Goal: Information Seeking & Learning: Find specific fact

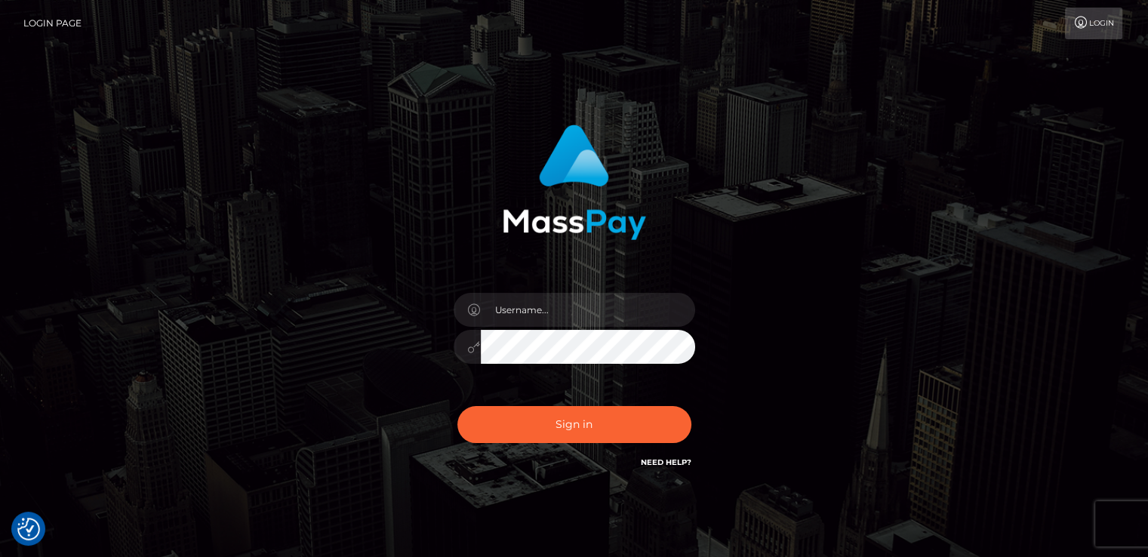
checkbox input "true"
type input "nt.es"
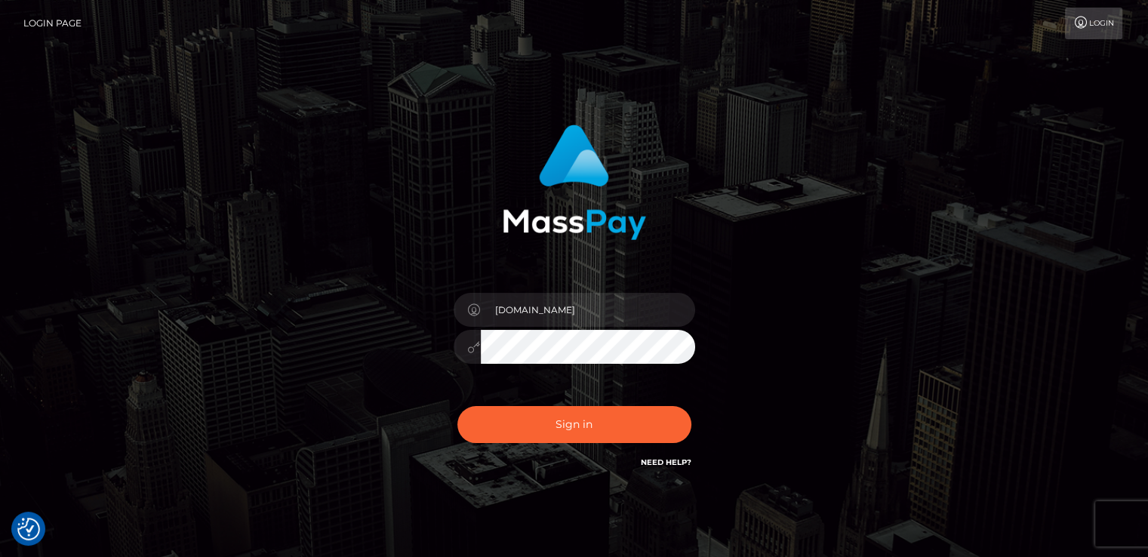
click at [473, 444] on div "Sign in Need Help?" at bounding box center [574, 430] width 264 height 67
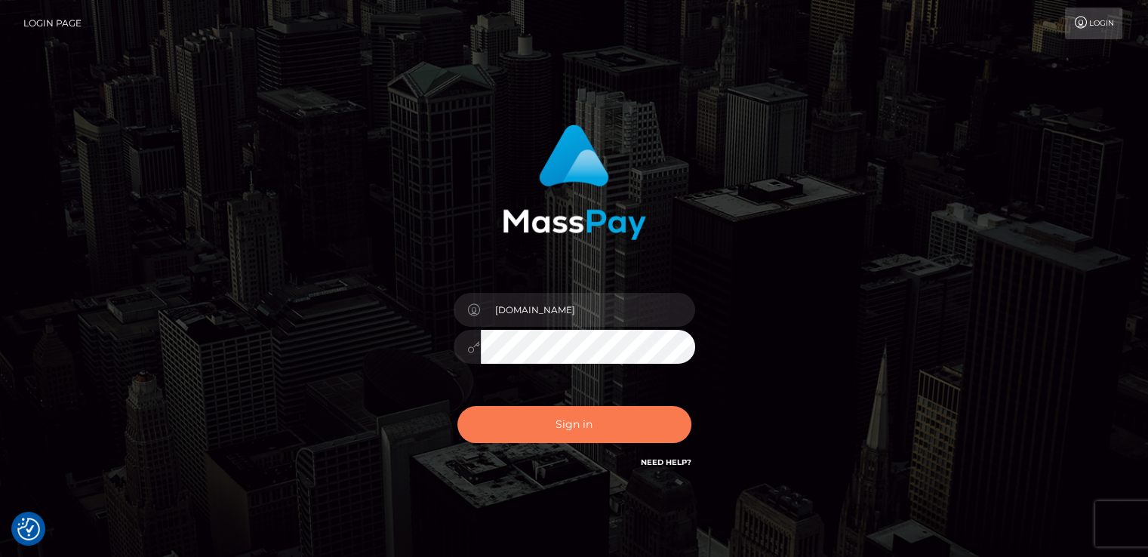
click at [503, 421] on button "Sign in" at bounding box center [574, 424] width 234 height 37
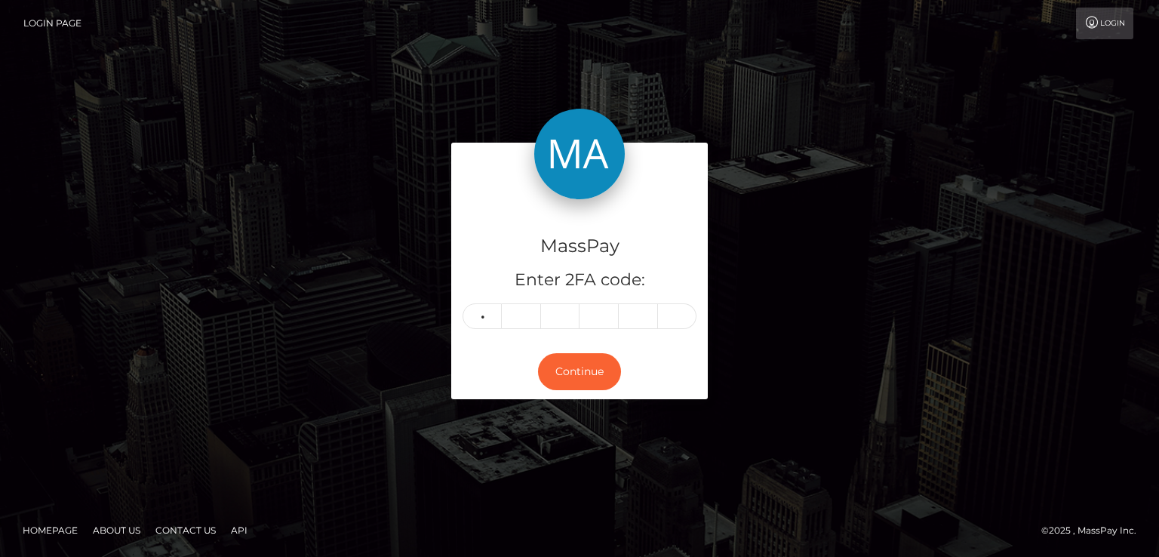
type input "5"
type input "4"
type input "7"
type input "4"
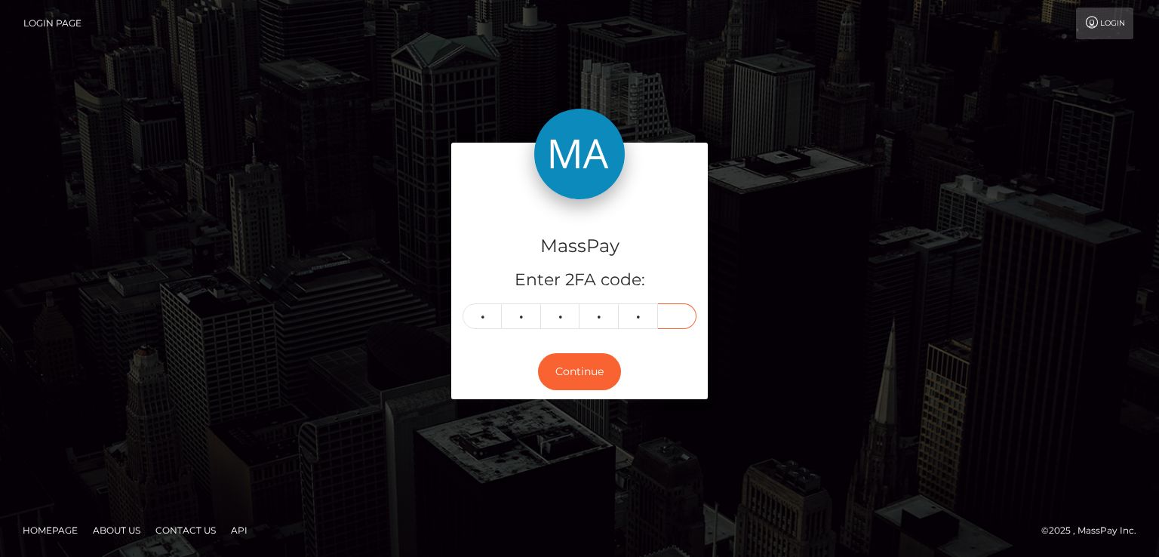
type input "2"
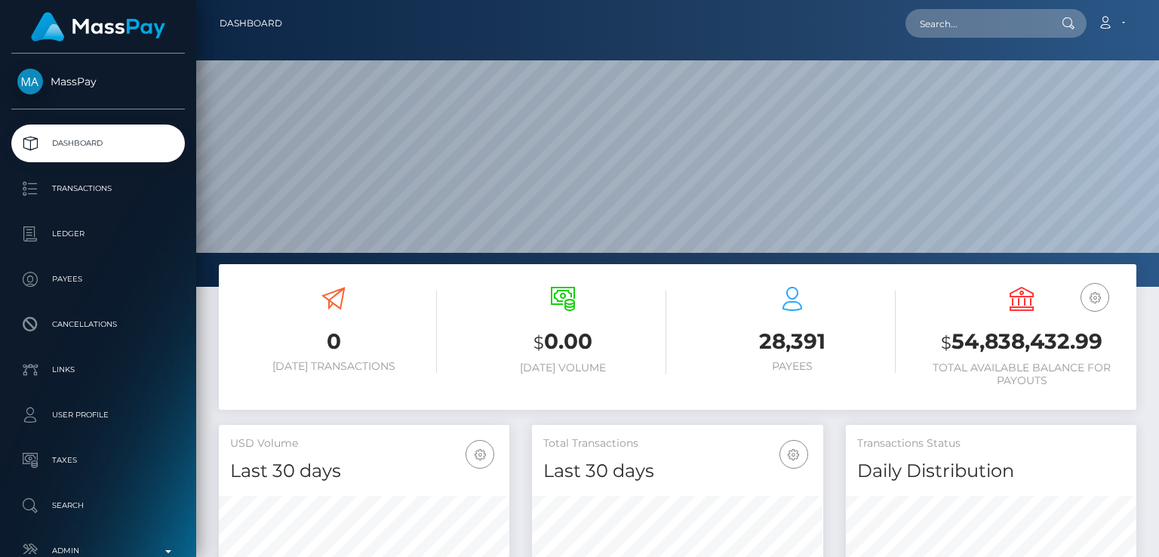
scroll to position [267, 290]
click at [1000, 32] on input "text" at bounding box center [977, 23] width 142 height 29
paste input "[EMAIL_ADDRESS][DOMAIN_NAME]"
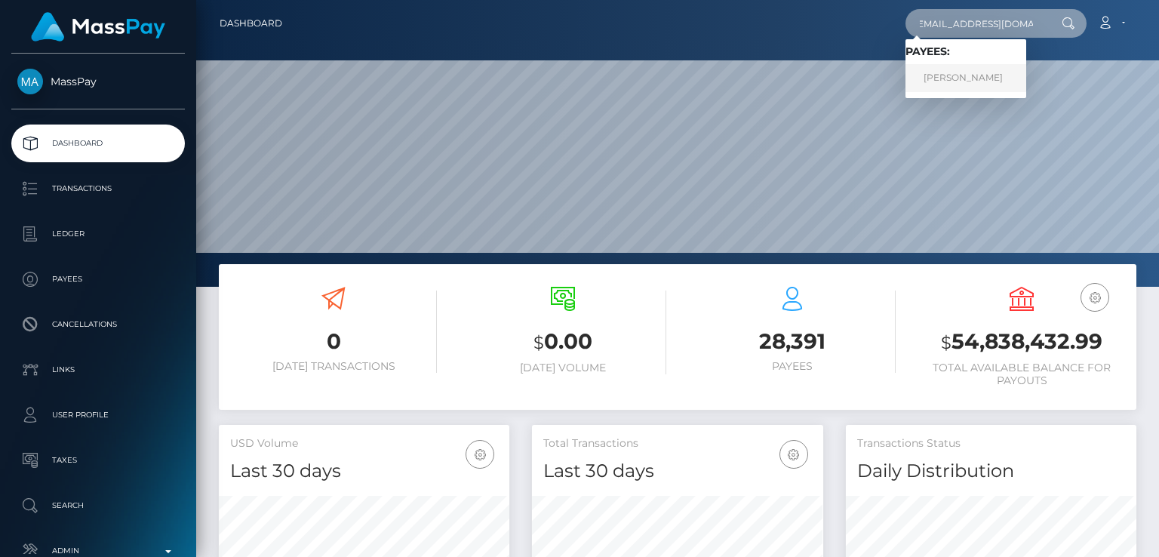
type input "[EMAIL_ADDRESS][DOMAIN_NAME]"
click at [975, 76] on link "[PERSON_NAME]" at bounding box center [966, 78] width 121 height 28
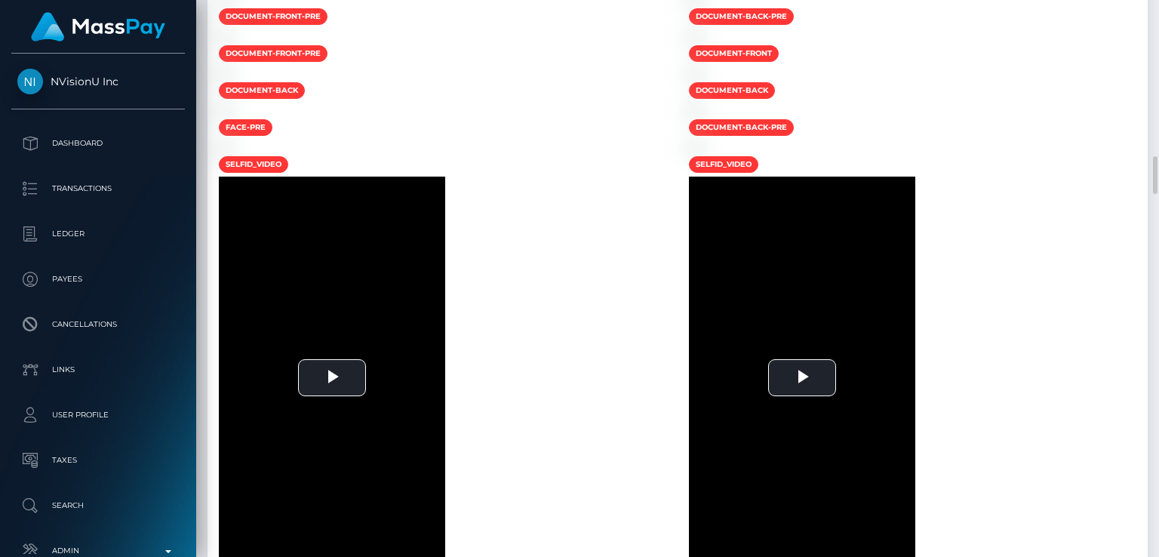
scroll to position [181, 290]
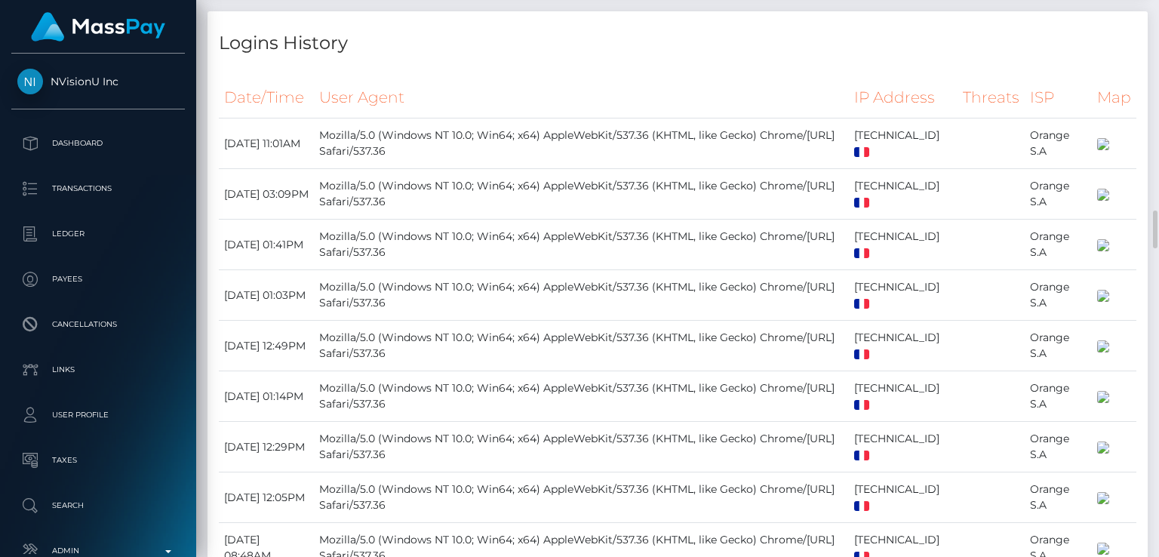
drag, startPoint x: 0, startPoint y: 0, endPoint x: 894, endPoint y: 104, distance: 899.7
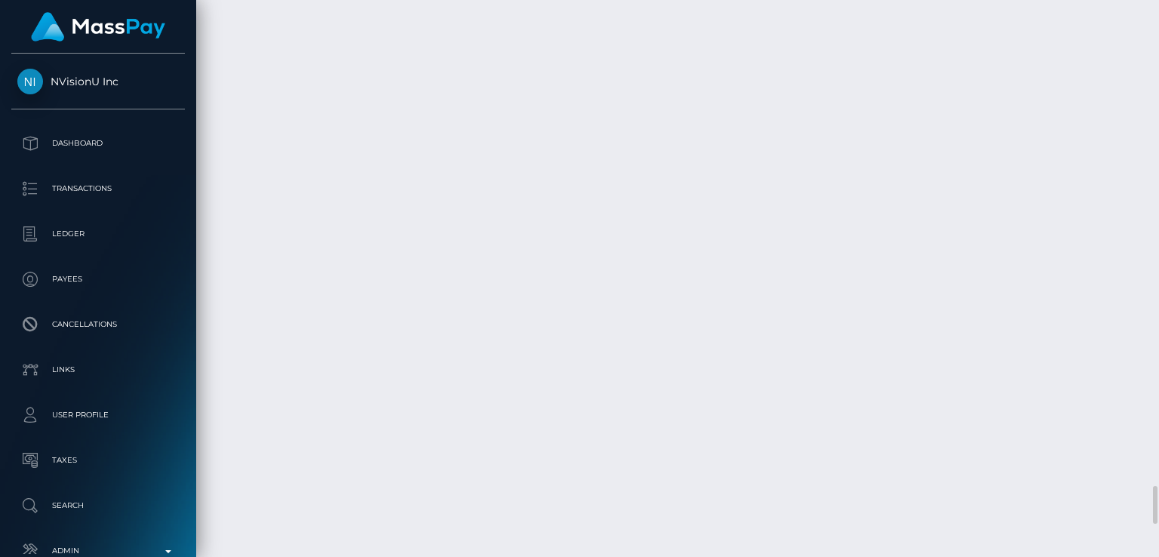
scroll to position [6910, 0]
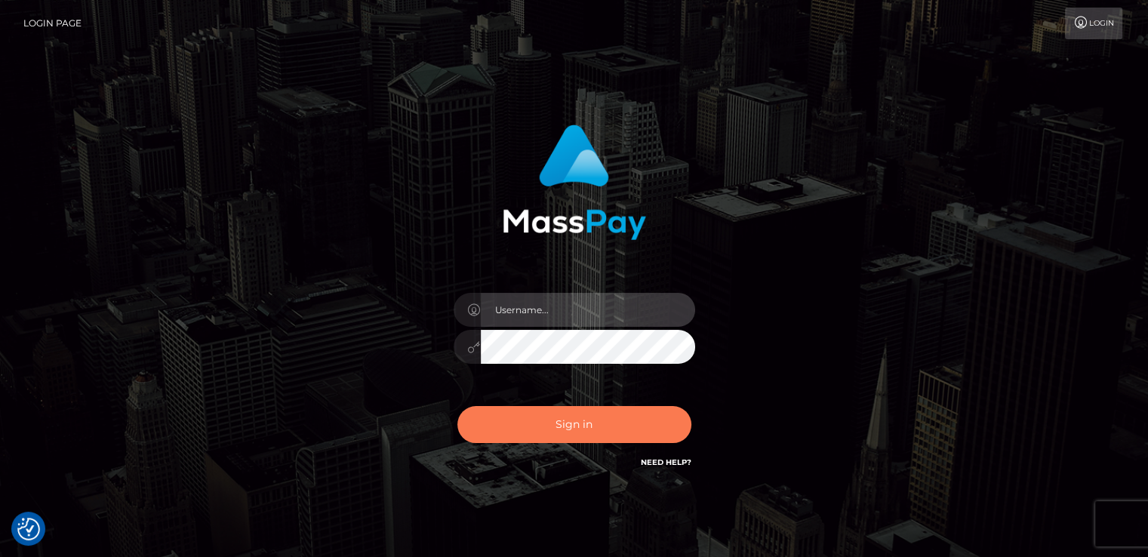
type input "[DOMAIN_NAME]"
click at [545, 430] on button "Sign in" at bounding box center [574, 424] width 234 height 37
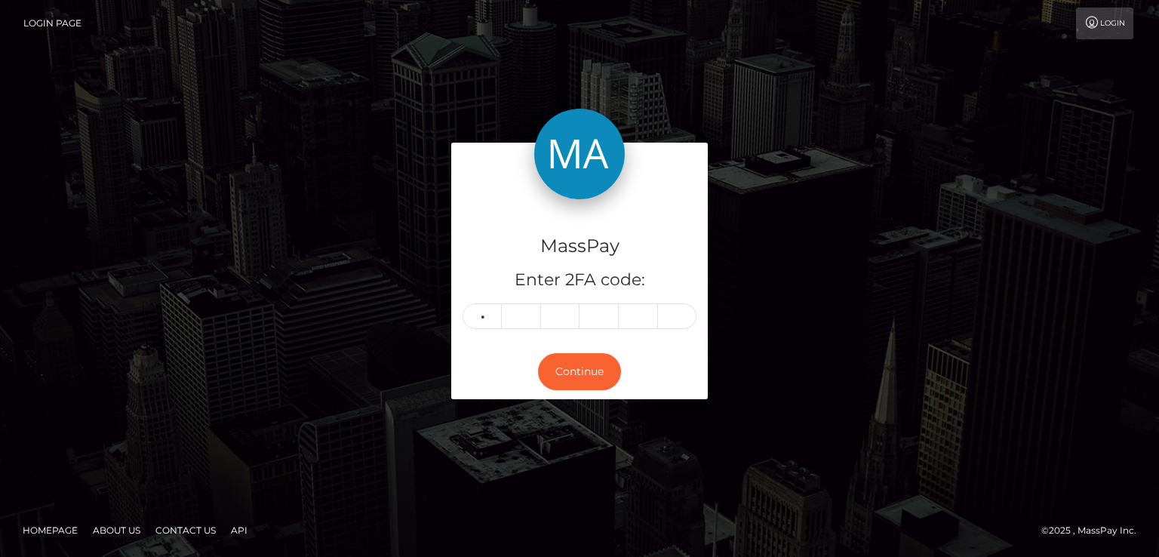
type input "9"
type input "8"
type input "2"
type input "0"
type input "5"
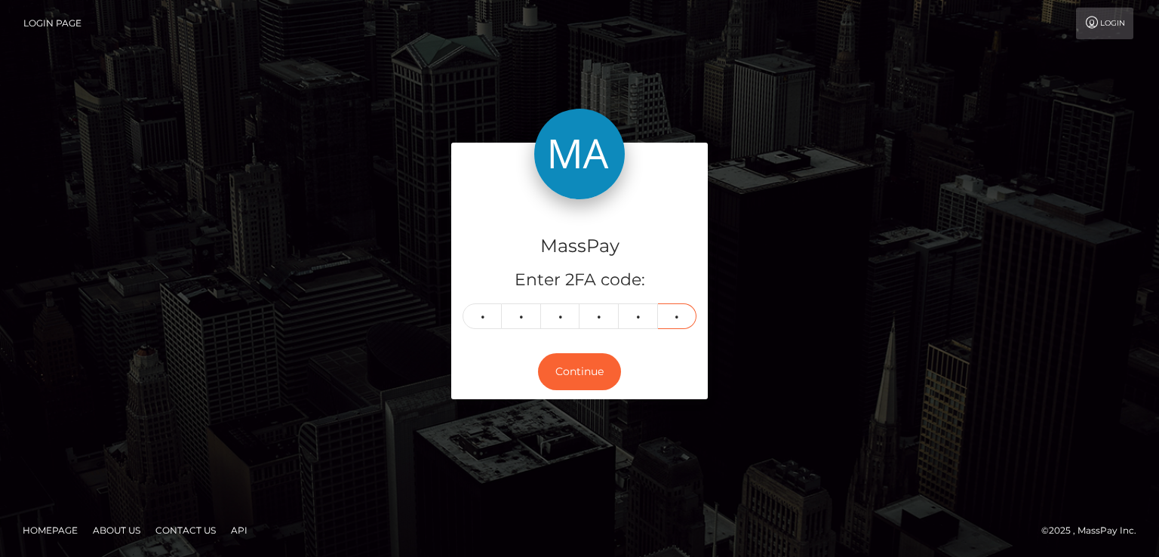
type input "8"
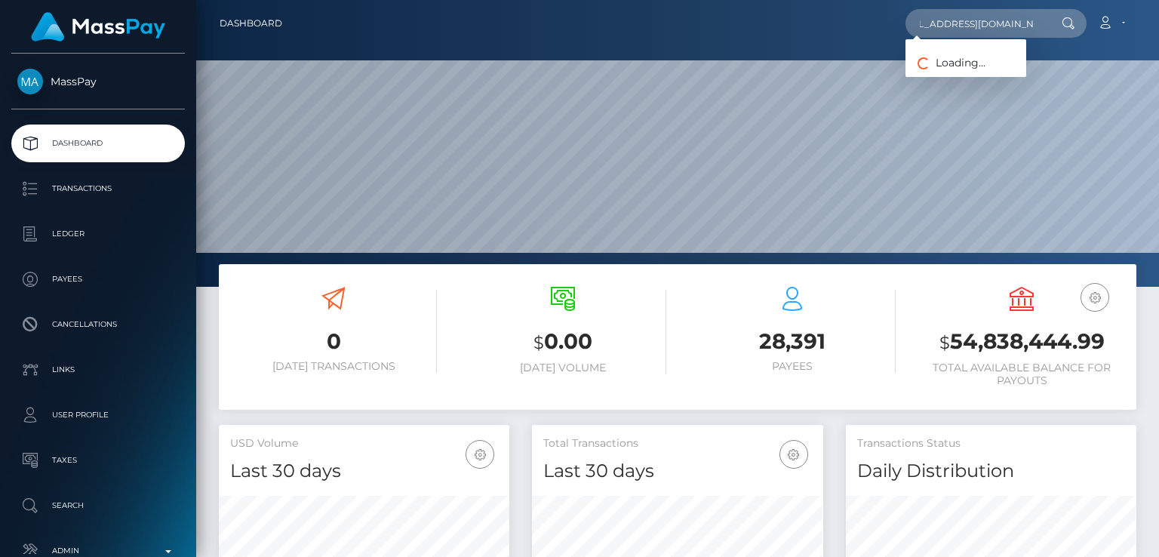
scroll to position [267, 290]
type input "sabrina_mercader@yahoo.com"
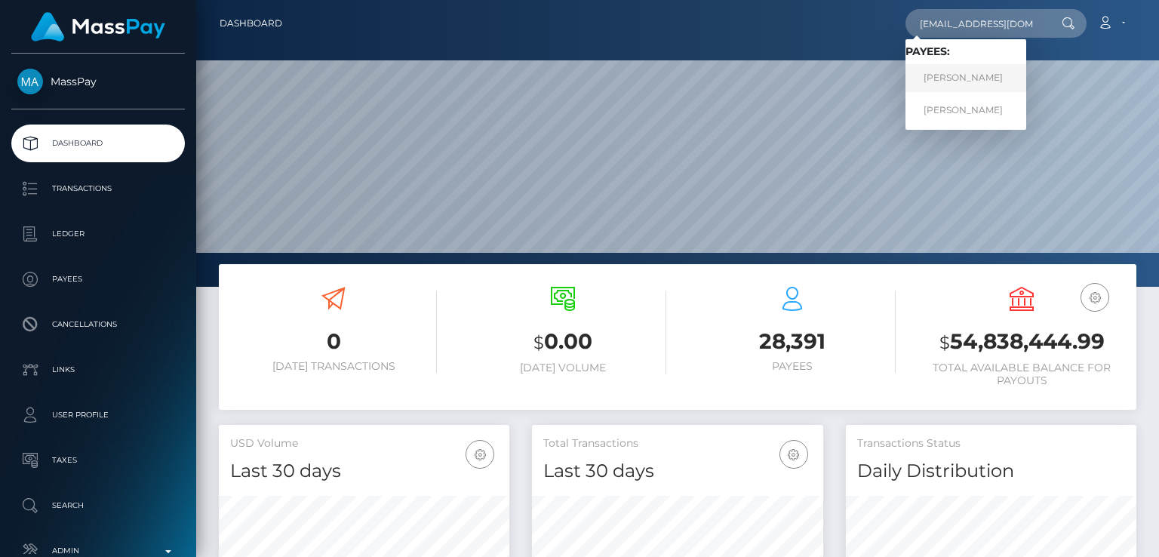
click at [983, 74] on link "Eljohn Alarde" at bounding box center [966, 78] width 121 height 28
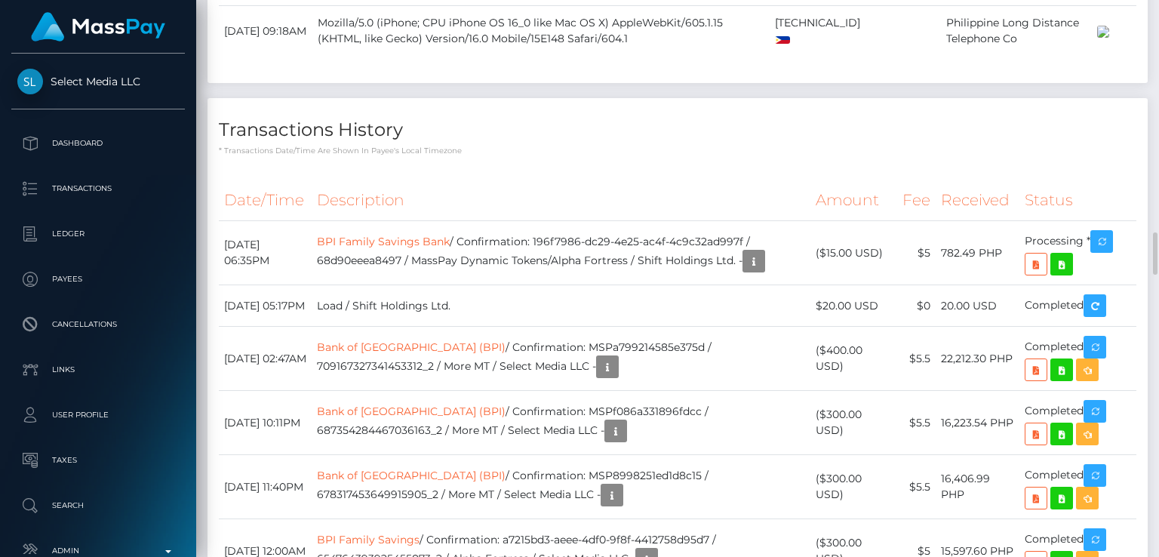
scroll to position [3018, 0]
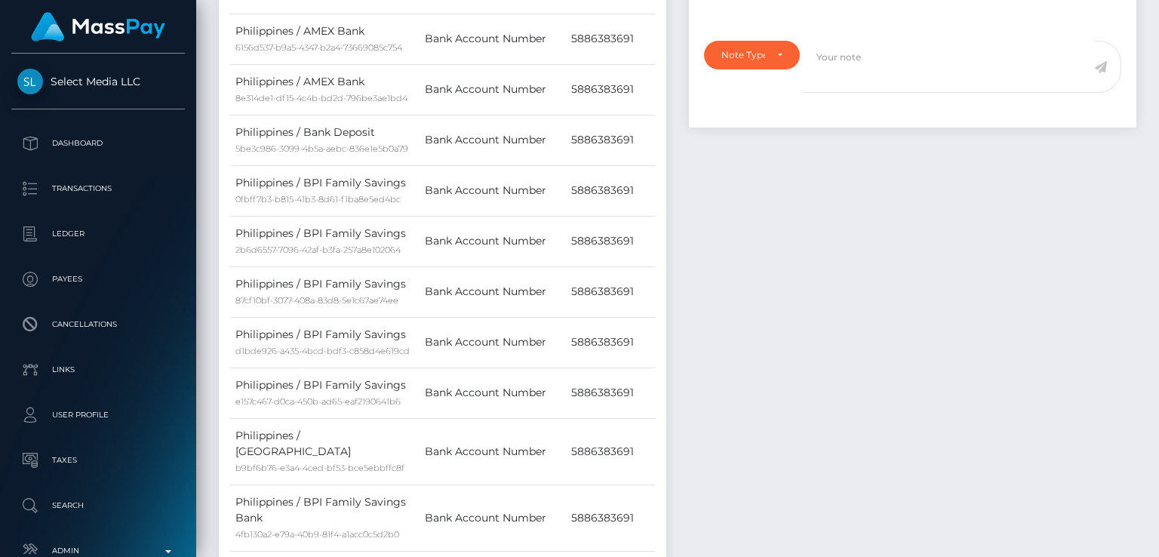
scroll to position [0, 0]
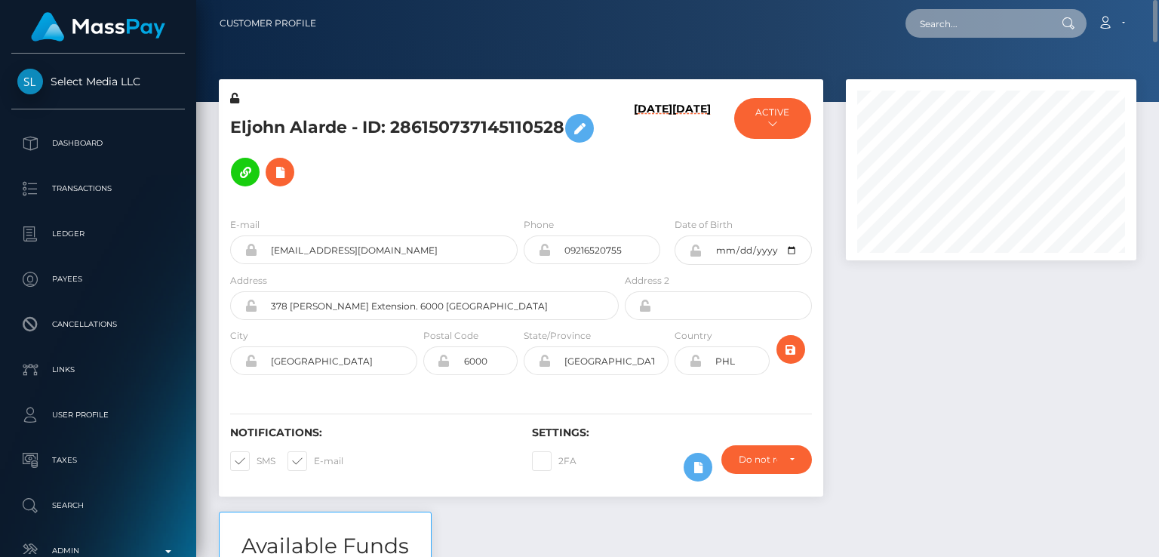
click at [952, 31] on input "text" at bounding box center [977, 23] width 142 height 29
paste input "[EMAIL_ADDRESS][DOMAIN_NAME]"
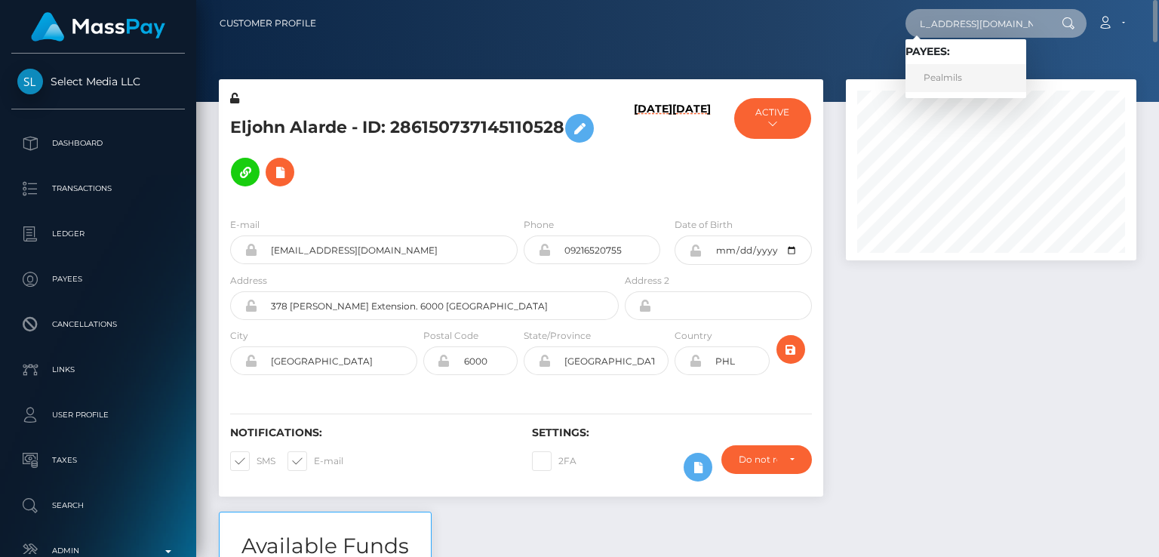
type input "[EMAIL_ADDRESS][DOMAIN_NAME]"
click at [945, 75] on link "Pealmils" at bounding box center [966, 78] width 121 height 28
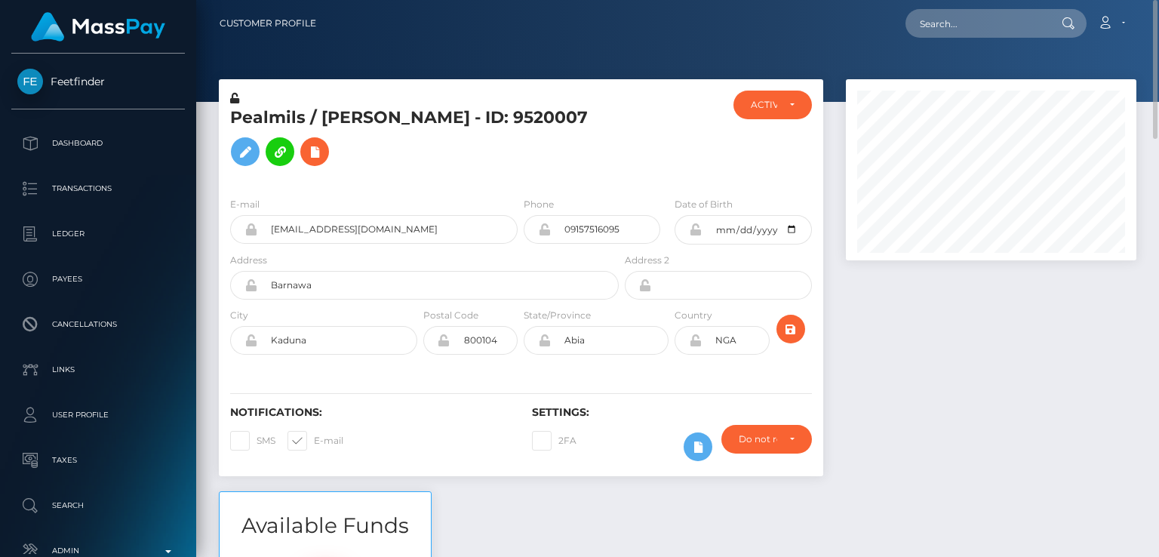
click at [344, 118] on h5 "Pealmils / Mercy Adekunle - ID: 9520007" at bounding box center [420, 139] width 380 height 67
copy h5 "Mercy"
click at [384, 146] on h5 "Pealmils / Mercy Adekunle - ID: 9520007" at bounding box center [420, 139] width 380 height 67
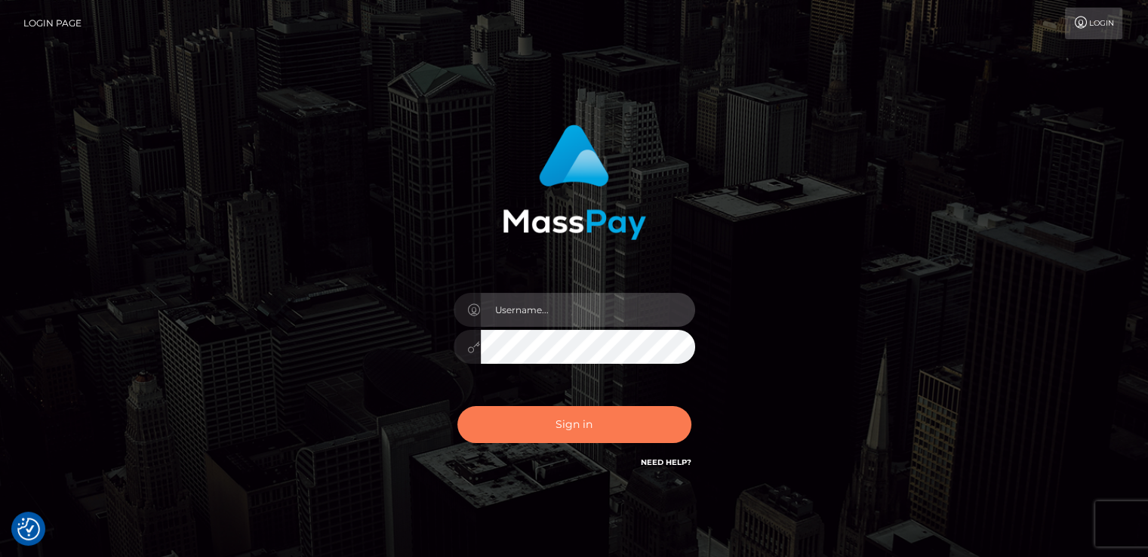
type input "[DOMAIN_NAME]"
click at [500, 420] on button "Sign in" at bounding box center [574, 424] width 234 height 37
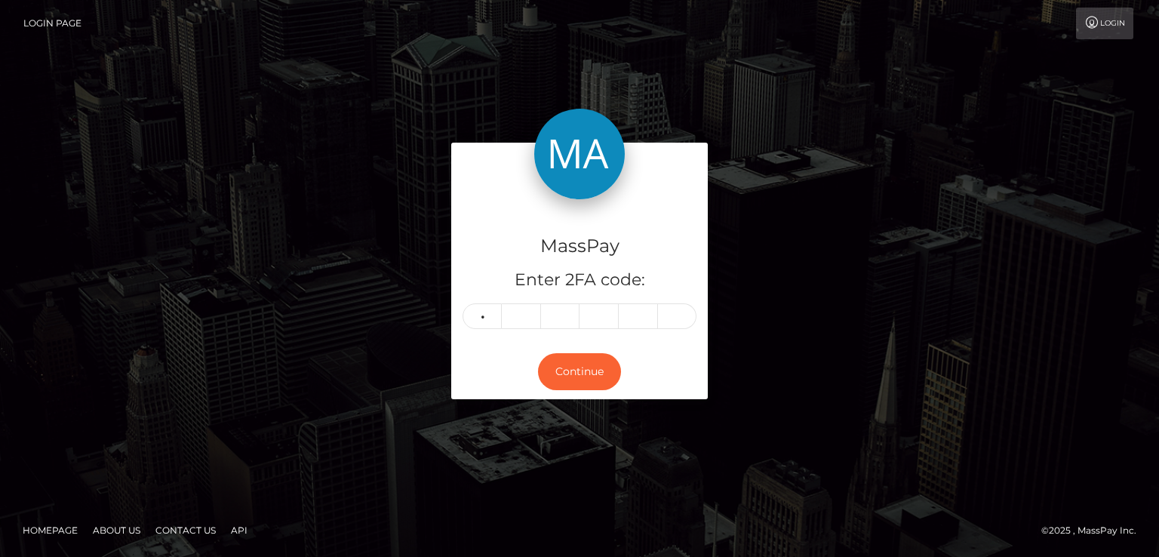
type input "2"
type input "5"
type input "2"
type input "8"
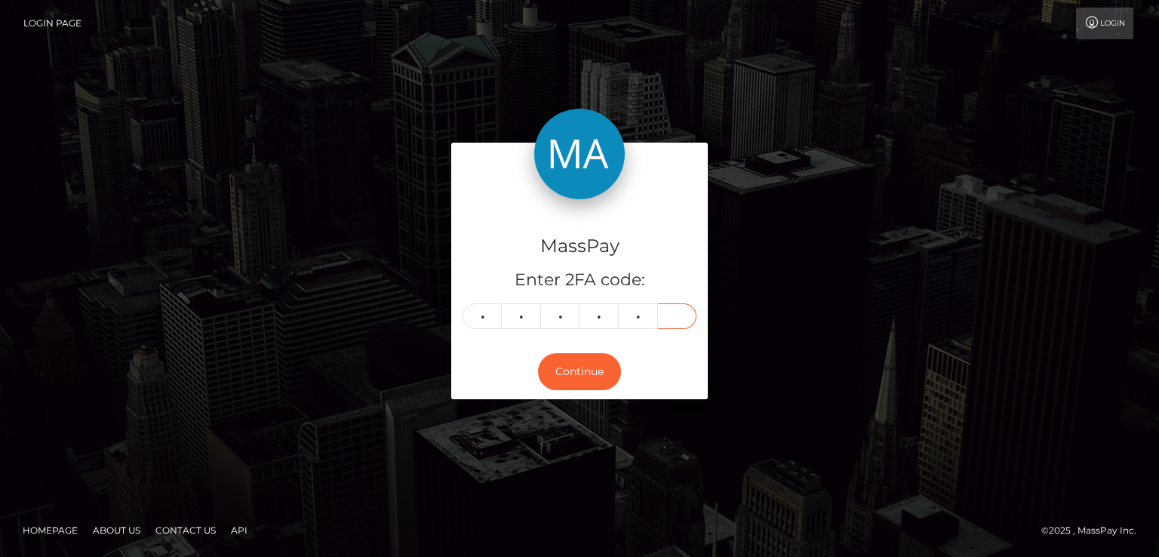
type input "6"
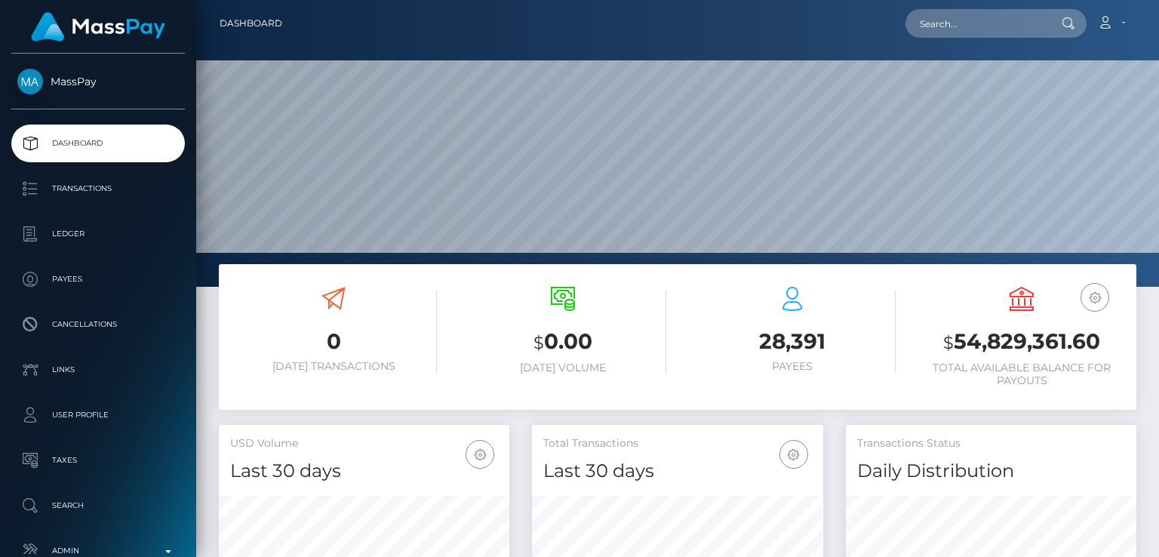
scroll to position [267, 290]
click at [1035, 21] on input "text" at bounding box center [977, 23] width 142 height 29
paste input "[EMAIL_ADDRESS][DOMAIN_NAME]"
type input "[EMAIL_ADDRESS][DOMAIN_NAME]"
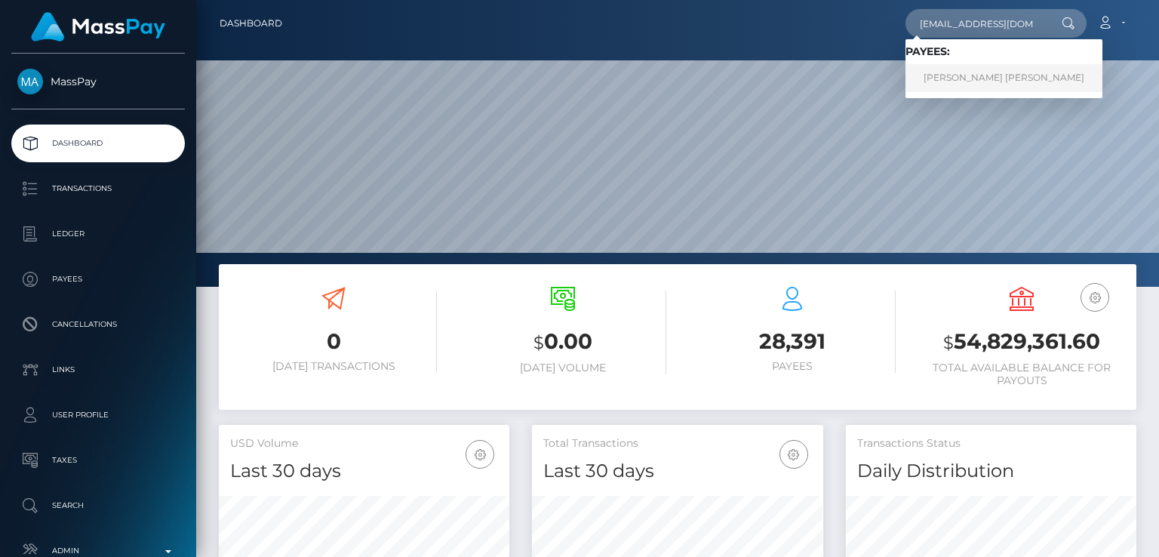
click at [1023, 82] on link "[PERSON_NAME] [PERSON_NAME]" at bounding box center [1004, 78] width 197 height 28
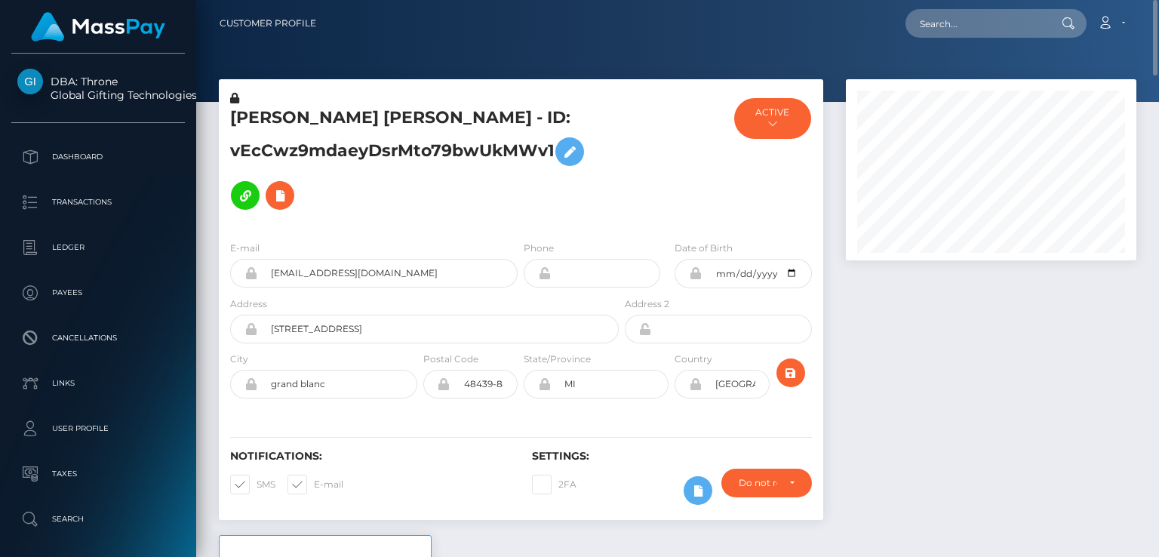
click at [248, 122] on h5 "BRITTANY MARIE PARKER - ID: vEcCwz9mdaeyDsrMto79bwUkMWv1" at bounding box center [420, 161] width 380 height 111
copy h5 "BRITTANY"
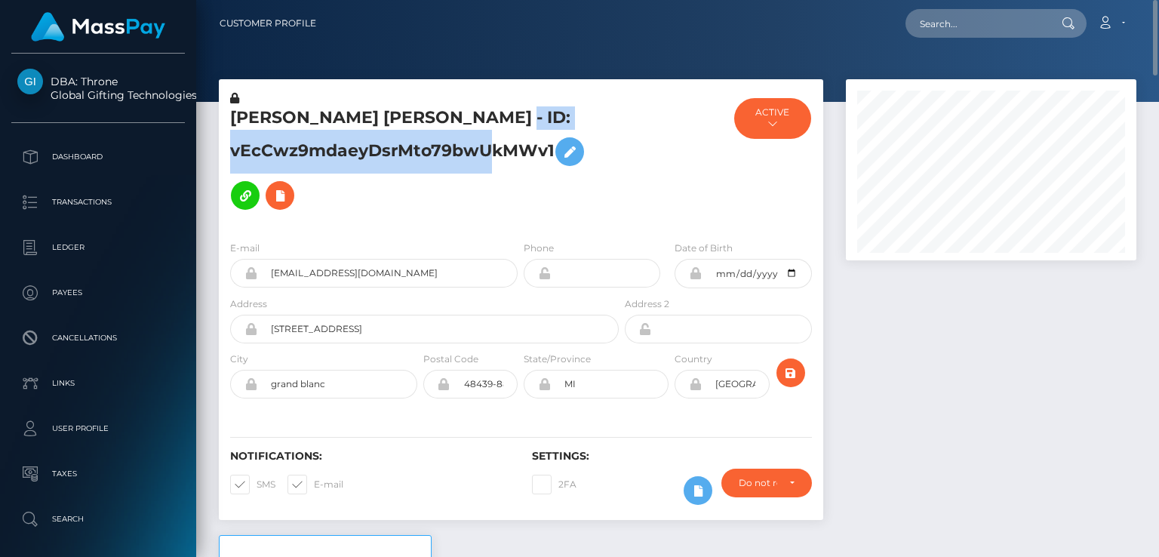
drag, startPoint x: 556, startPoint y: 150, endPoint x: 474, endPoint y: 114, distance: 89.9
click at [474, 114] on h5 "BRITTANY MARIE PARKER - ID: vEcCwz9mdaeyDsrMto79bwUkMWv1" at bounding box center [420, 161] width 380 height 111
copy h5 "ID: vEcCwz9mdaeyDsrMto79bwUkMWv1"
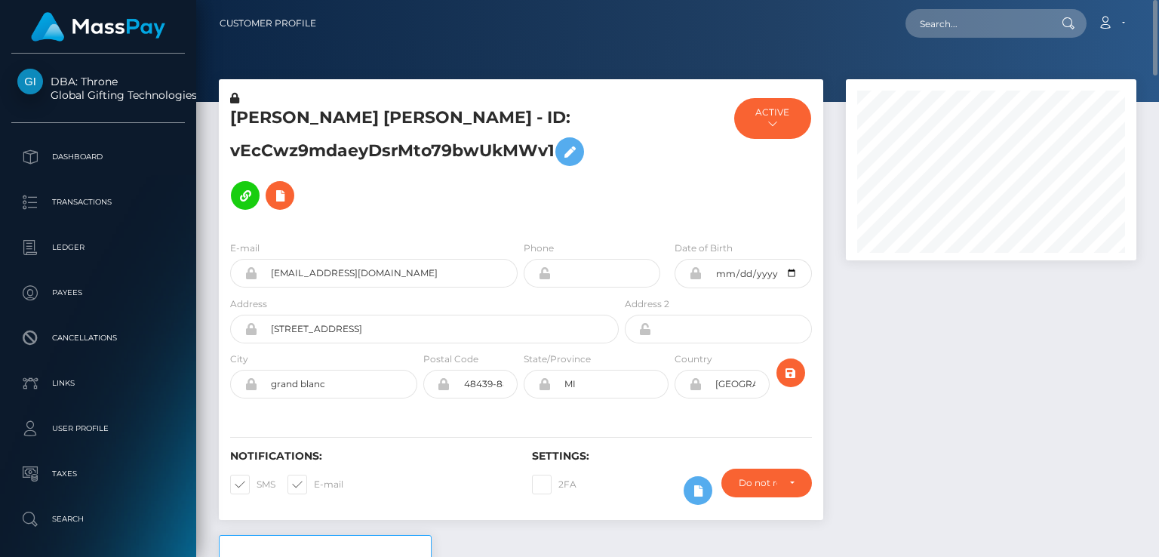
drag, startPoint x: 962, startPoint y: 38, endPoint x: 957, endPoint y: 16, distance: 22.5
click at [957, 14] on div "Loading... Loading... Account Edit Profile Logout" at bounding box center [732, 24] width 808 height 32
click at [957, 13] on input "text" at bounding box center [977, 23] width 142 height 29
paste input "peach.cake910@gmail.com"
click at [1014, 17] on input "peach.cake910@gmail.com" at bounding box center [977, 23] width 142 height 29
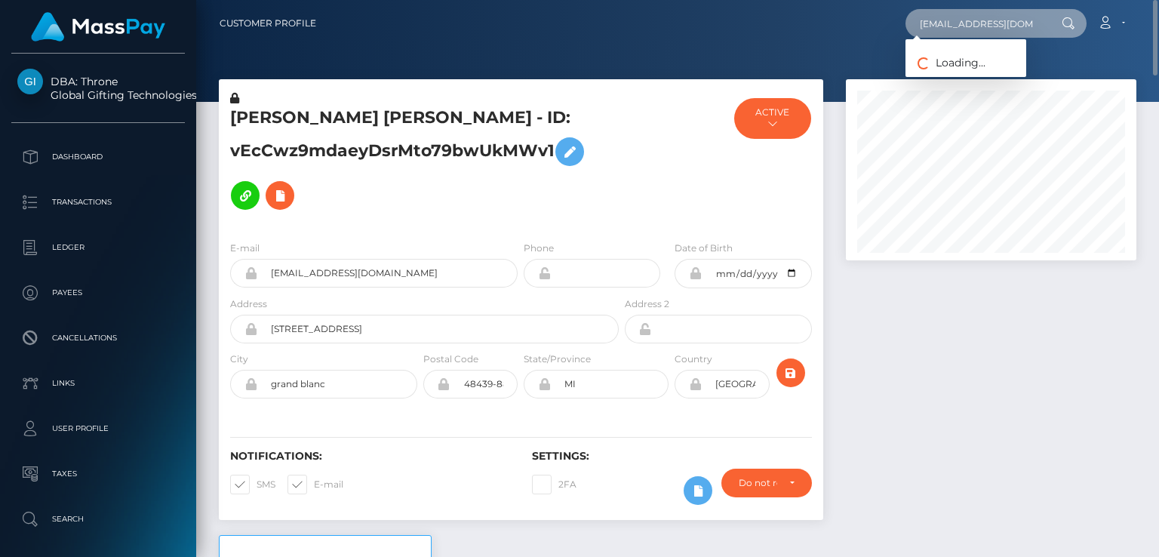
paste input "souhaeiila"
type input "souhaeiila@gmail.com"
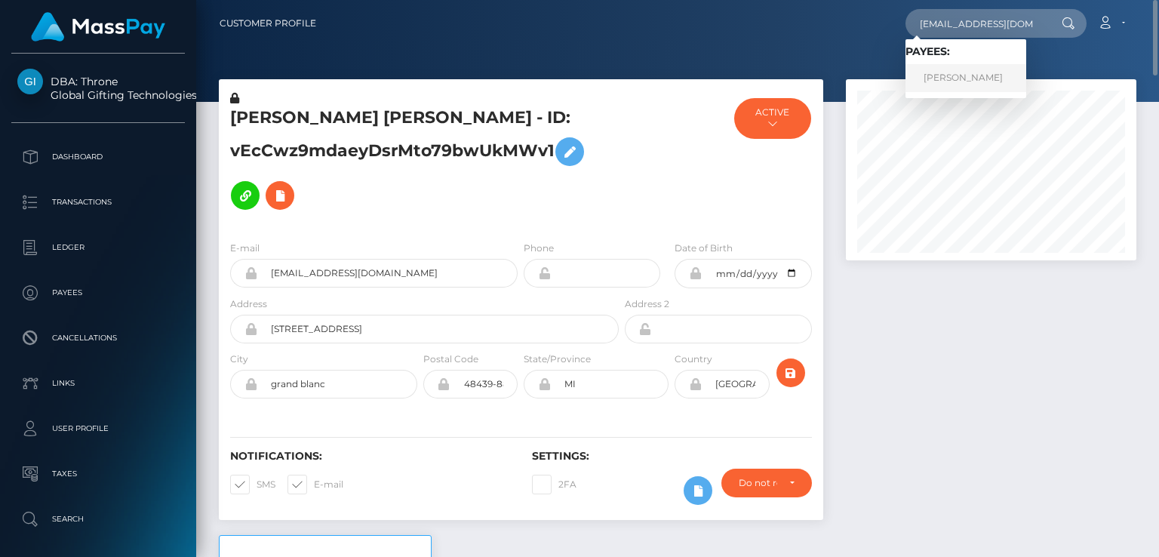
click at [1003, 72] on link "SOUHAYLA BOUKHARI" at bounding box center [966, 78] width 121 height 28
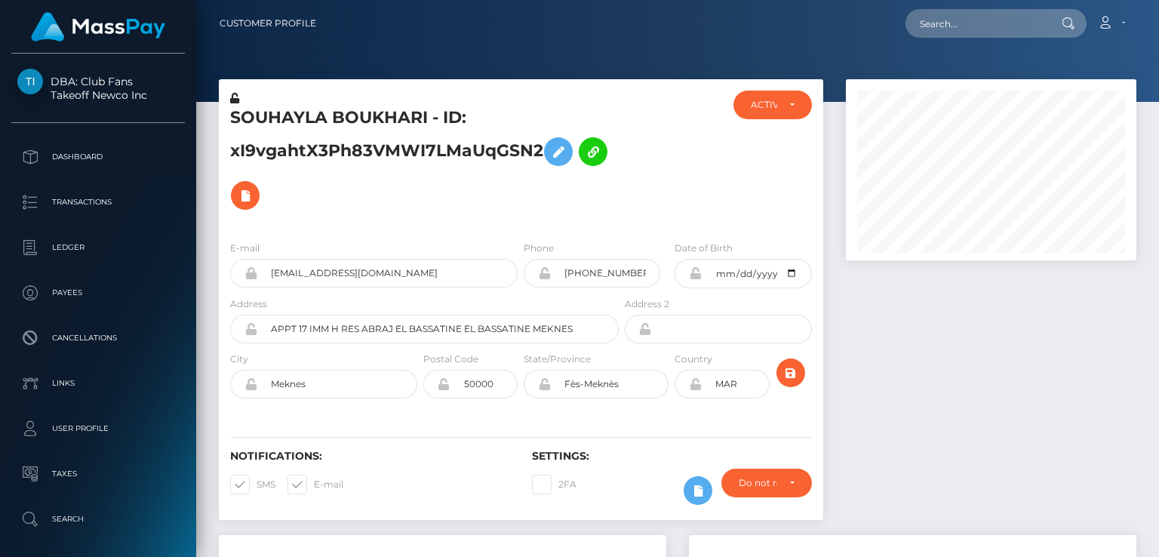
scroll to position [181, 290]
click at [607, 195] on h5 "SOUHAYLA BOUKHARI - ID: xI9vgahtX3Ph83VMWI7LMaUqGSN2" at bounding box center [420, 161] width 380 height 111
click at [280, 115] on h5 "SOUHAYLA BOUKHARI - ID: xI9vgahtX3Ph83VMWI7LMaUqGSN2" at bounding box center [420, 161] width 380 height 111
copy h5 "SOUHAYLA"
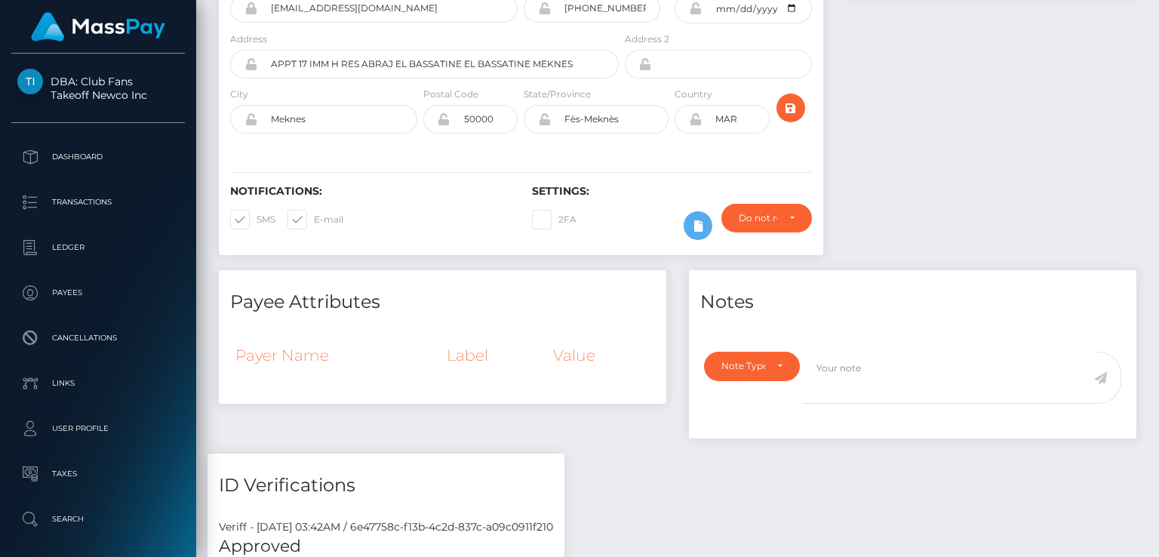
scroll to position [0, 0]
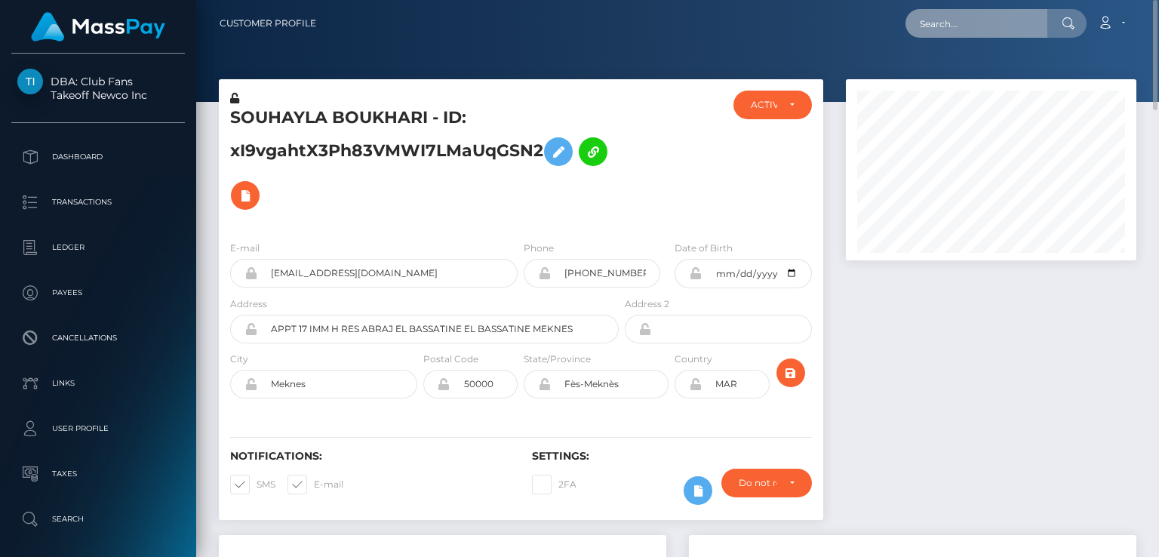
click at [968, 35] on input "text" at bounding box center [977, 23] width 142 height 29
paste input "[DOMAIN_NAME][EMAIL_ADDRESS][DOMAIN_NAME]"
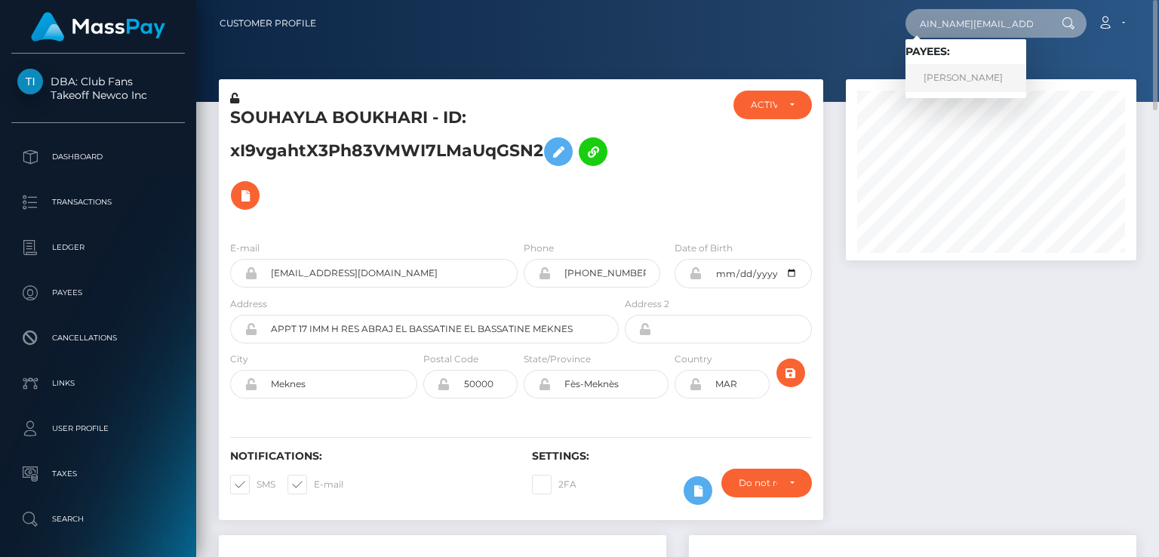
type input "[DOMAIN_NAME][EMAIL_ADDRESS][DOMAIN_NAME]"
click at [973, 76] on link "[PERSON_NAME]" at bounding box center [966, 78] width 121 height 28
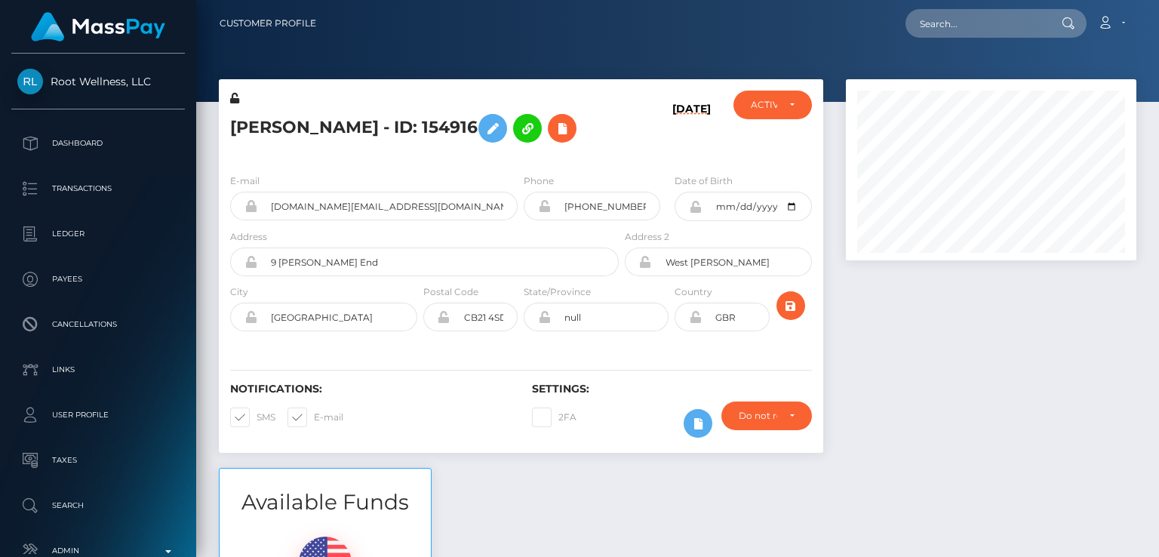
scroll to position [181, 290]
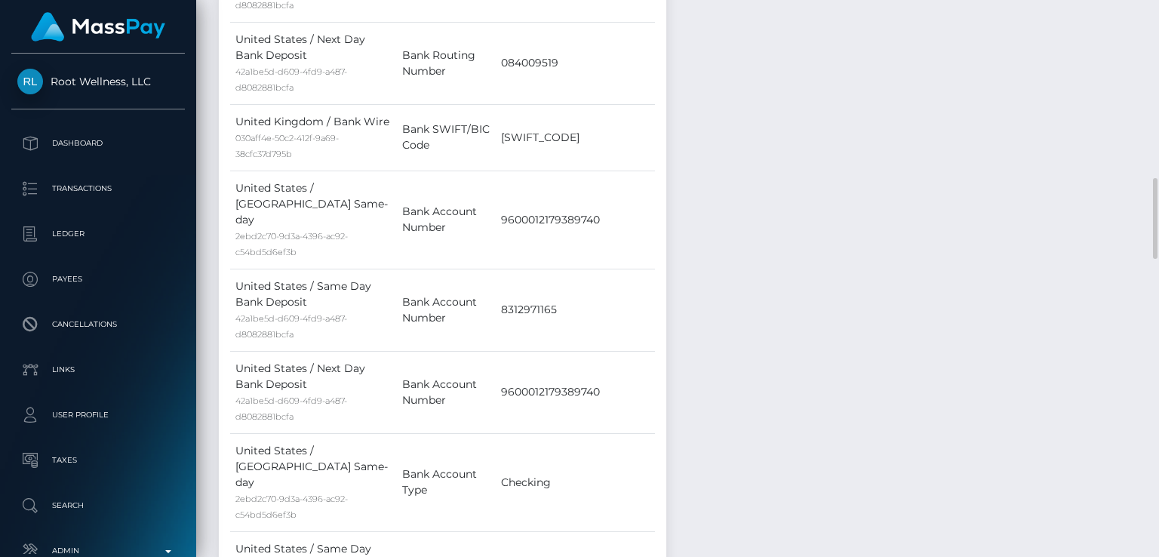
click at [640, 171] on td "CMFGUS33" at bounding box center [575, 137] width 159 height 66
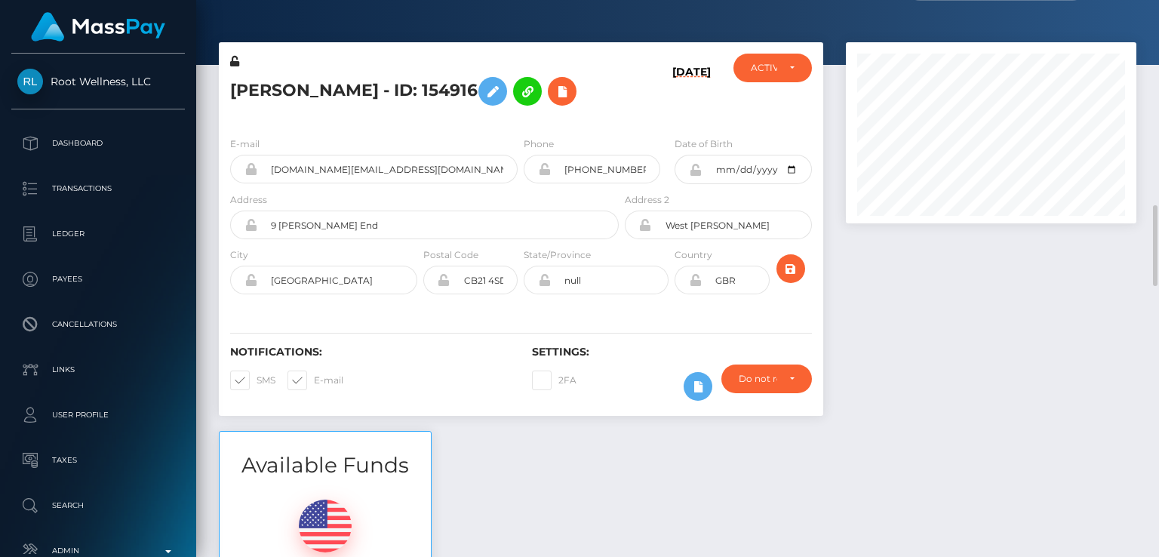
scroll to position [0, 0]
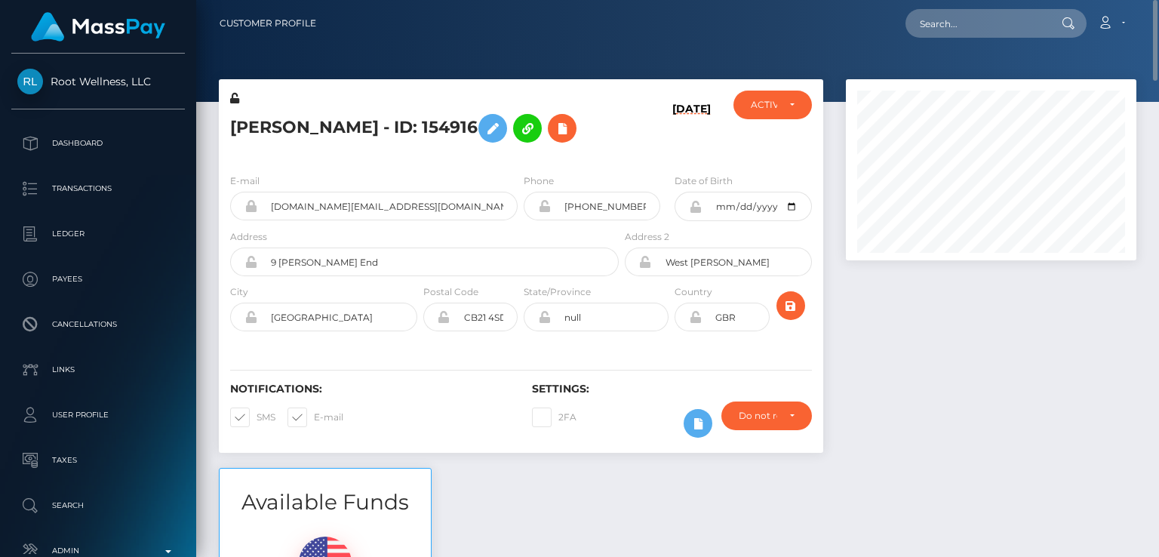
click at [251, 132] on h5 "Ashley Kenyon-Fitches - ID: 154916" at bounding box center [420, 128] width 380 height 44
copy h5 "Ashley"
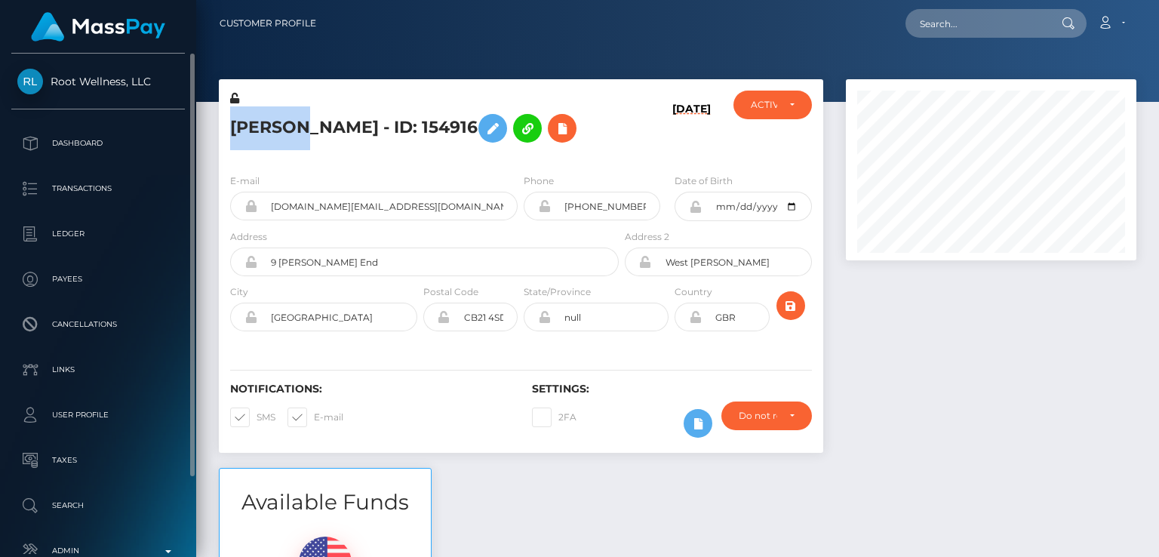
drag, startPoint x: 49, startPoint y: 66, endPoint x: 125, endPoint y: 94, distance: 80.5
click at [125, 94] on div "Root Wellness, LLC Dashboard Transactions Ledger Payees Cancellations Links" at bounding box center [98, 304] width 196 height 500
copy span "Root Wellness"
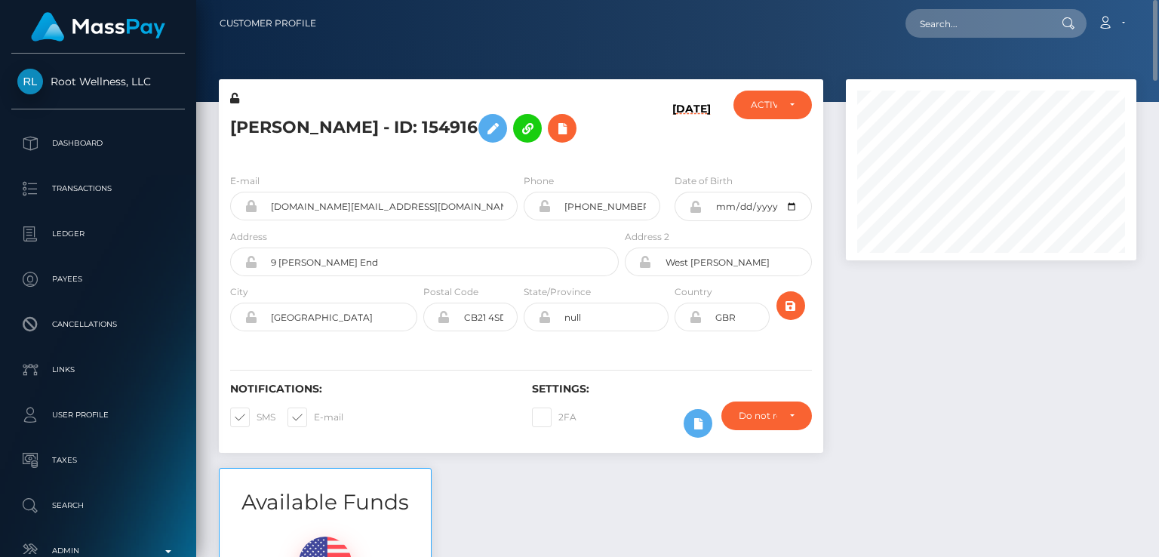
click at [501, 417] on div "Notifications: SMS E-mail Settings: 2FA" at bounding box center [521, 399] width 605 height 106
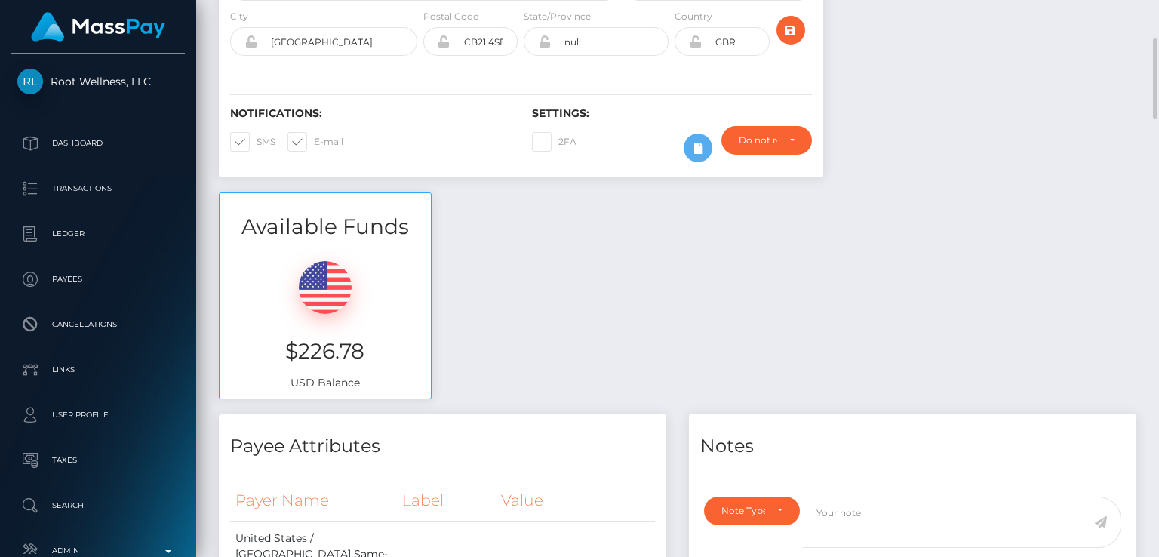
scroll to position [281, 0]
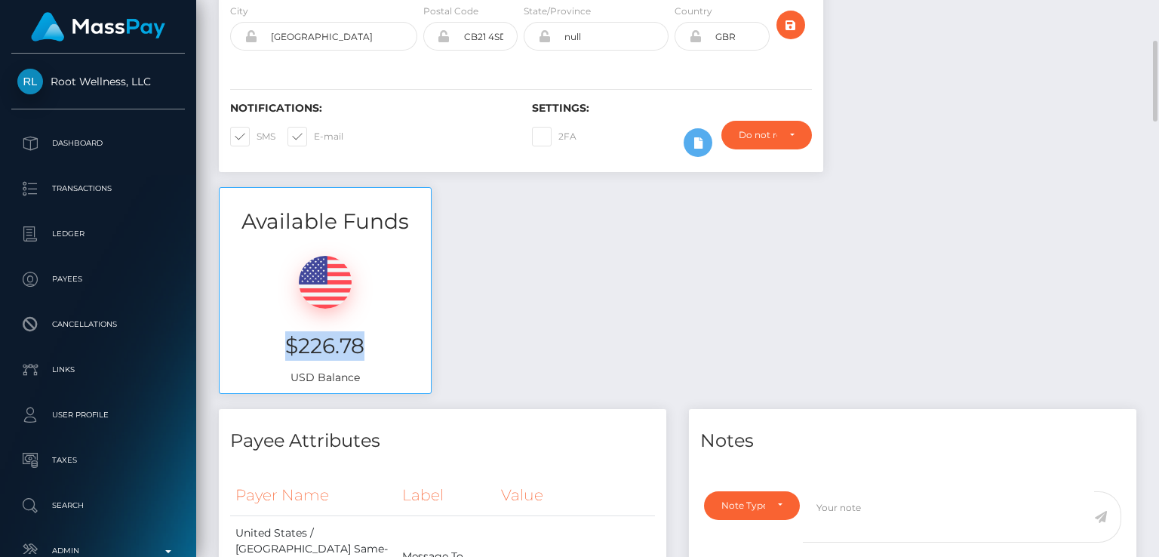
drag, startPoint x: 375, startPoint y: 374, endPoint x: 282, endPoint y: 378, distance: 92.9
click at [282, 361] on h3 "$226.78" at bounding box center [325, 345] width 189 height 29
copy h3 "$226.78"
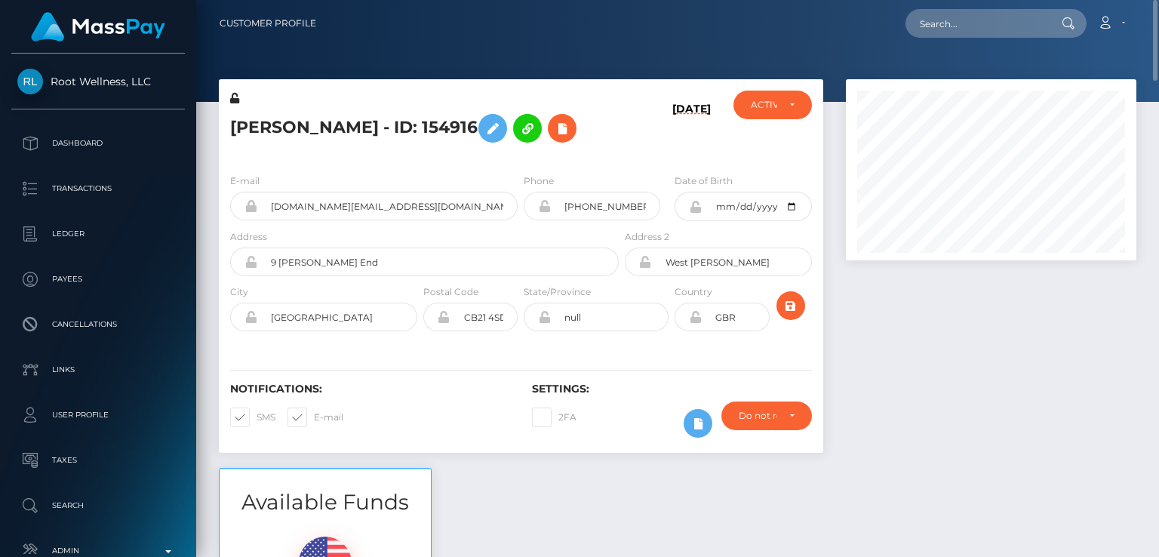
drag, startPoint x: 523, startPoint y: 128, endPoint x: 445, endPoint y: 128, distance: 77.7
click at [445, 128] on h5 "Ashley Kenyon-Fitches - ID: 154916" at bounding box center [420, 128] width 380 height 44
copy h5 "ID: 154916"
click at [948, 17] on input "text" at bounding box center [977, 23] width 142 height 29
paste input "barley063@gmail.com"
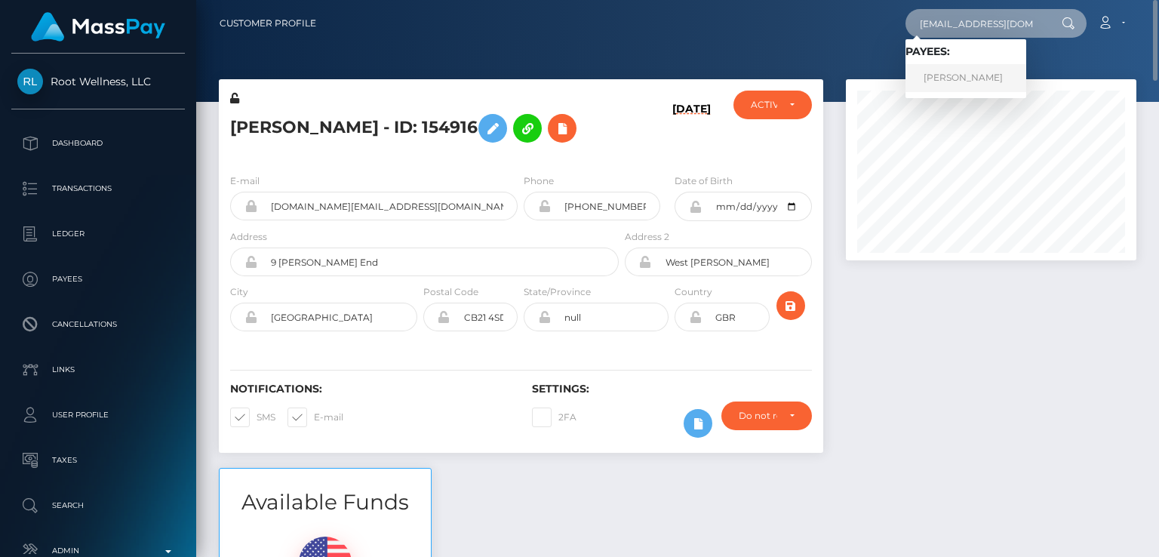
type input "barley063@gmail.com"
click at [927, 85] on link "ANNA LOUISE PAUL" at bounding box center [966, 78] width 121 height 28
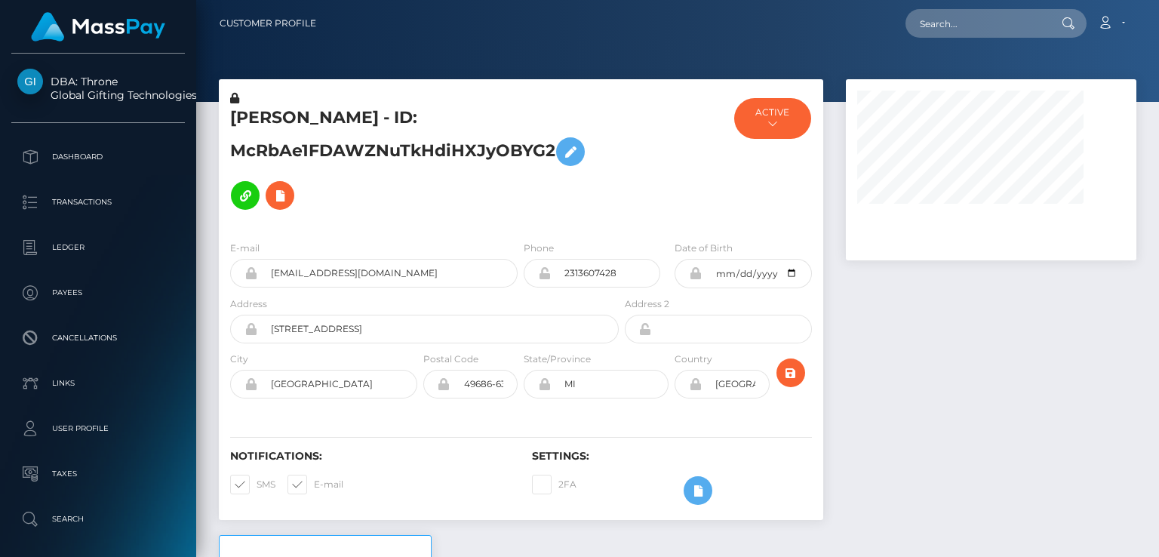
click at [266, 118] on h5 "[PERSON_NAME] - ID: McRbAe1FDAWZNuTkHdiHXJyOBYG2" at bounding box center [420, 161] width 380 height 111
copy h5 "[PERSON_NAME]"
click at [619, 503] on div "2FA" at bounding box center [596, 491] width 151 height 44
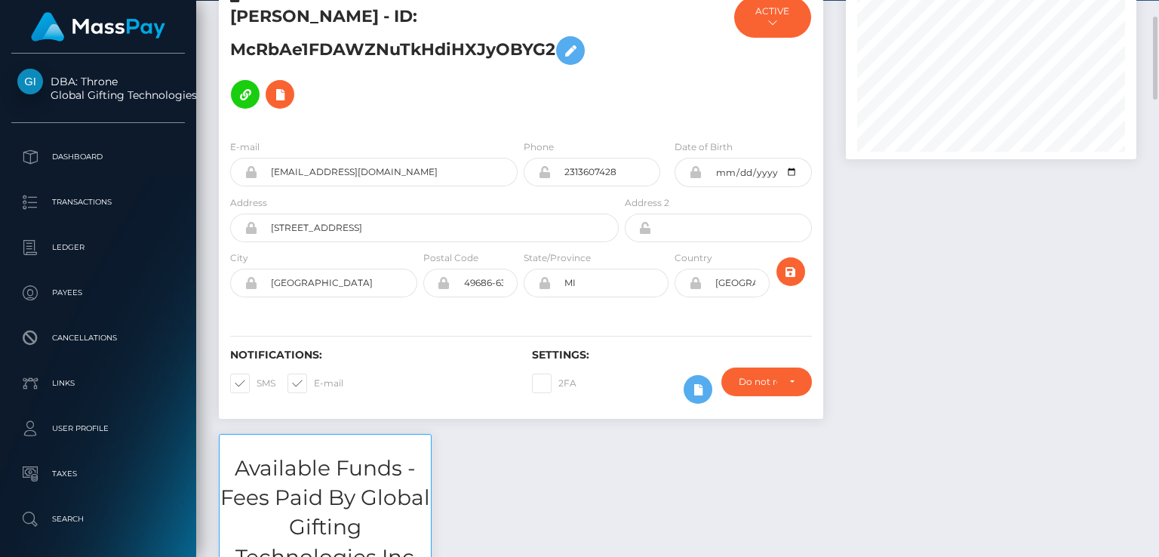
scroll to position [103, 0]
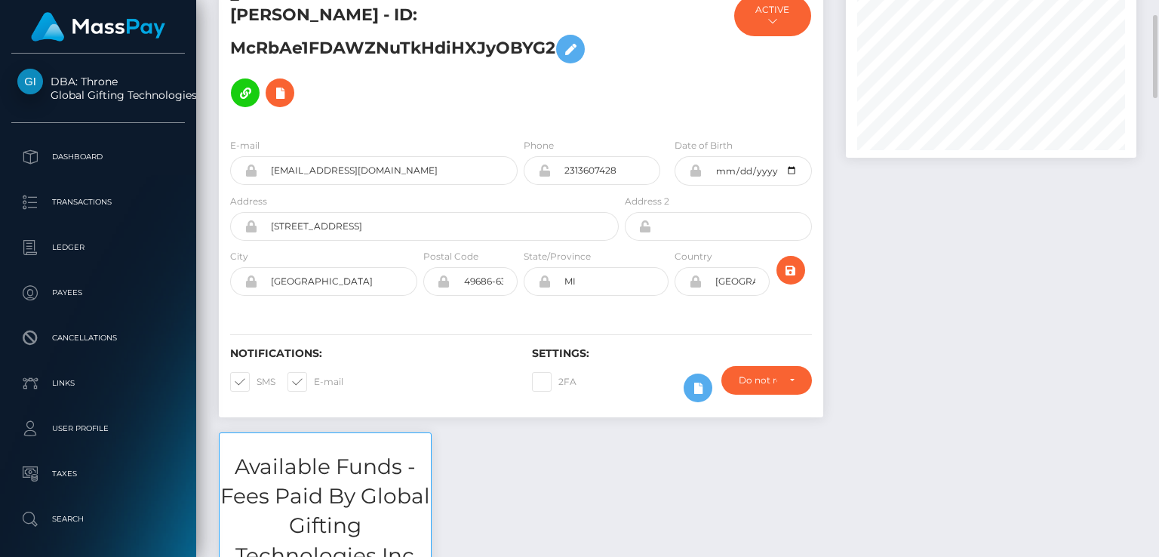
click at [462, 118] on div "[PERSON_NAME] - ID: McRbAe1FDAWZNuTkHdiHXJyOBYG2" at bounding box center [420, 57] width 403 height 138
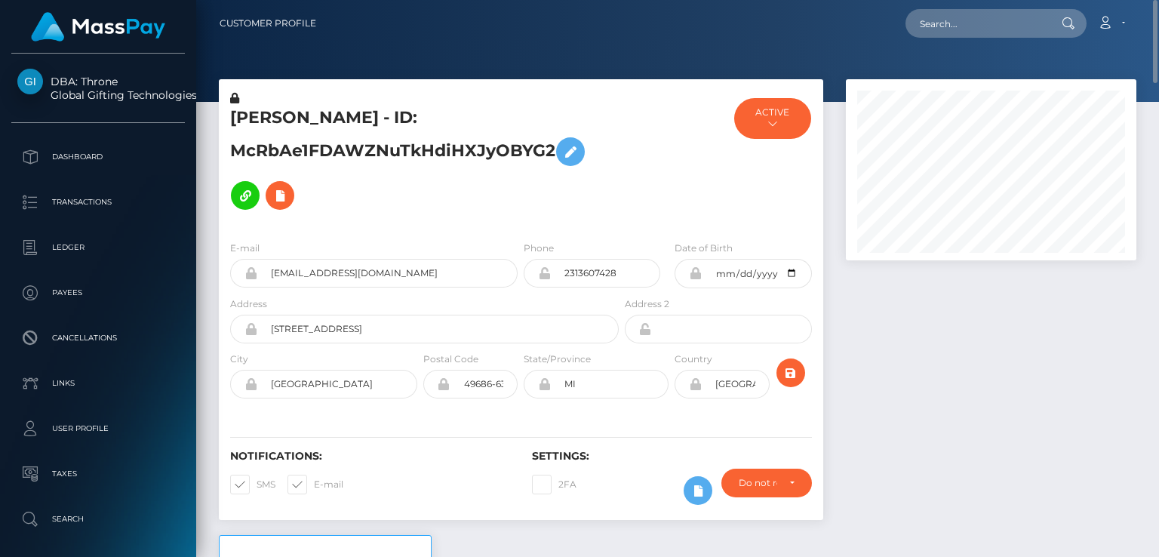
click at [358, 205] on h5 "[PERSON_NAME] - ID: McRbAe1FDAWZNuTkHdiHXJyOBYG2" at bounding box center [420, 161] width 380 height 111
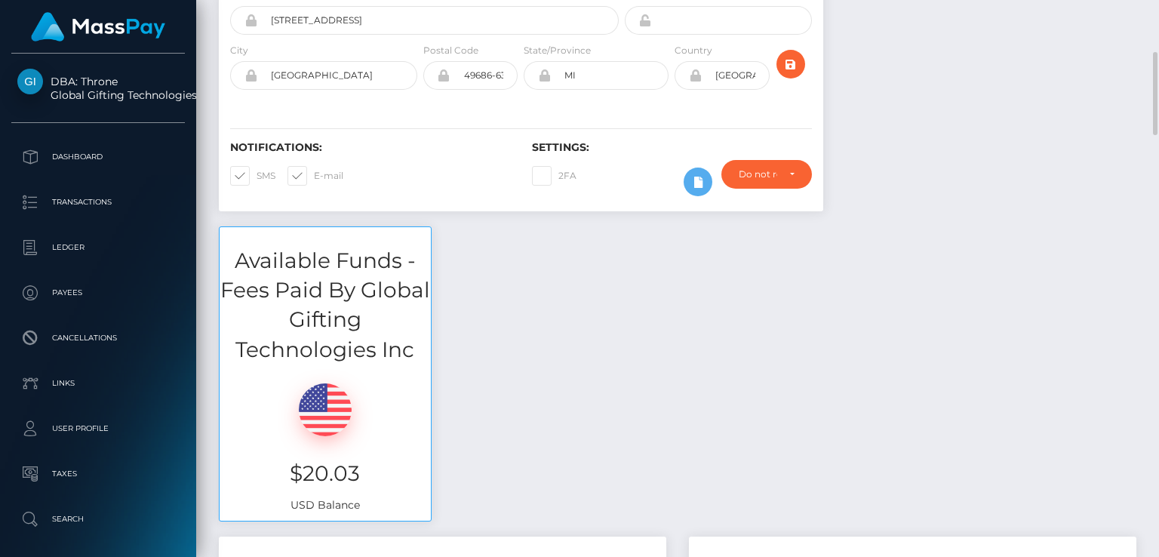
scroll to position [318, 0]
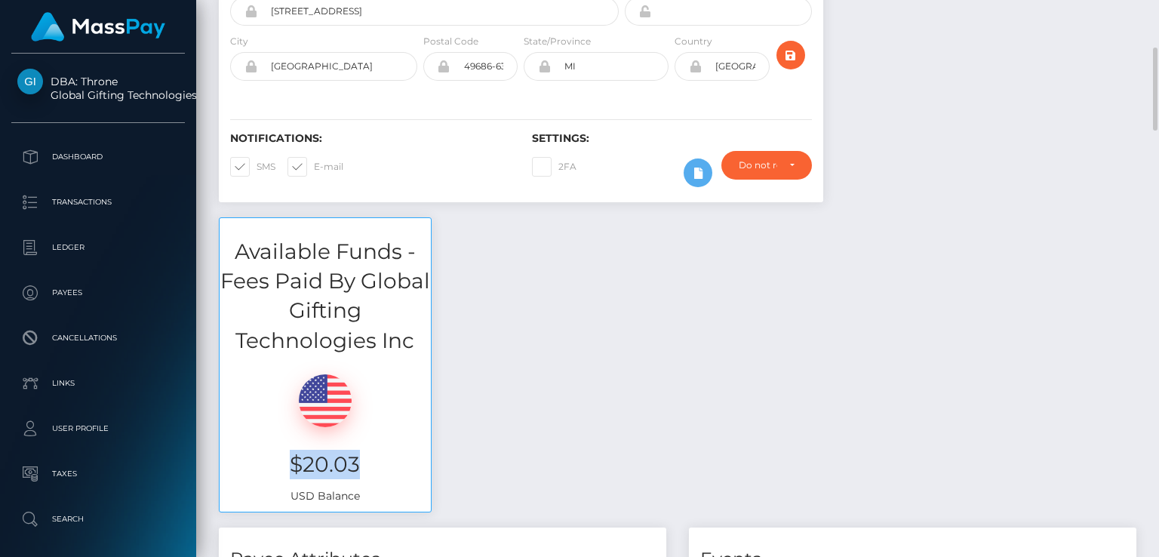
drag, startPoint x: 362, startPoint y: 464, endPoint x: 293, endPoint y: 467, distance: 69.5
click at [293, 467] on h3 "$20.03" at bounding box center [325, 464] width 189 height 29
copy h3 "$20.03"
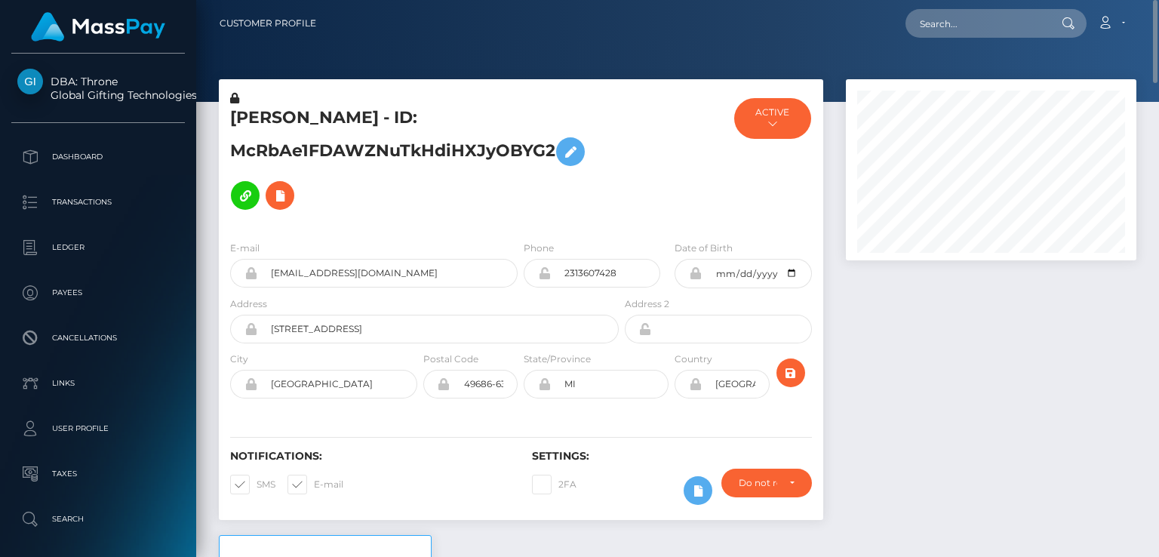
drag, startPoint x: 553, startPoint y: 152, endPoint x: 420, endPoint y: 116, distance: 138.2
click at [420, 116] on h5 "[PERSON_NAME] - ID: McRbAe1FDAWZNuTkHdiHXJyOBYG2" at bounding box center [420, 161] width 380 height 111
copy h5 "ID: McRbAe1FDAWZNuTkHdiHXJyOBYG2"
click at [1014, 12] on input "text" at bounding box center [977, 23] width 142 height 29
paste input "[EMAIL_ADDRESS][DOMAIN_NAME]"
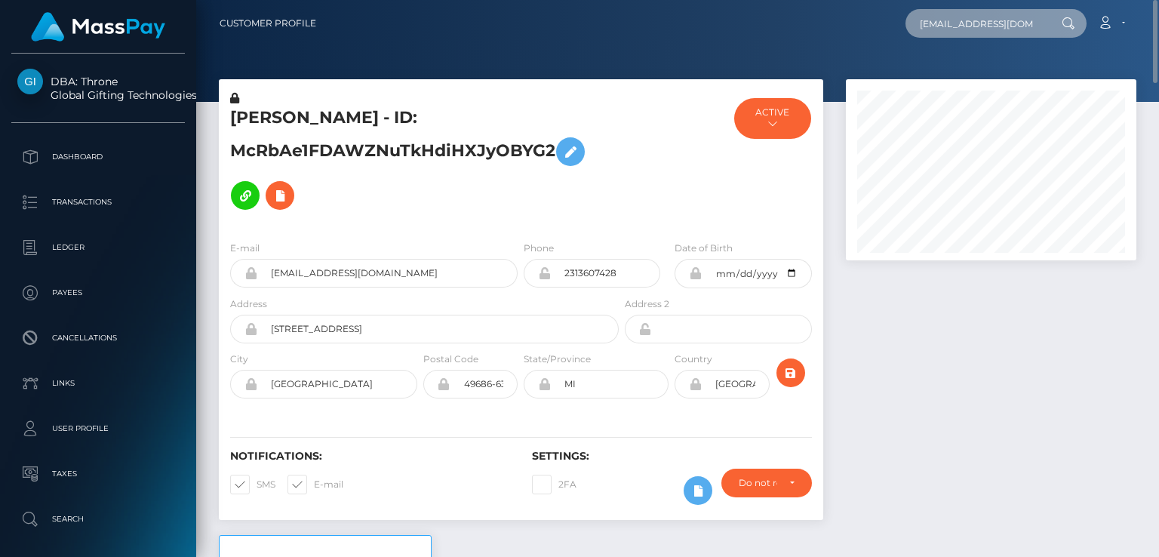
scroll to position [0, 12]
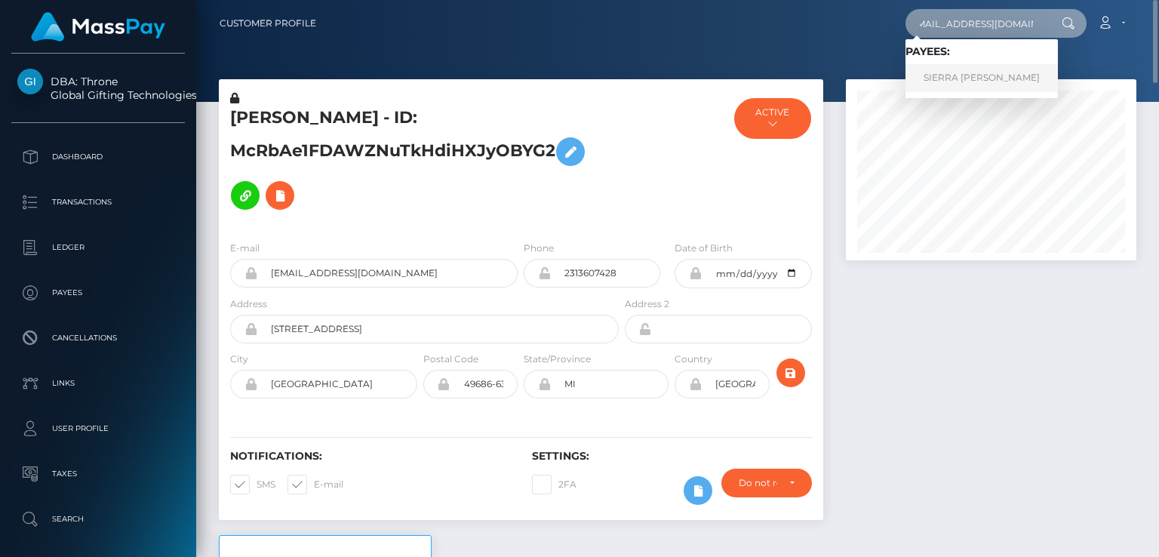
type input "[EMAIL_ADDRESS][DOMAIN_NAME]"
click at [999, 70] on link "SIERRA [PERSON_NAME]" at bounding box center [982, 78] width 152 height 28
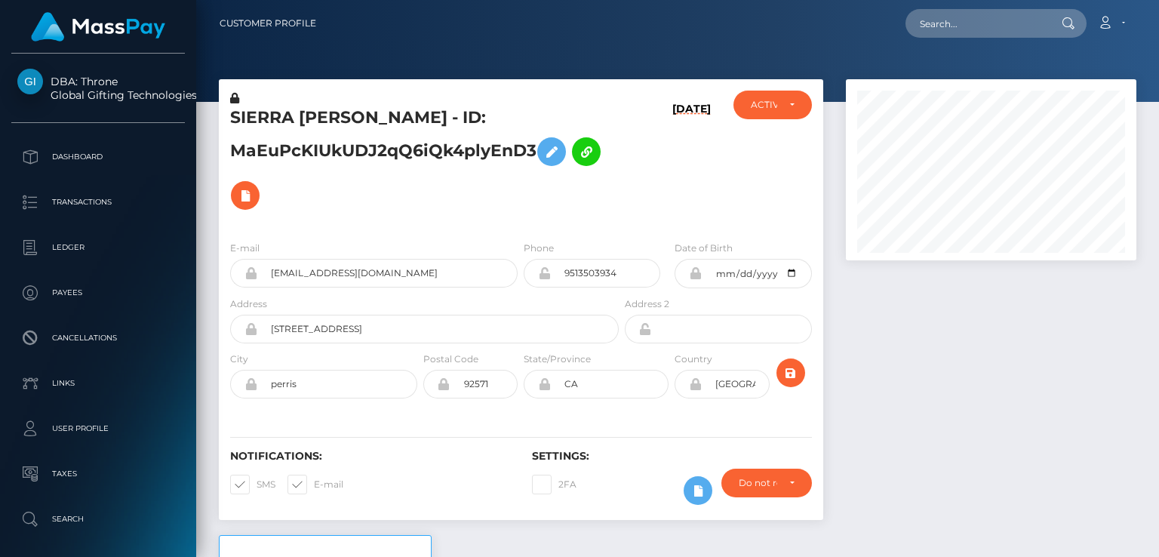
scroll to position [181, 290]
click at [275, 125] on h5 "SIERRA [PERSON_NAME] - ID: MaEuPcKIUkUDJ2qQ6iQk4plyEnD3" at bounding box center [420, 161] width 380 height 111
copy h5 "SIERRA"
click at [601, 79] on div "SIERRA [PERSON_NAME] - ID: MaEuPcKIUkUDJ2qQ6iQk4plyEnD3 [DATE] CLOSED ACTIVE" at bounding box center [521, 153] width 605 height 149
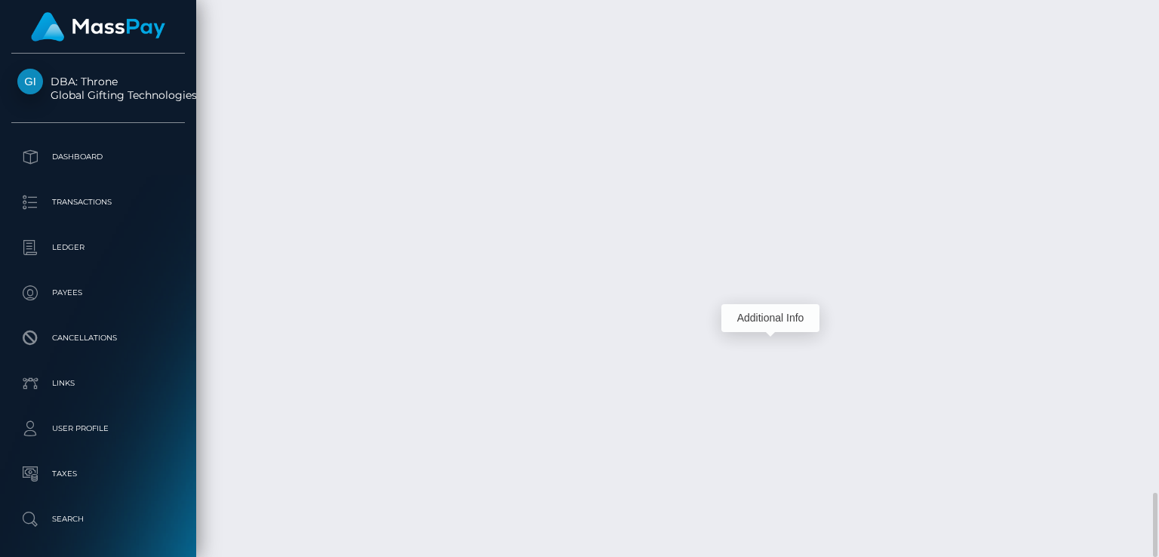
click at [768, 319] on div "Additional Info" at bounding box center [771, 318] width 98 height 28
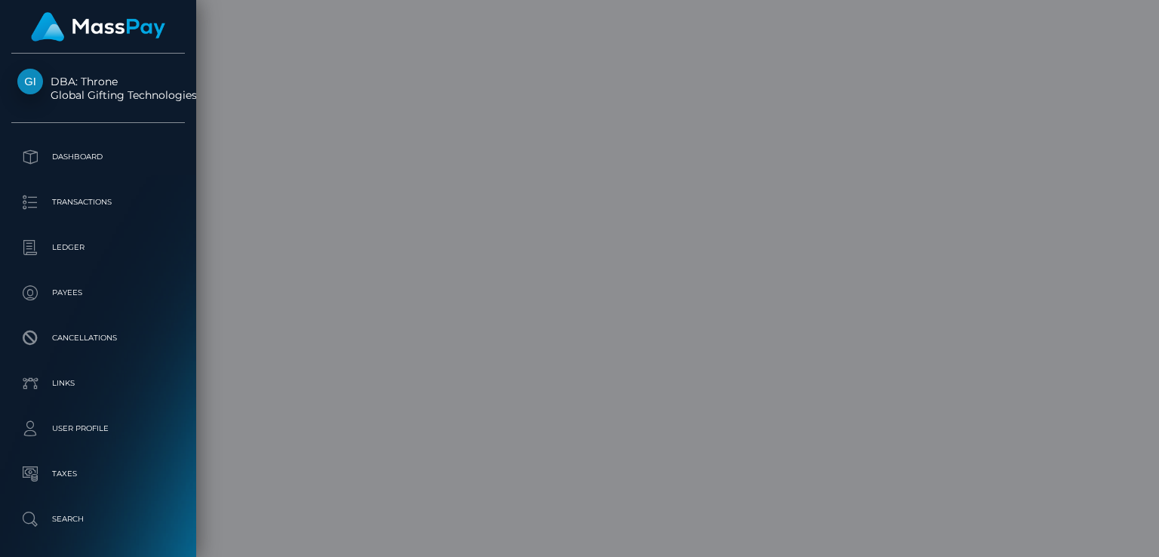
scroll to position [0, 0]
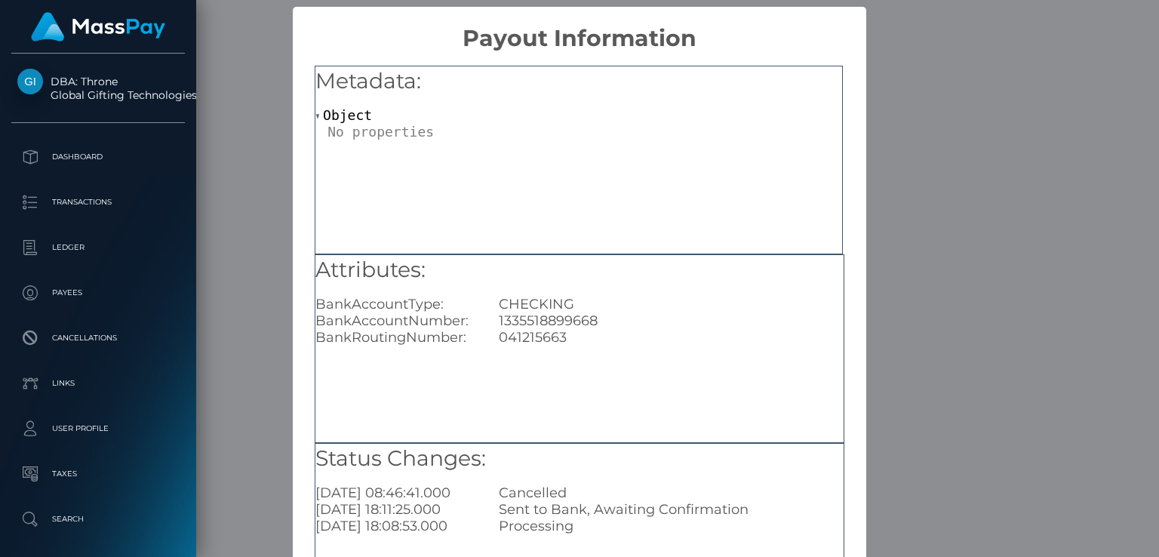
click at [559, 323] on div "1335518899668" at bounding box center [671, 320] width 367 height 17
copy div "1335518899668"
click at [363, 405] on div "Attributes: BankAccountType: CHECKING BankAccountNumber: [FINANCIAL_ID] BankRou…" at bounding box center [580, 348] width 530 height 189
click at [208, 457] on div "× Payout Information Metadata: Object Attributes: BankAccountType: CHECKING Ban…" at bounding box center [579, 278] width 1159 height 557
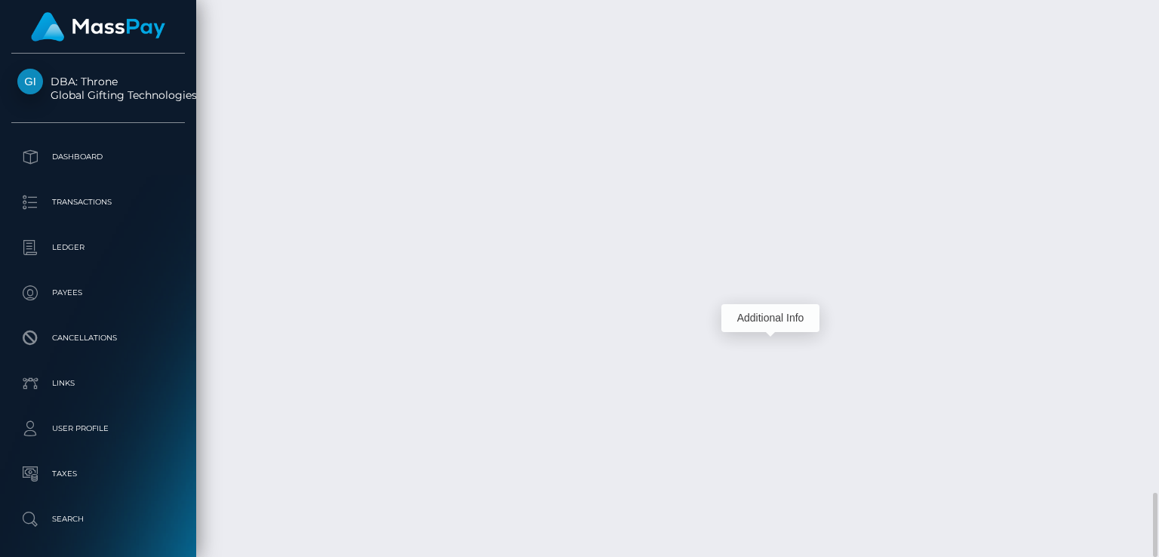
scroll to position [181, 290]
click at [765, 253] on div "Additional Info" at bounding box center [771, 251] width 98 height 28
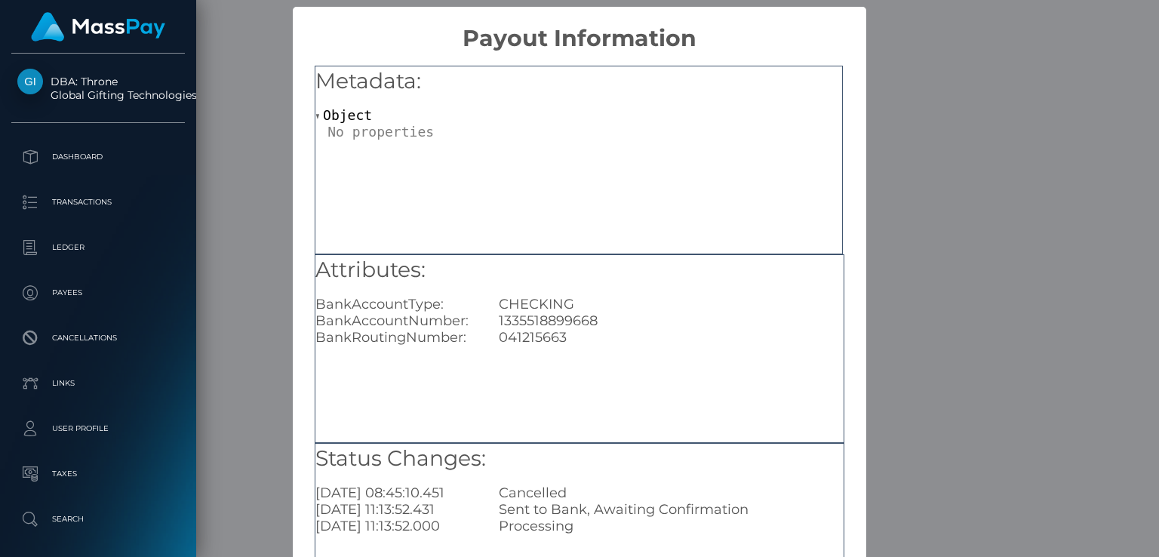
scroll to position [0, 0]
click at [583, 322] on div "1335518899668" at bounding box center [671, 320] width 367 height 17
copy div "1335518899668"
click at [956, 183] on div "× Payout Information Metadata: Object Attributes: BankAccountType: CHECKING Ban…" at bounding box center [579, 278] width 1159 height 557
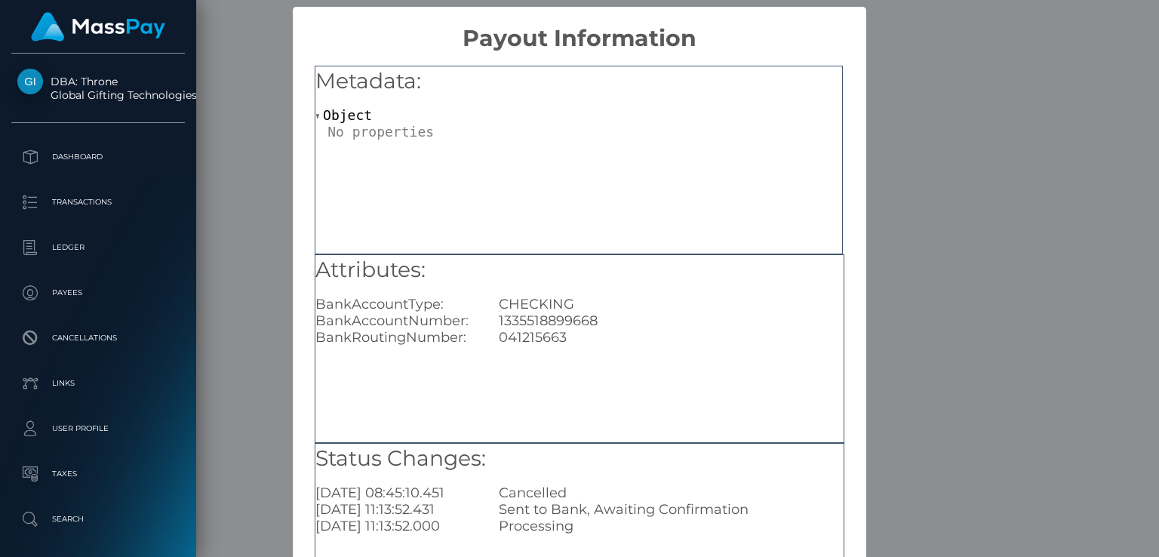
click at [629, 157] on div "Metadata: Object" at bounding box center [579, 160] width 528 height 189
click at [907, 143] on div "× Payout Information Metadata: Object Attributes: BankAccountType: CHECKING Ban…" at bounding box center [579, 278] width 1159 height 557
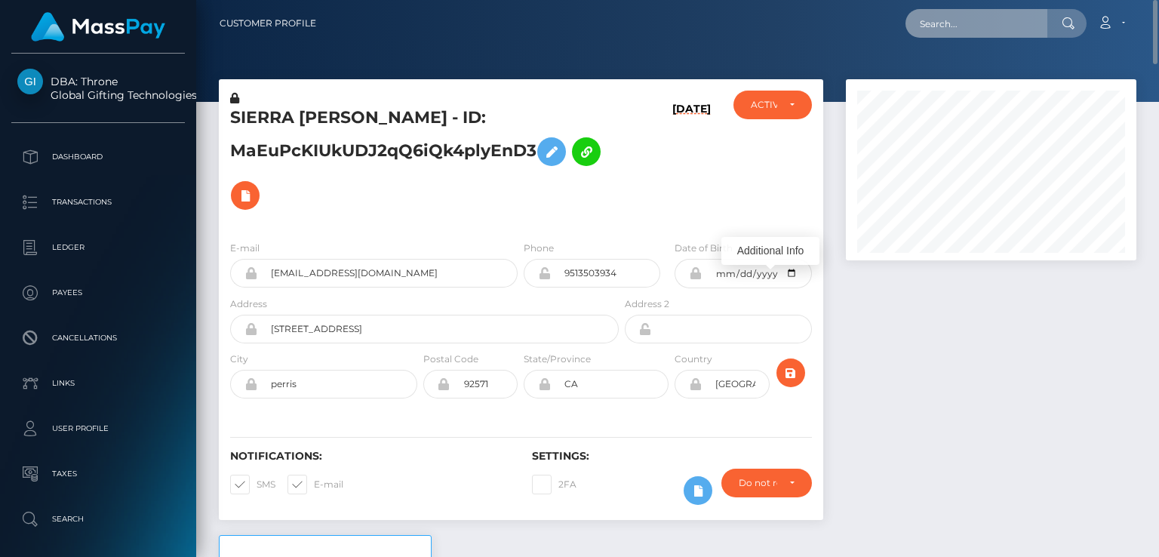
click at [955, 28] on input "text" at bounding box center [977, 23] width 142 height 29
paste input "[EMAIL_ADDRESS][DOMAIN_NAME]"
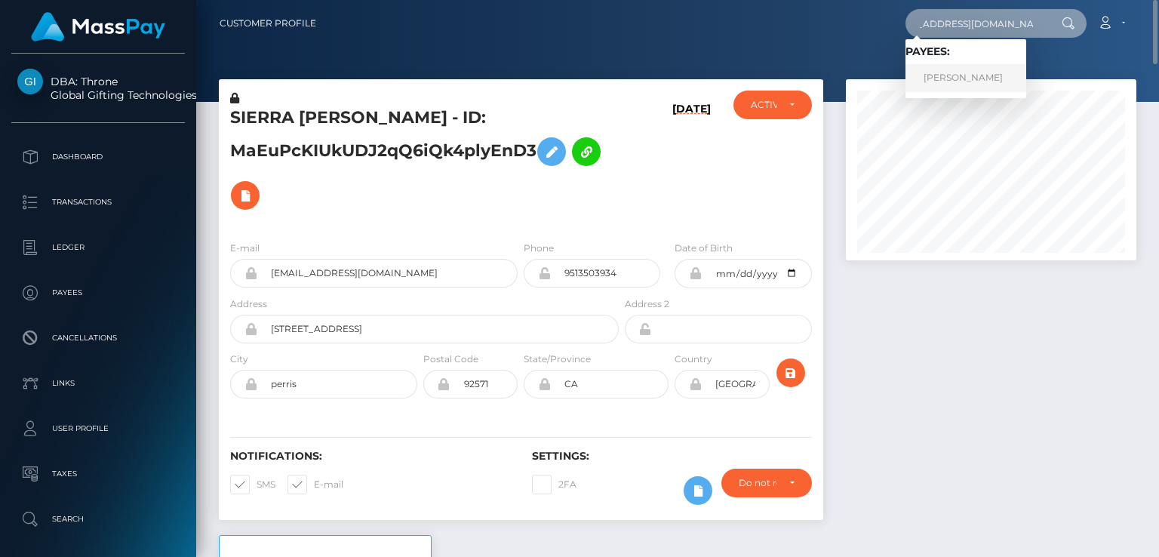
type input "[EMAIL_ADDRESS][DOMAIN_NAME]"
click at [932, 78] on link "[PERSON_NAME]" at bounding box center [966, 78] width 121 height 28
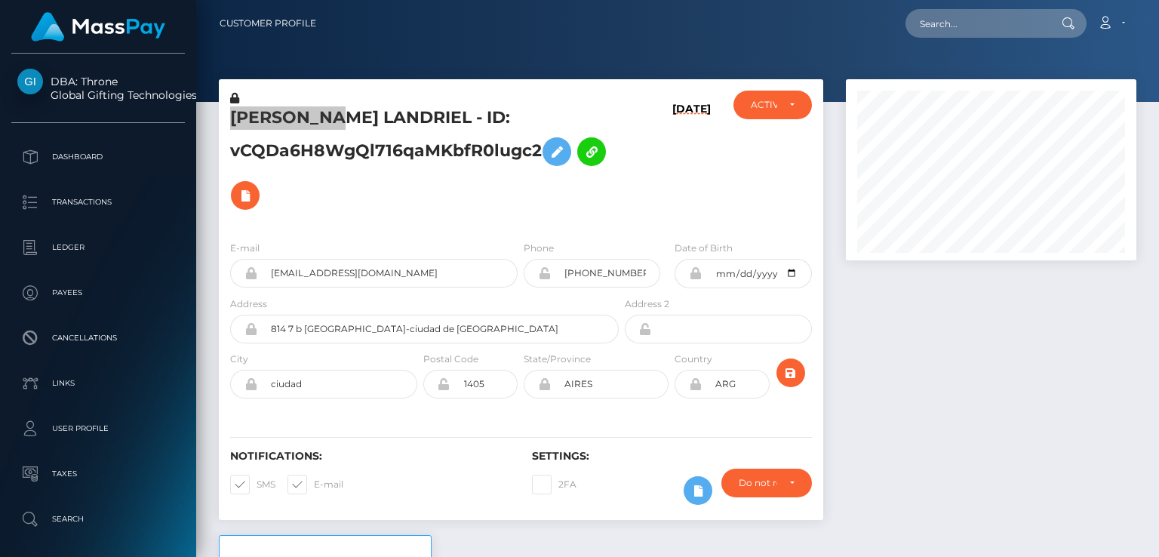
scroll to position [181, 290]
click at [313, 149] on h5 "JAQUELINE AHUMADA LANDRIEL - ID: vCQDa6H8WgQl716qaMKbfR0lugc2" at bounding box center [420, 161] width 380 height 111
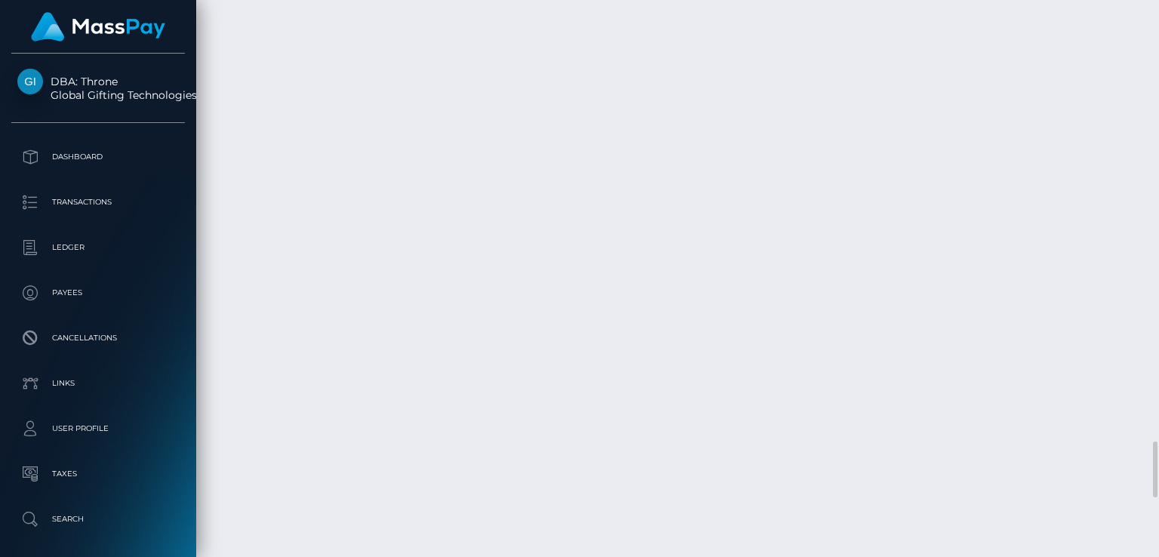
scroll to position [4387, 0]
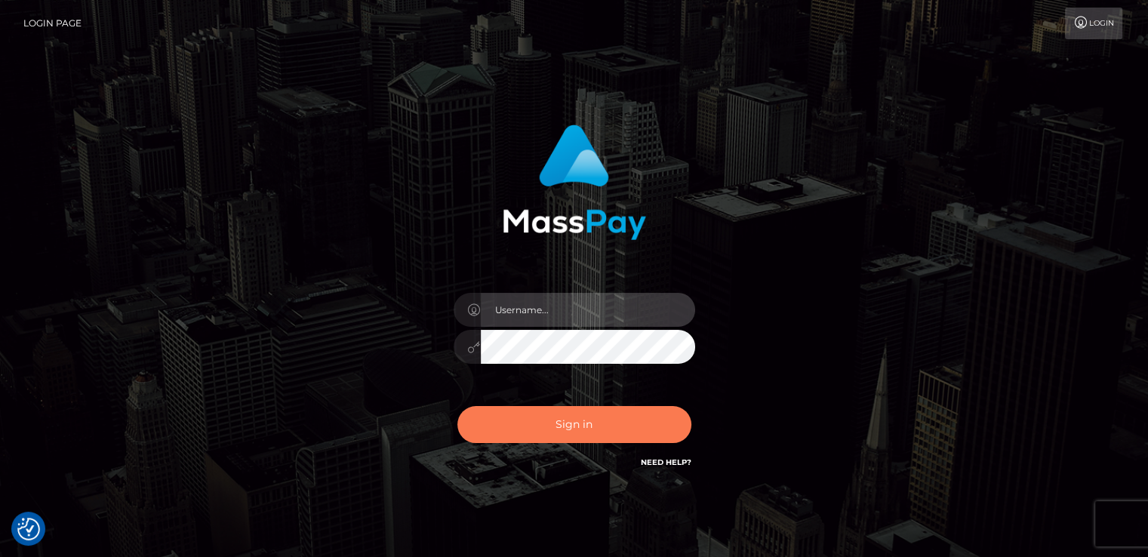
type input "nt.es"
click at [562, 411] on button "Sign in" at bounding box center [574, 424] width 234 height 37
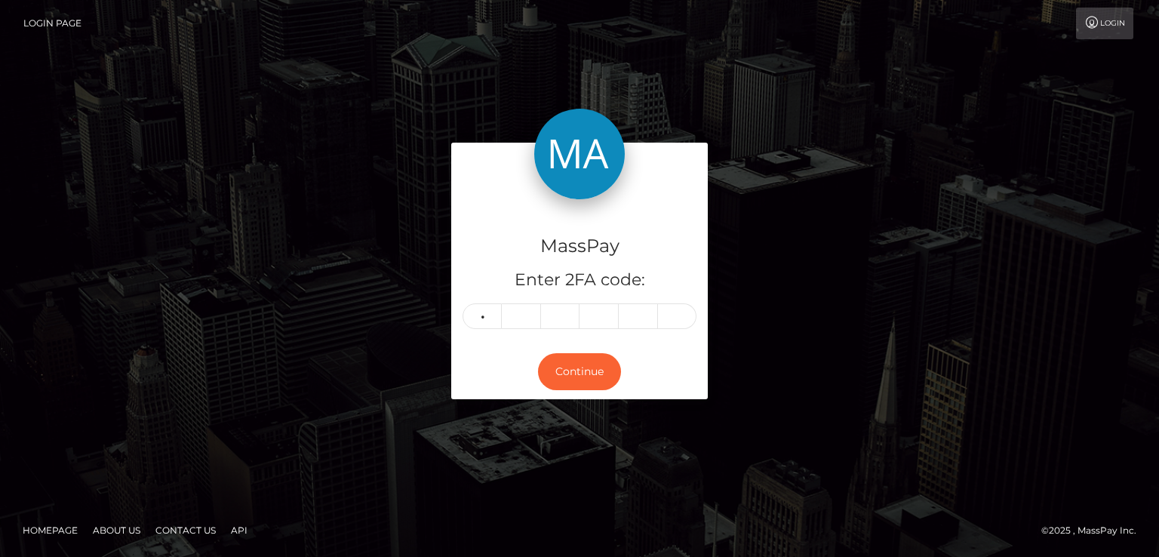
type input "7"
type input "1"
type input "9"
type input "2"
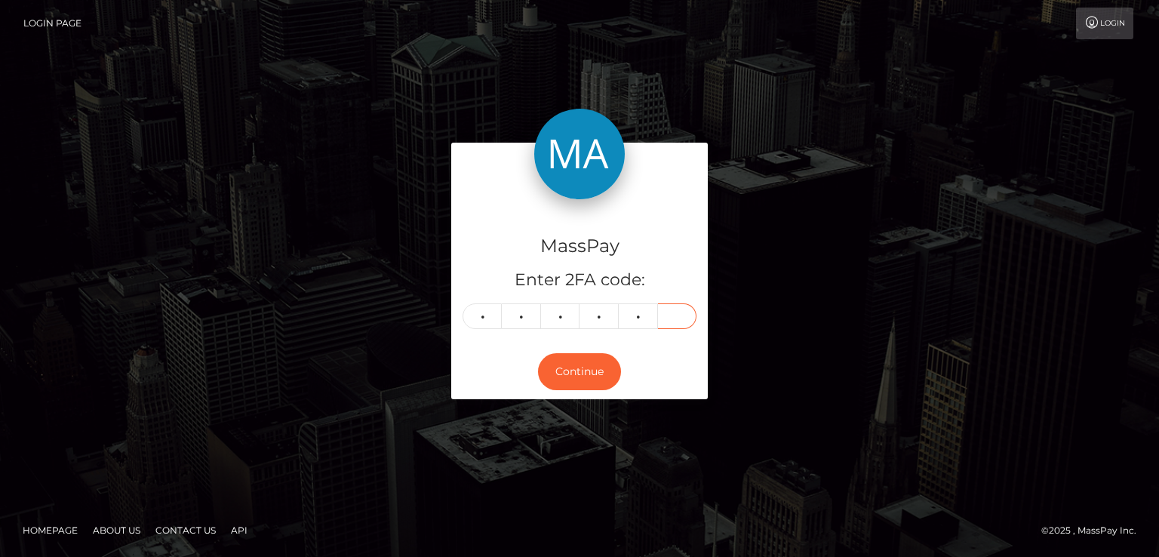
type input "0"
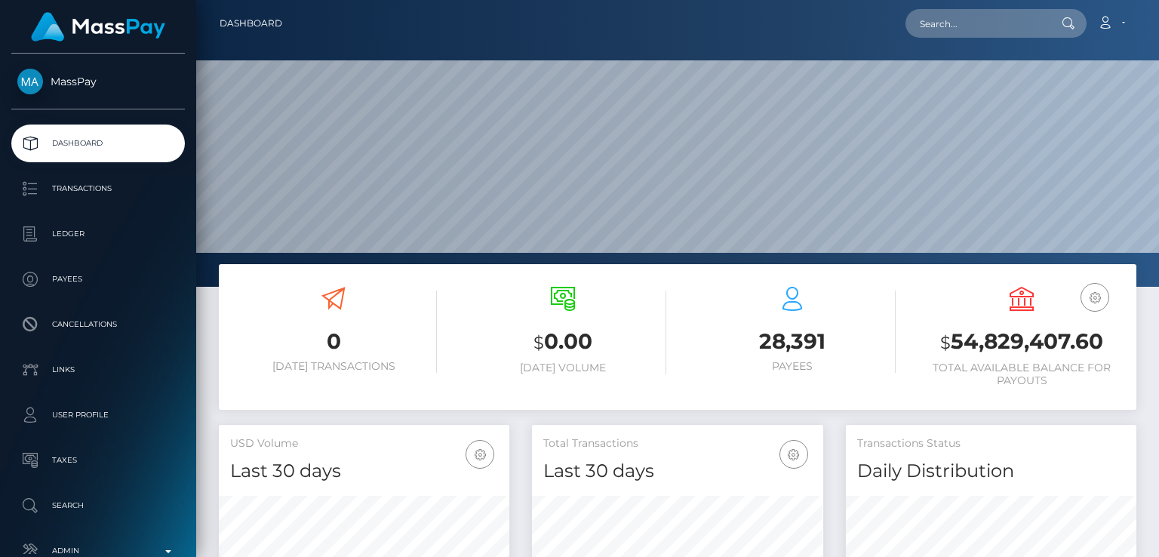
scroll to position [267, 290]
click at [1039, 26] on input "text" at bounding box center [977, 23] width 142 height 29
paste input "brandontjackson@me.com"
click at [1018, 23] on input "brandontjackson@me.com" at bounding box center [977, 23] width 142 height 29
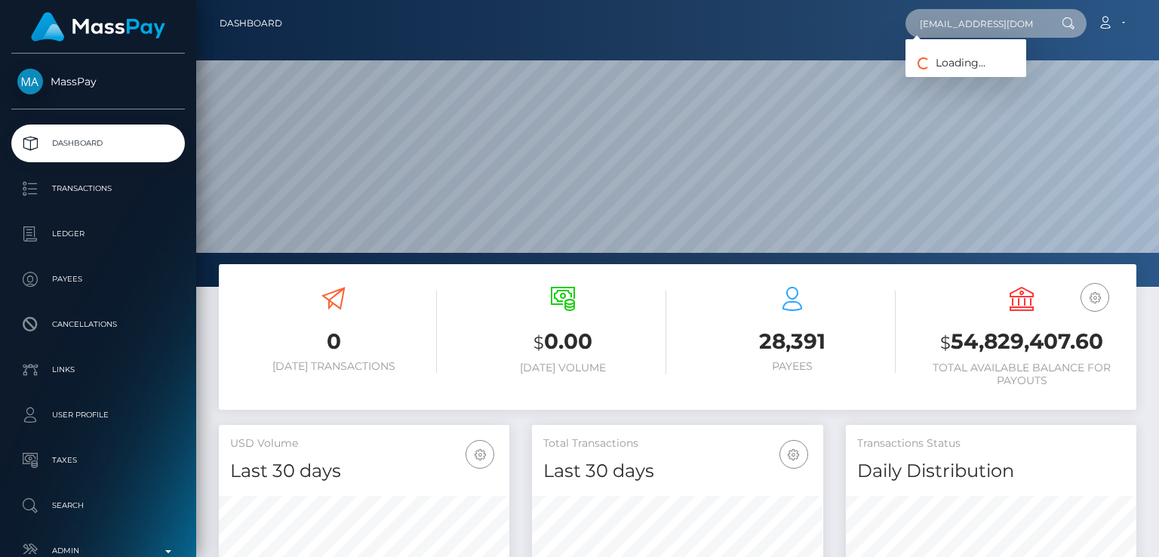
paste input "Hi, I'm sorry for the inconvenience. To assist you further, we need to locate y…"
type input "Hi, I'm sorry for the inconvenience. To assist you further, we need to locate y…"
paste input "ashleymay.beauty@gmail.com"
type input "ashleymay.beauty@gmail.com"
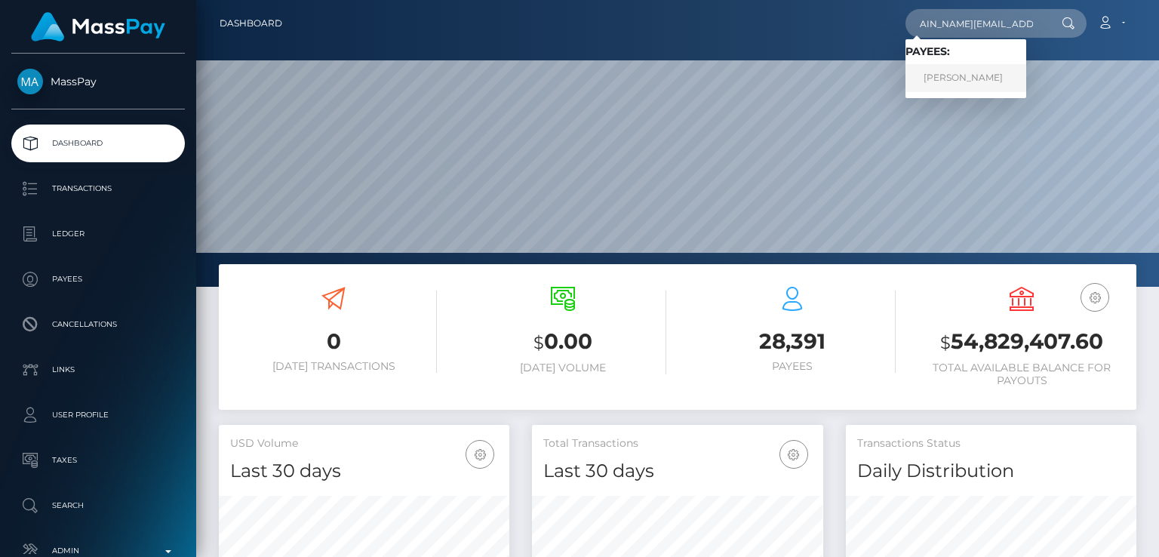
scroll to position [0, 0]
click at [976, 76] on link "Ashley Kenyon-Fitches" at bounding box center [966, 78] width 121 height 28
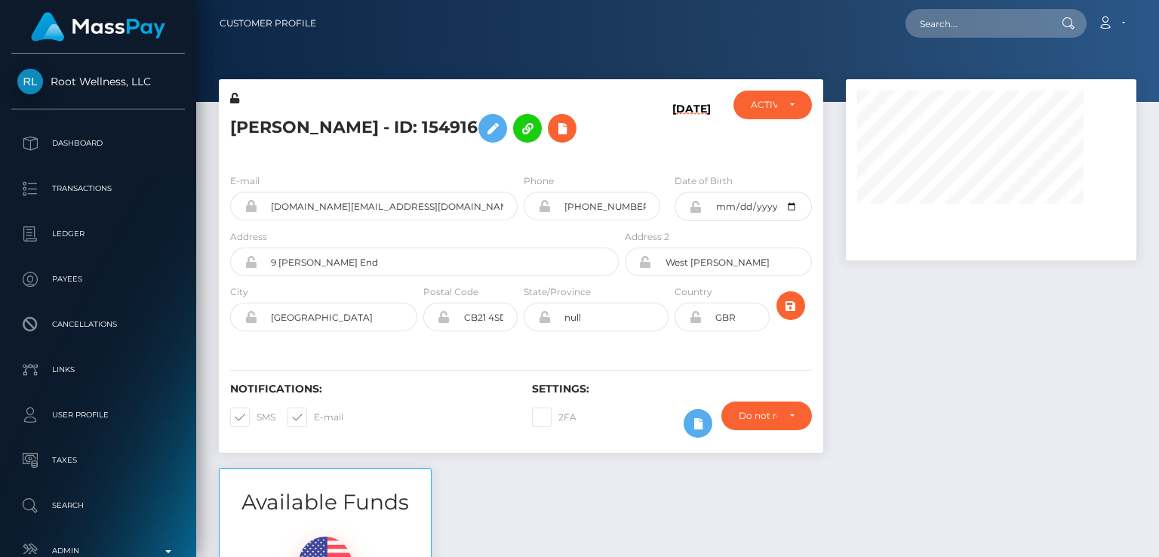
click at [255, 124] on h5 "[PERSON_NAME] - ID: 154916" at bounding box center [420, 128] width 380 height 44
copy h5 "[PERSON_NAME]"
click at [465, 395] on h6 "Notifications:" at bounding box center [369, 389] width 279 height 13
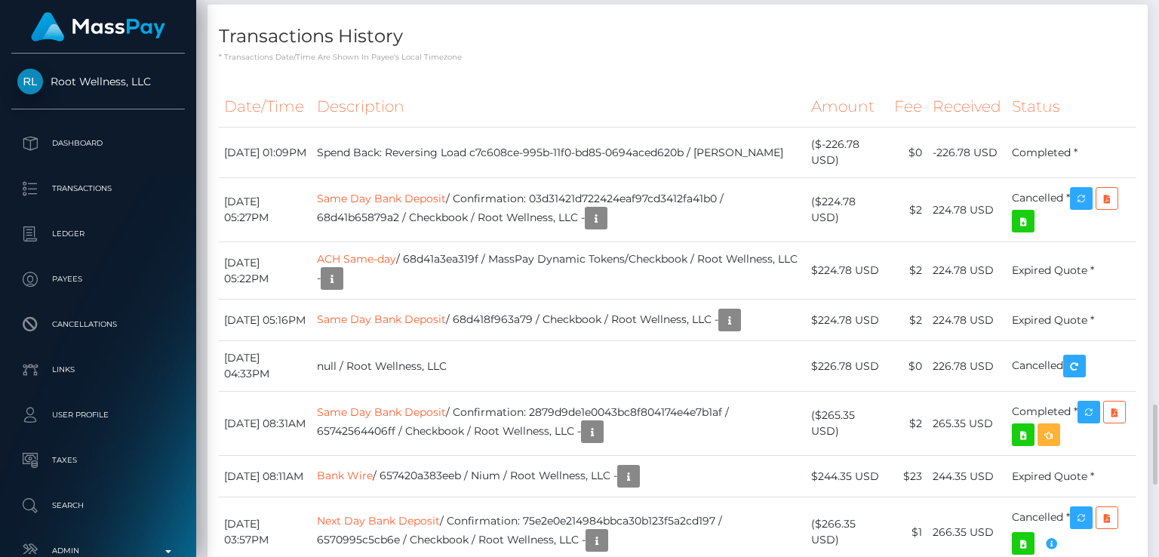
scroll to position [2777, 0]
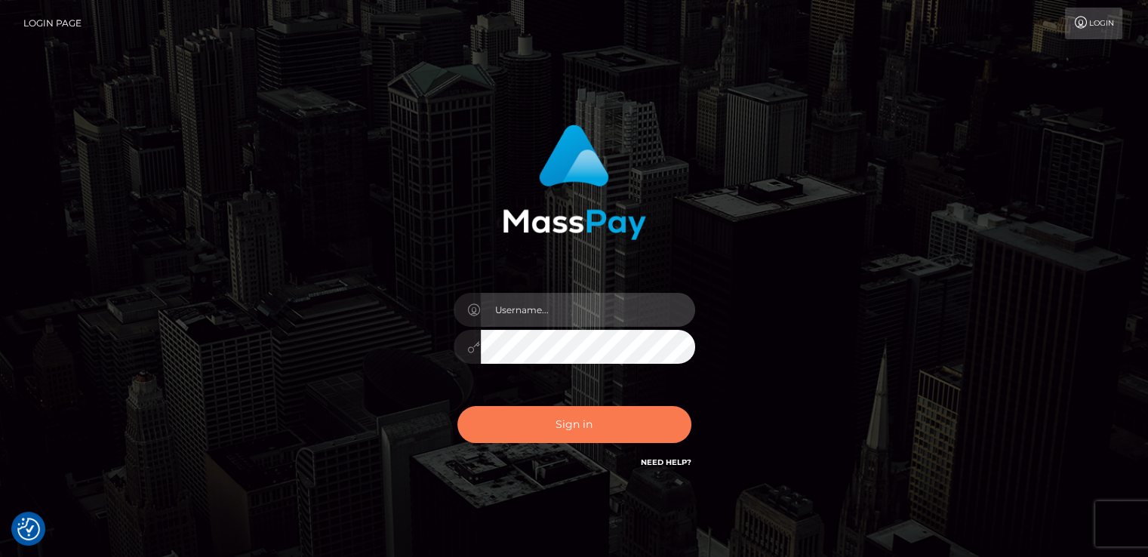
type input "[DOMAIN_NAME]"
click at [520, 421] on button "Sign in" at bounding box center [574, 424] width 234 height 37
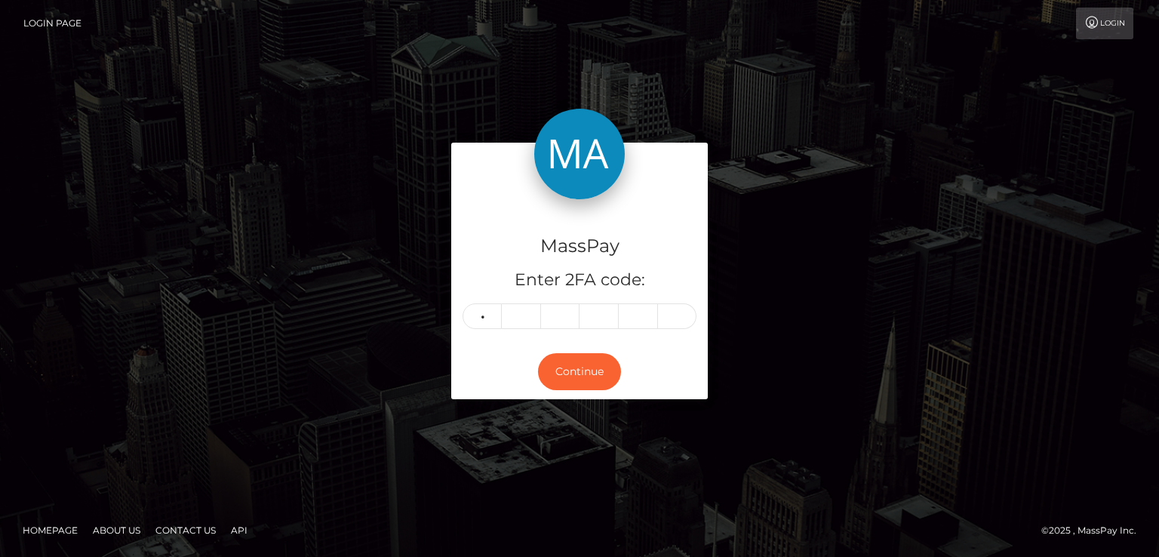
type input "6"
type input "2"
type input "0"
type input "9"
type input "7"
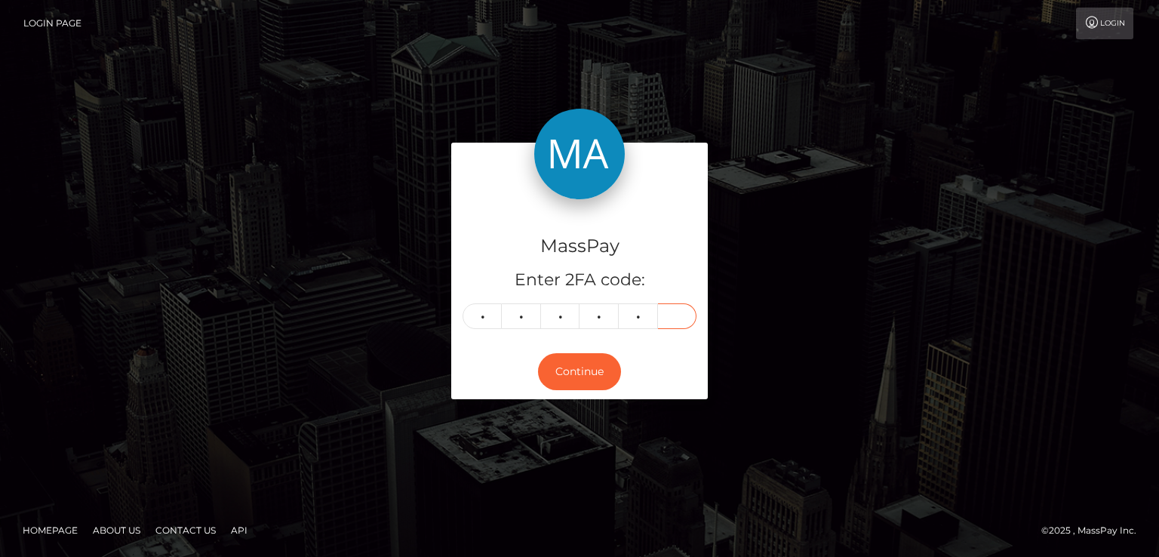
type input "2"
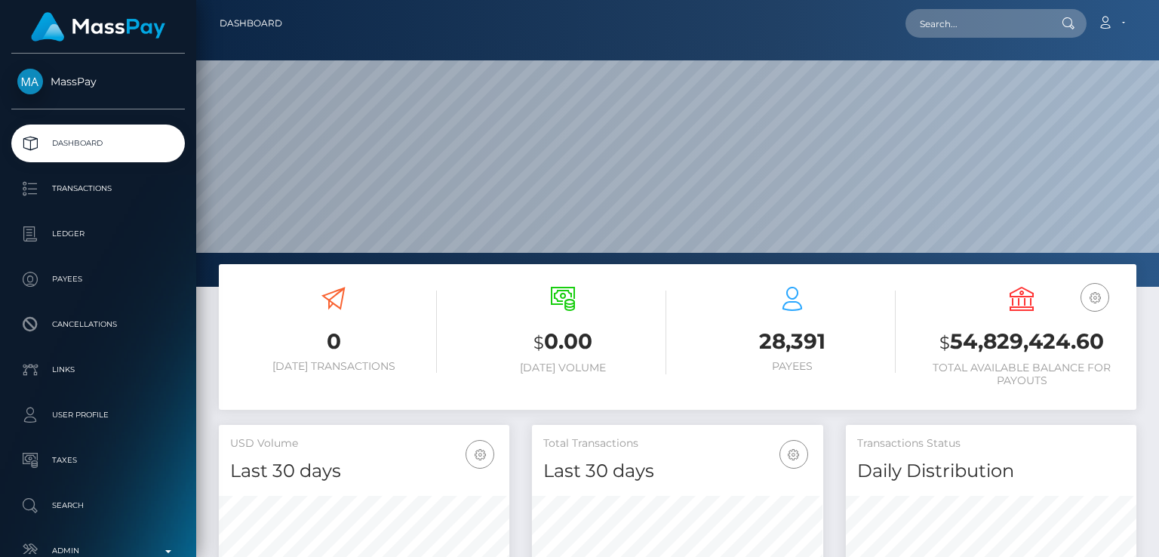
scroll to position [267, 290]
click at [996, 26] on input "text" at bounding box center [977, 23] width 142 height 29
paste input "[EMAIL_ADDRESS][DOMAIN_NAME]"
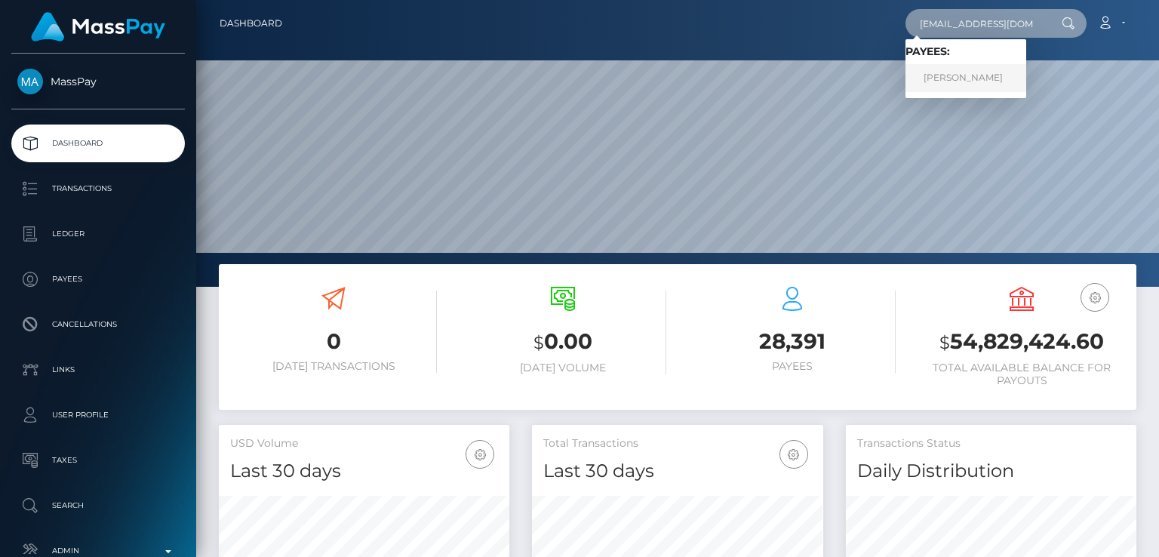
type input "[EMAIL_ADDRESS][DOMAIN_NAME]"
click at [939, 79] on link "[PERSON_NAME]" at bounding box center [966, 78] width 121 height 28
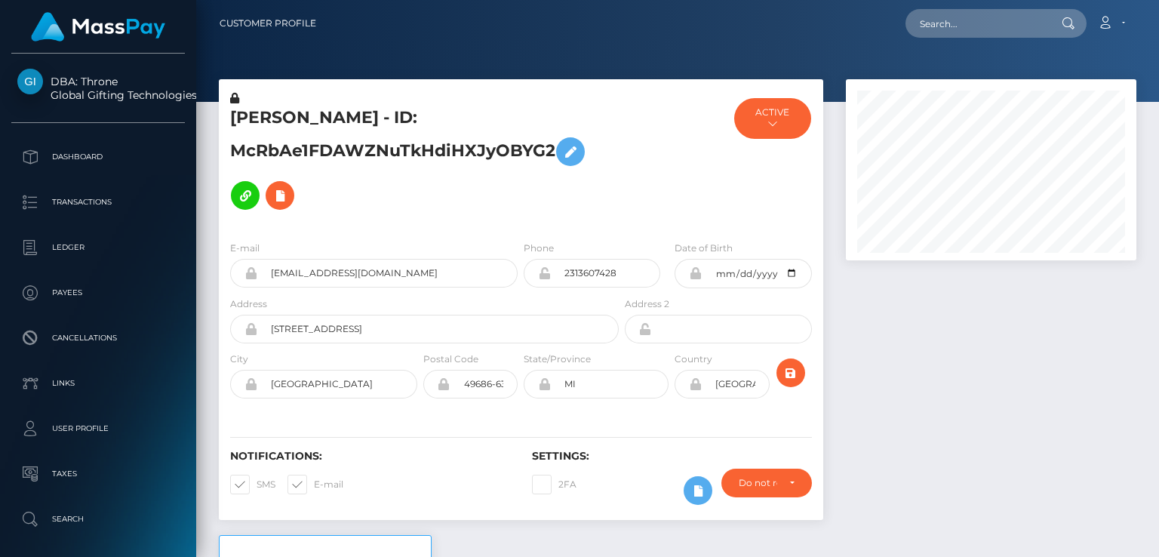
scroll to position [181, 290]
click at [269, 115] on h5 "ANNA LOUISE PAUL - ID: McRbAe1FDAWZNuTkHdiHXJyOBYG2" at bounding box center [420, 161] width 380 height 111
copy h5 "ANNA"
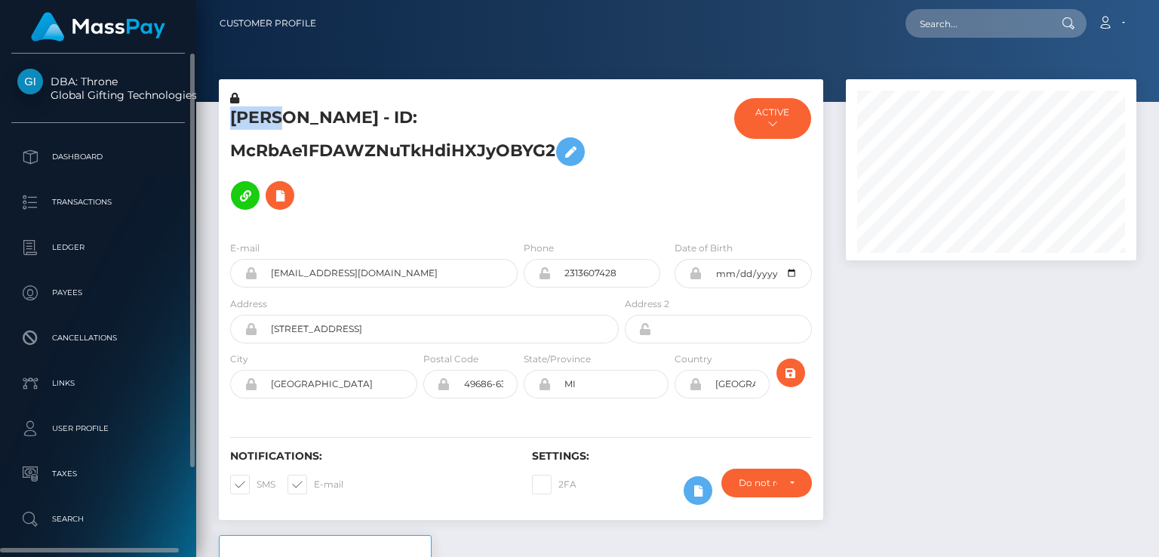
click at [91, 76] on link "DBA: Throne Global Gifting Technologies Inc" at bounding box center [98, 88] width 196 height 39
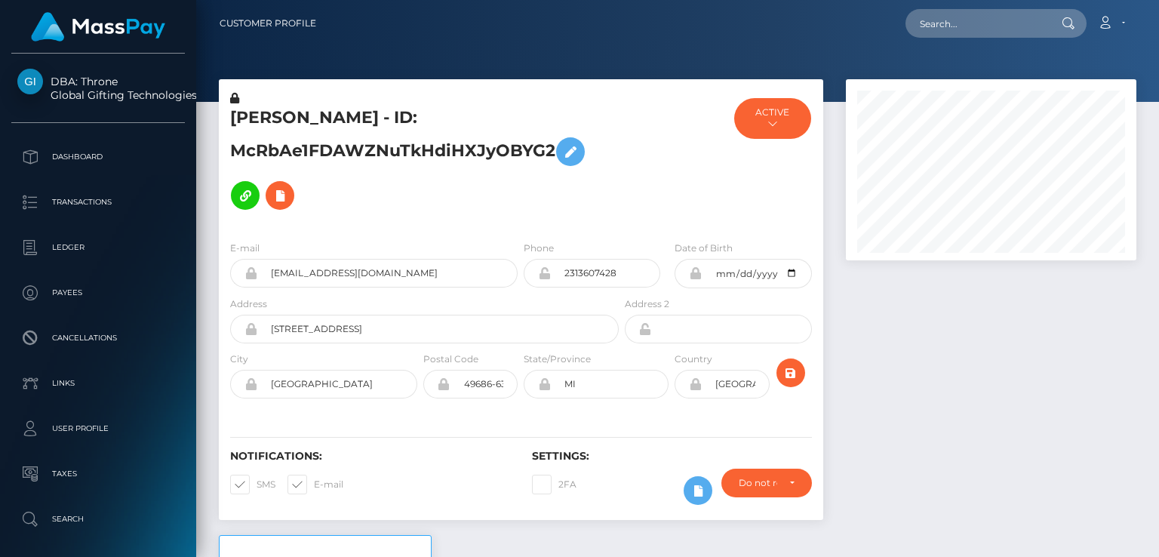
click at [580, 211] on h5 "ANNA LOUISE PAUL - ID: McRbAe1FDAWZNuTkHdiHXJyOBYG2" at bounding box center [420, 161] width 380 height 111
drag, startPoint x: 988, startPoint y: 42, endPoint x: 982, endPoint y: 21, distance: 22.0
click at [982, 21] on nav "Customer Profile Loading... Loading... Account" at bounding box center [677, 23] width 963 height 47
click at [982, 21] on input "text" at bounding box center [977, 23] width 142 height 29
paste input "elseamutaga21@gmail.com"
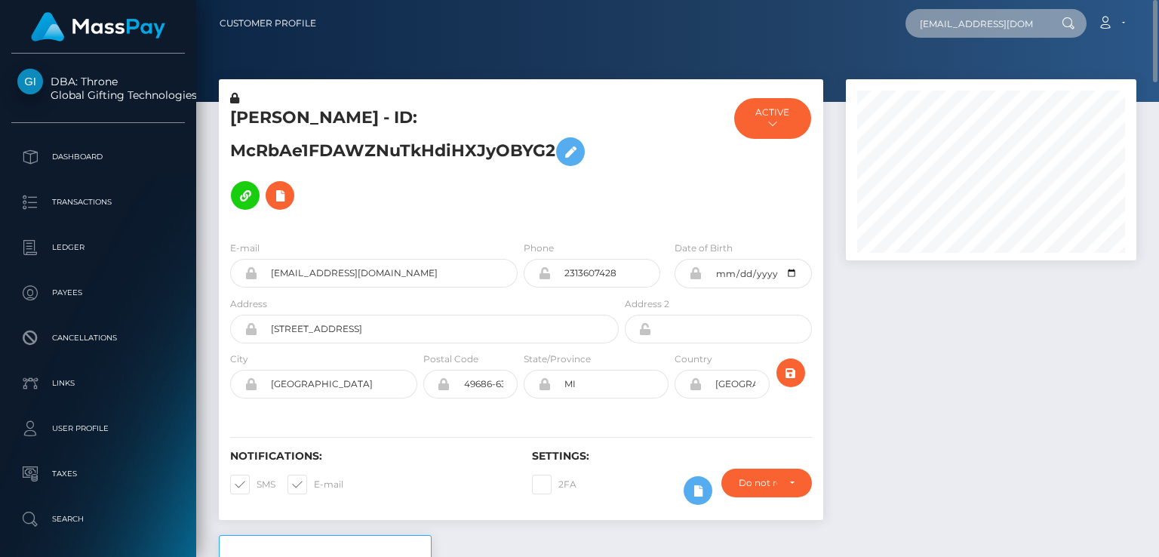
scroll to position [0, 13]
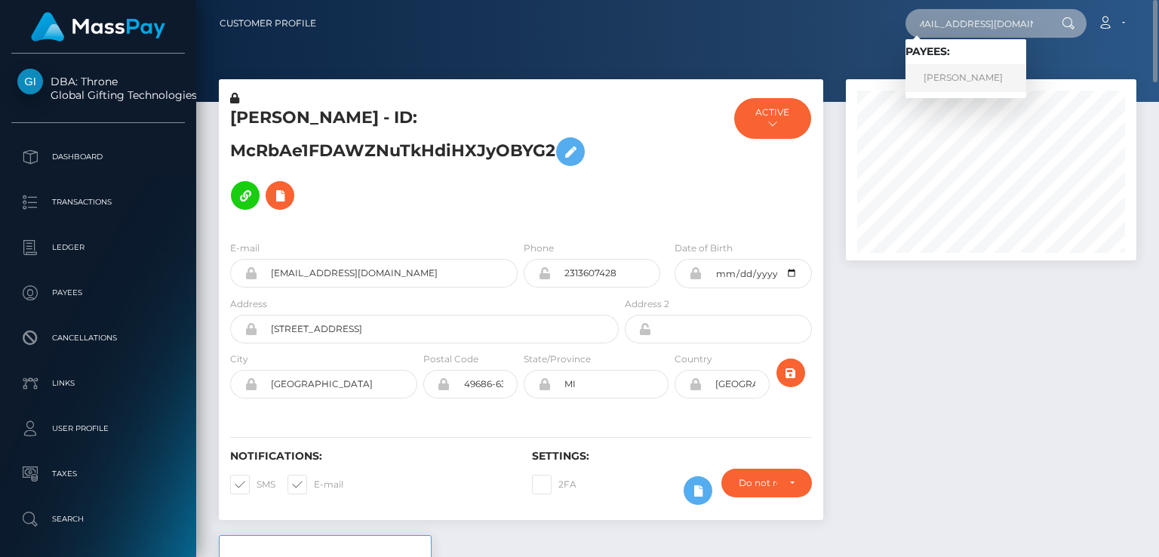
type input "elseamutaga21@gmail.com"
click at [951, 76] on link "ELSE MUTAAGA" at bounding box center [966, 78] width 121 height 28
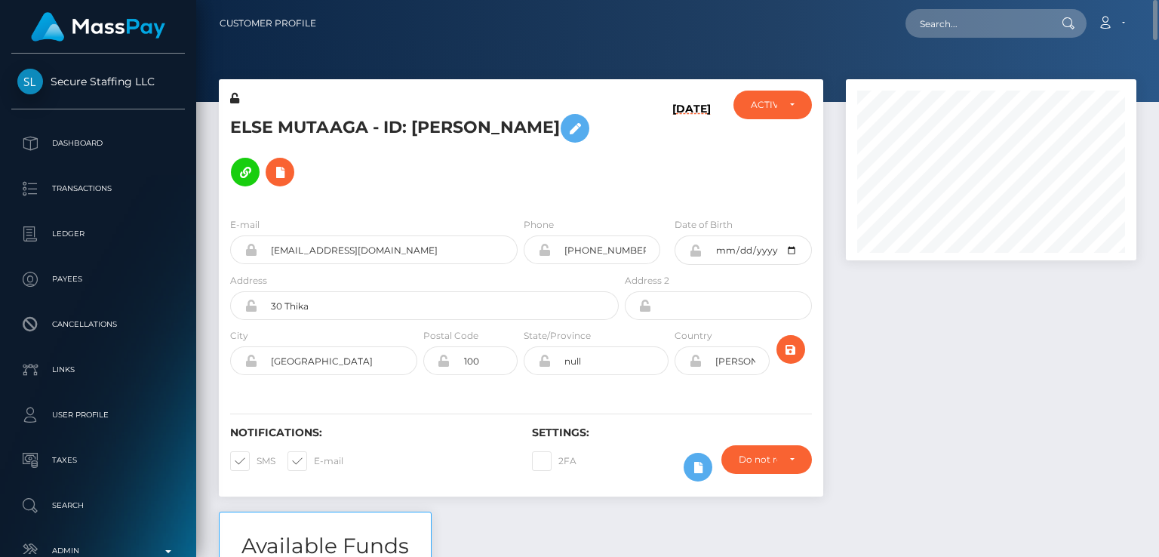
click at [257, 122] on h5 "ELSE MUTAAGA - ID: [PERSON_NAME]" at bounding box center [420, 150] width 380 height 88
copy h5 "ELSE"
click at [287, 66] on div at bounding box center [677, 51] width 963 height 102
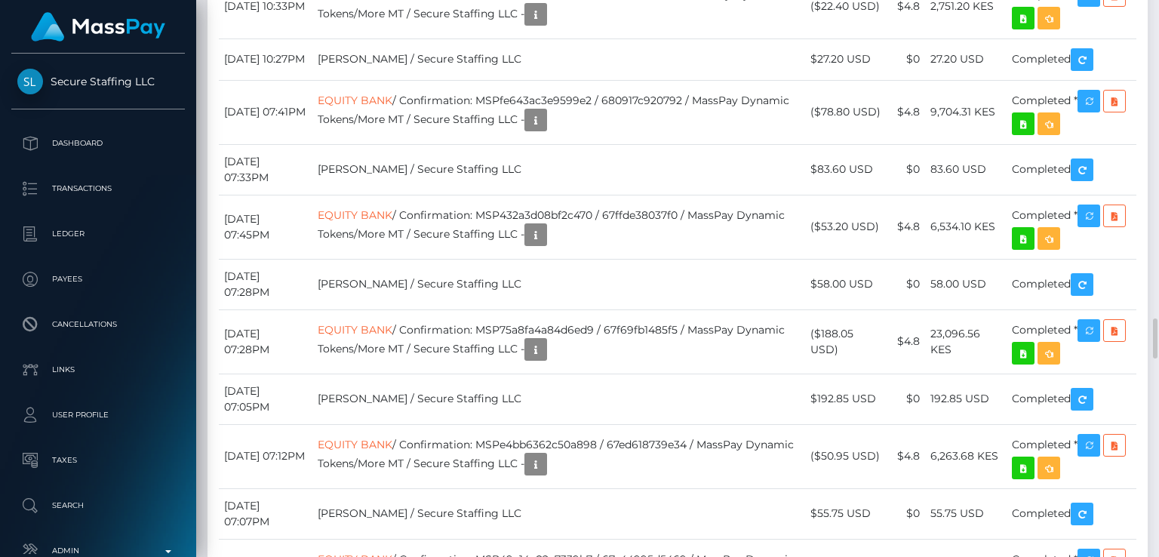
scroll to position [181, 290]
click at [623, 230] on div "Additional Info" at bounding box center [620, 236] width 98 height 28
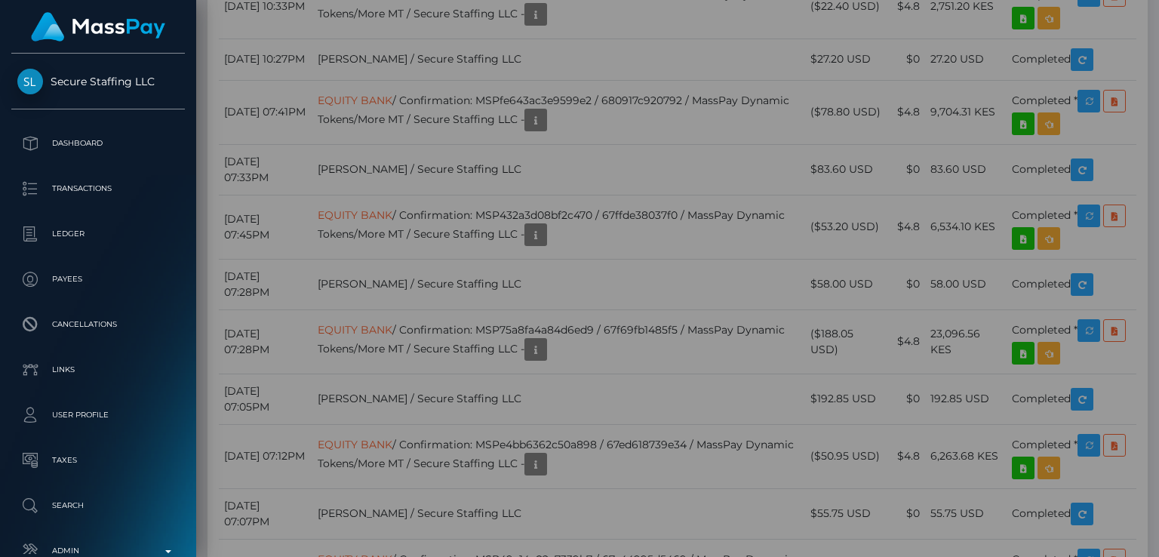
scroll to position [0, 0]
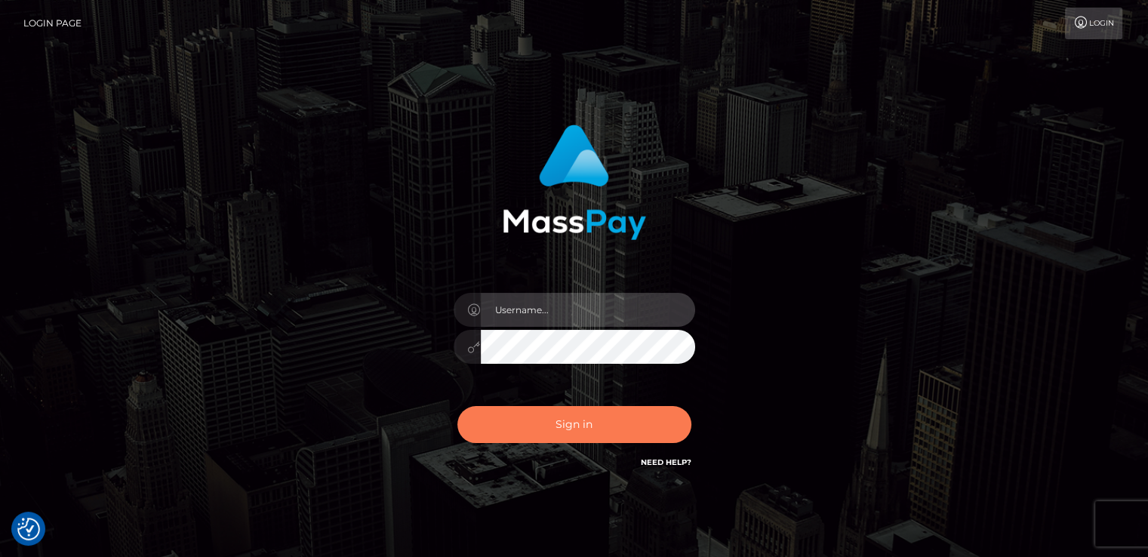
type input "[DOMAIN_NAME]"
click at [540, 438] on button "Sign in" at bounding box center [574, 424] width 234 height 37
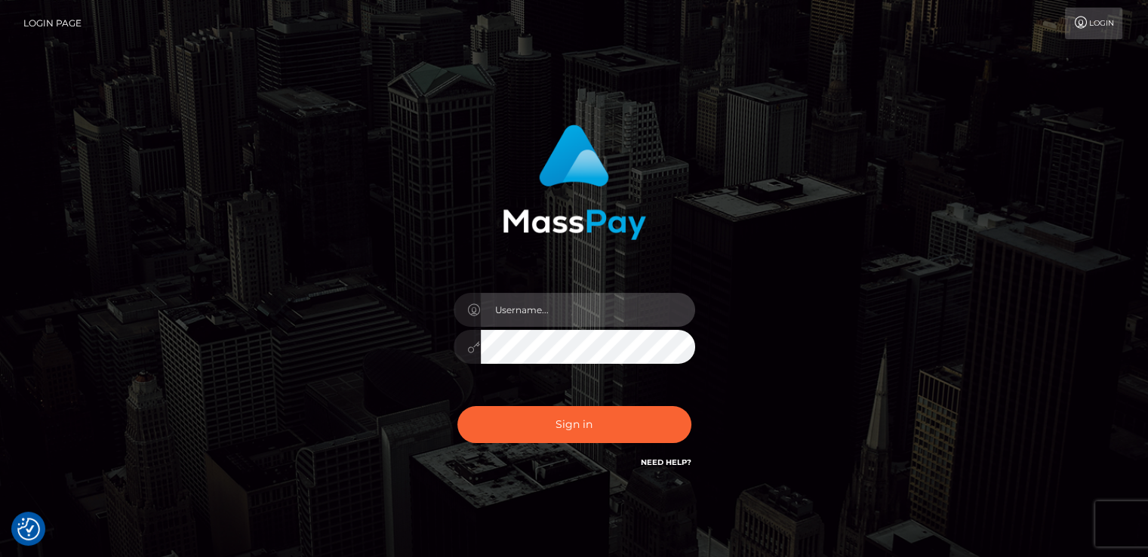
type input "[DOMAIN_NAME]"
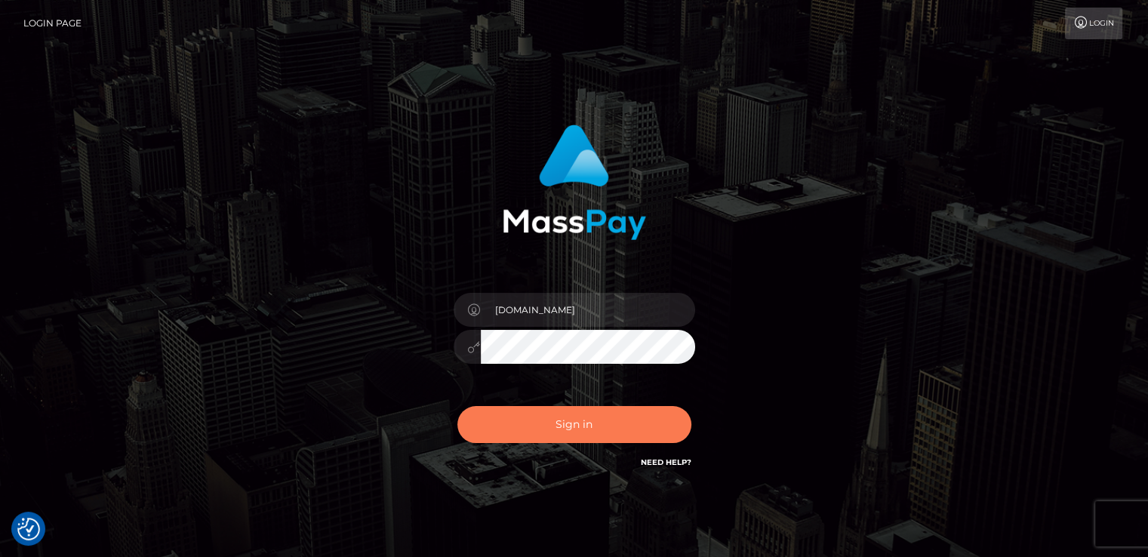
click at [540, 438] on button "Sign in" at bounding box center [574, 424] width 234 height 37
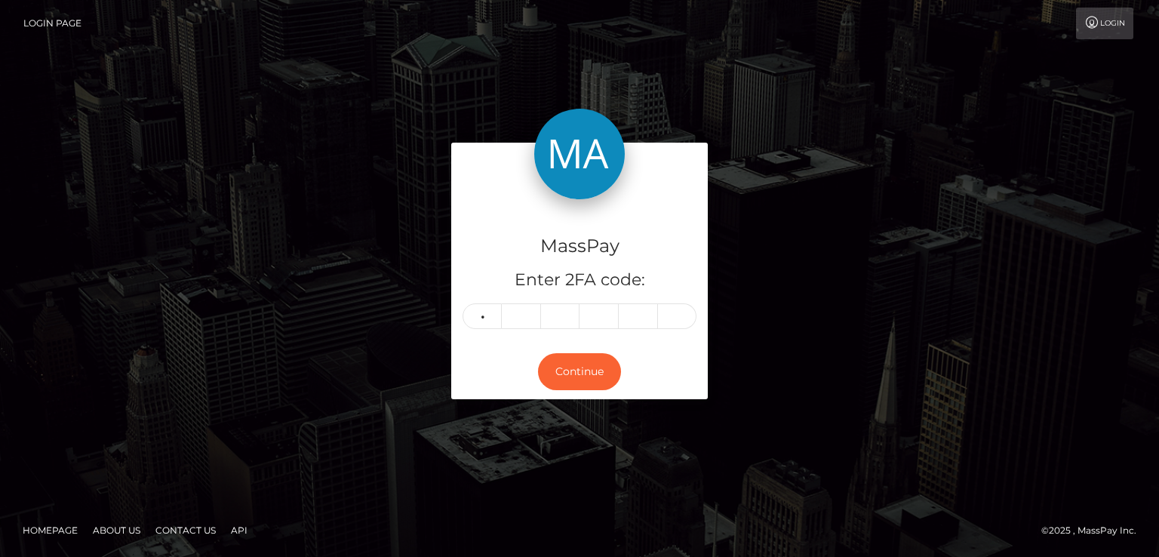
type input "0"
type input "1"
type input "4"
type input "5"
type input "7"
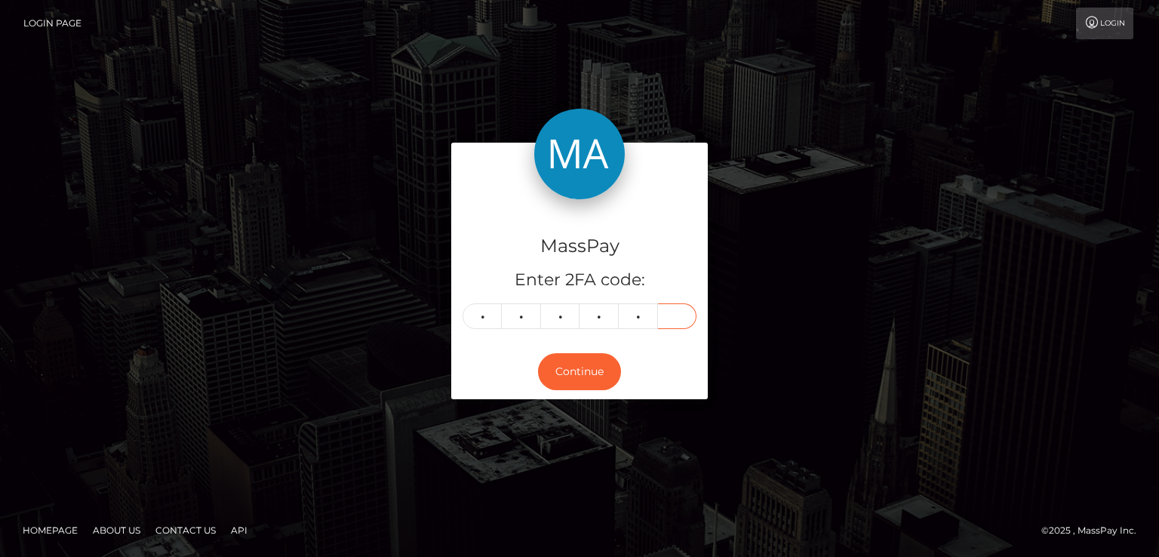
type input "6"
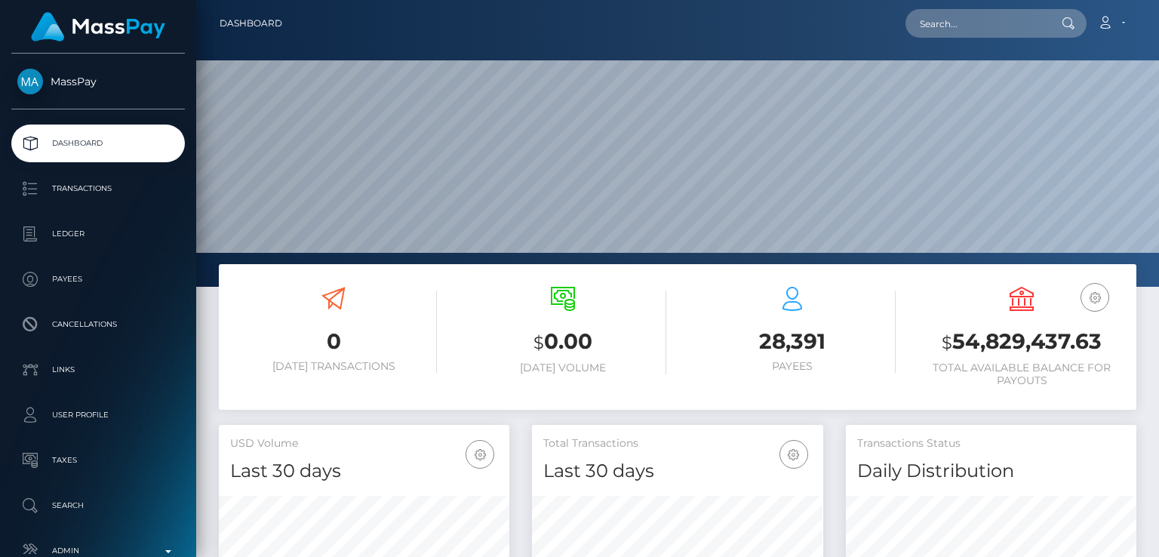
scroll to position [267, 290]
click at [1005, 10] on input "text" at bounding box center [977, 23] width 142 height 29
paste input "[EMAIL_ADDRESS][DOMAIN_NAME]"
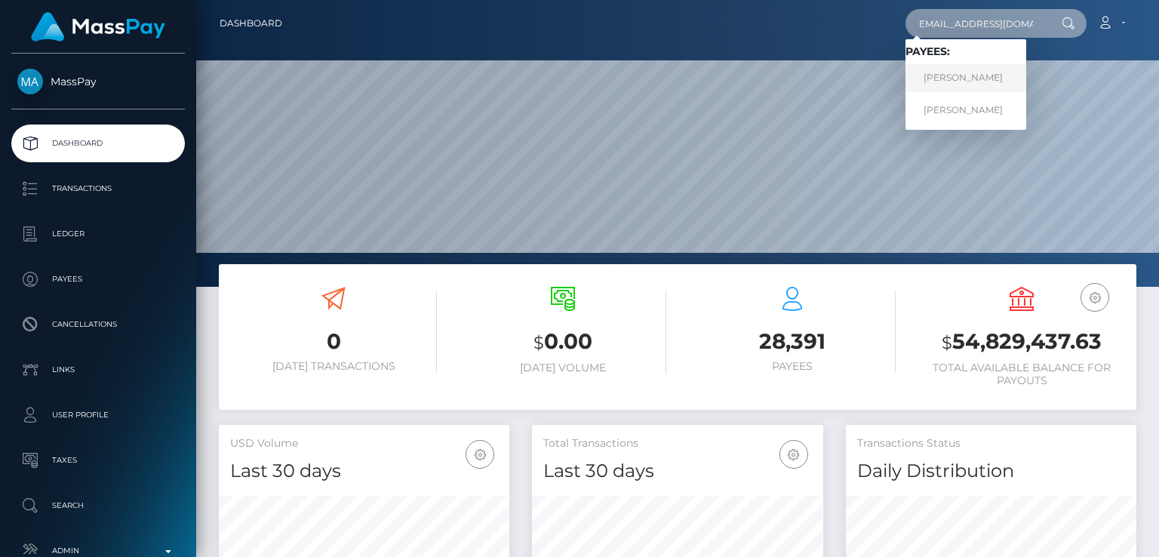
type input "[EMAIL_ADDRESS][DOMAIN_NAME]"
click at [990, 82] on link "[PERSON_NAME]" at bounding box center [966, 78] width 121 height 28
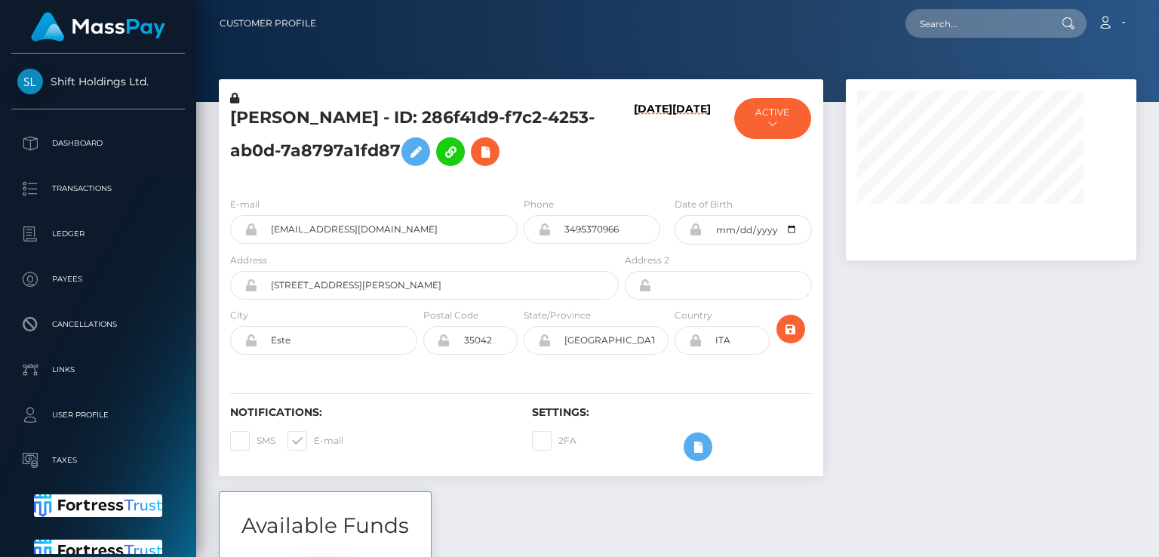
click at [264, 115] on h5 "FABIO PIOVAN - ID: 286f41d9-f7c2-4253-ab0d-7a8797a1fd87" at bounding box center [420, 139] width 380 height 67
click at [264, 115] on h5 "[PERSON_NAME] - ID: 286f41d9-f7c2-4253-ab0d-7a8797a1fd87" at bounding box center [420, 139] width 380 height 67
drag, startPoint x: 260, startPoint y: 105, endPoint x: 250, endPoint y: 114, distance: 13.4
click at [250, 114] on h5 "[PERSON_NAME] - ID: 286f41d9-f7c2-4253-ab0d-7a8797a1fd87" at bounding box center [420, 139] width 380 height 67
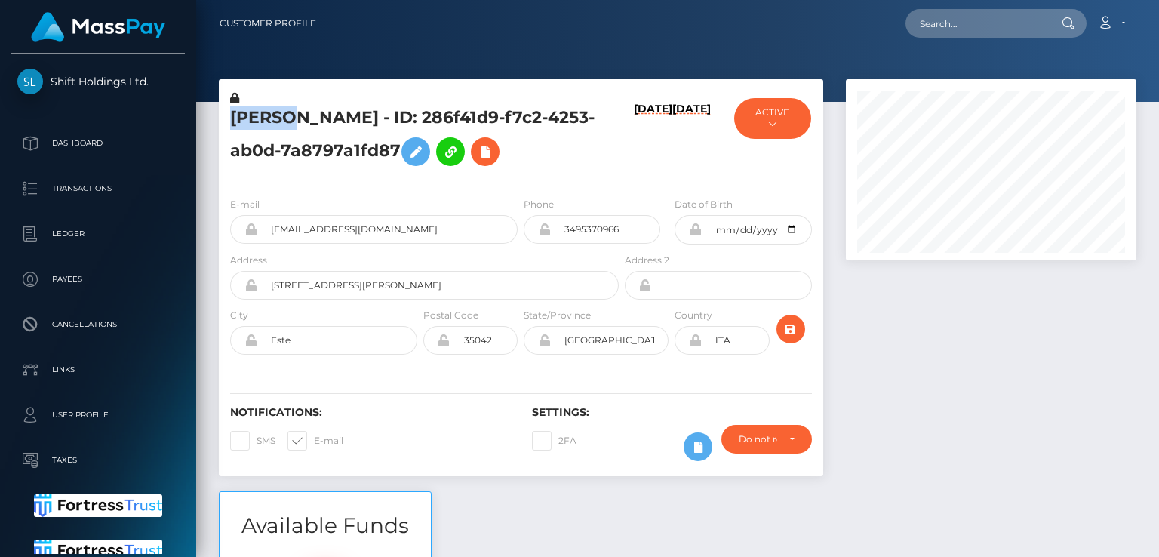
click at [250, 114] on h5 "FABIO PIOVAN - ID: 286f41d9-f7c2-4253-ab0d-7a8797a1fd87" at bounding box center [420, 139] width 380 height 67
copy h5 "FABIO"
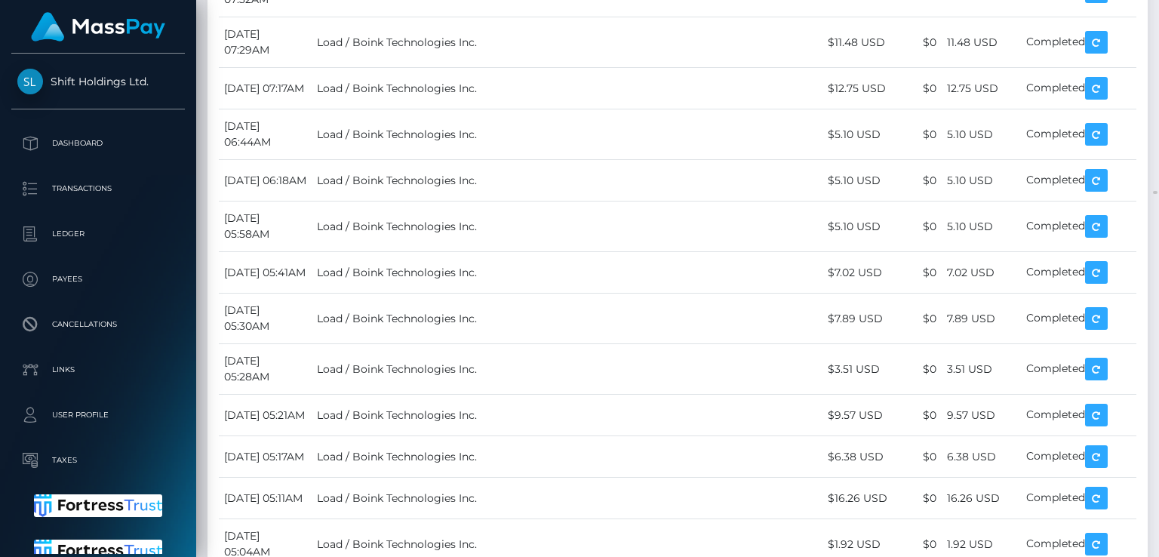
scroll to position [31212, 0]
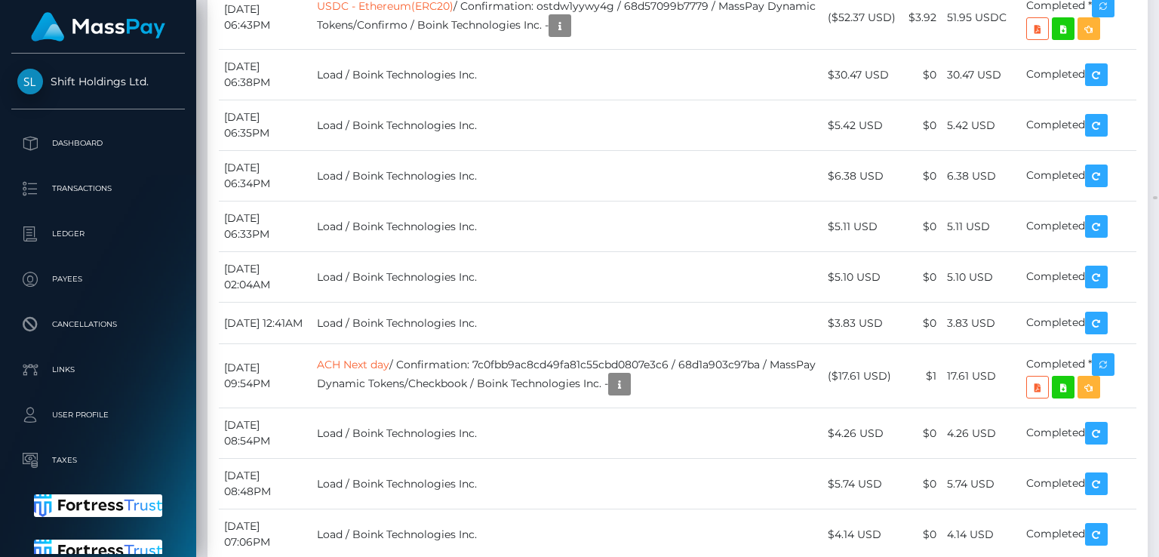
scroll to position [32475, 0]
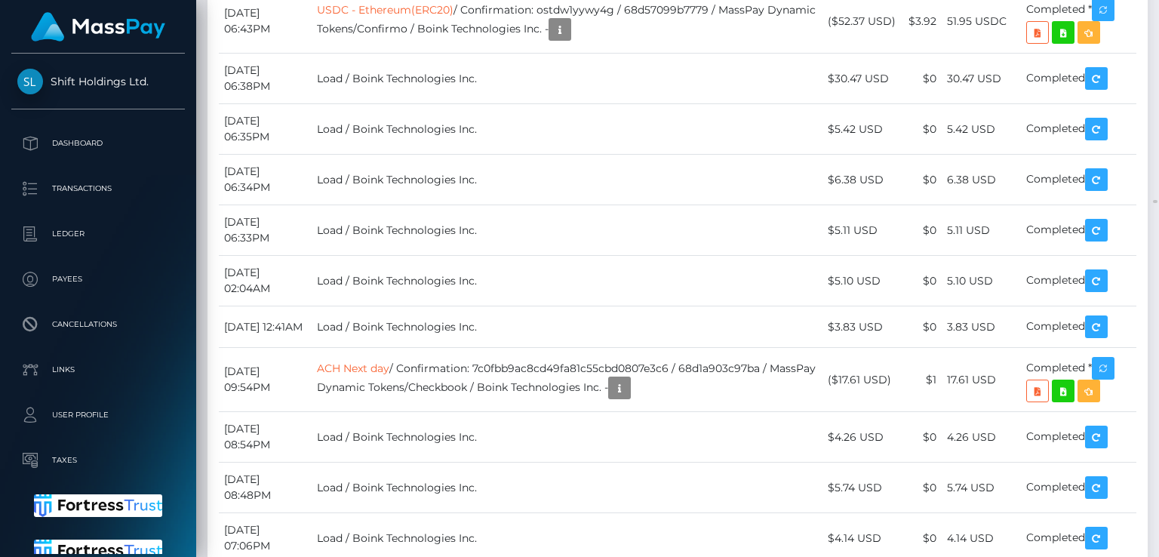
drag, startPoint x: 280, startPoint y: 149, endPoint x: 260, endPoint y: 145, distance: 20.7
drag, startPoint x: 332, startPoint y: 134, endPoint x: 247, endPoint y: 133, distance: 85.3
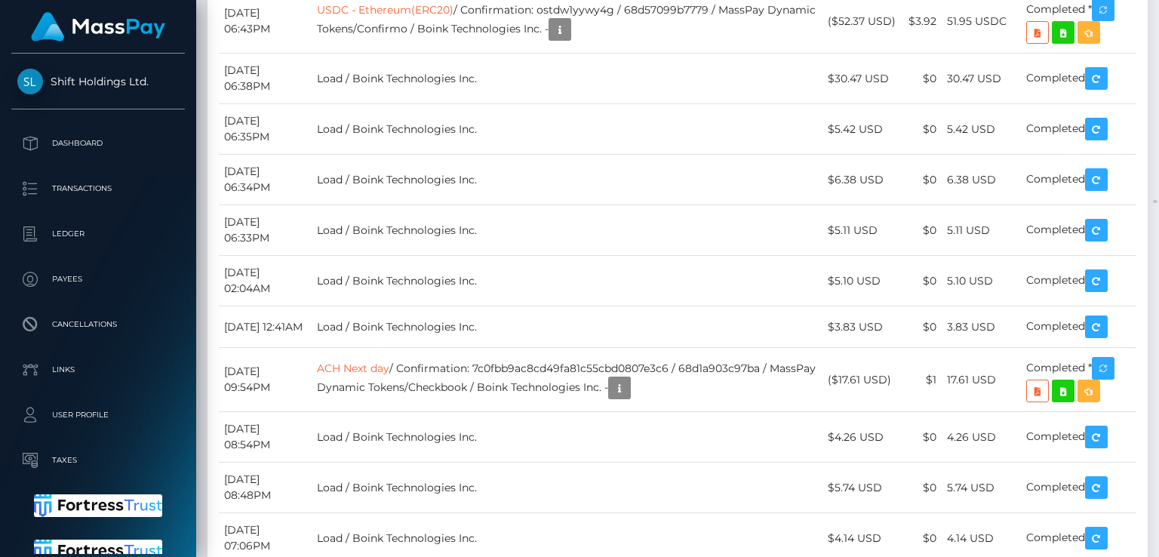
copy td "September 28, 2025"
drag, startPoint x: 1014, startPoint y: 143, endPoint x: 950, endPoint y: 138, distance: 64.4
copy td "42.08 USDC"
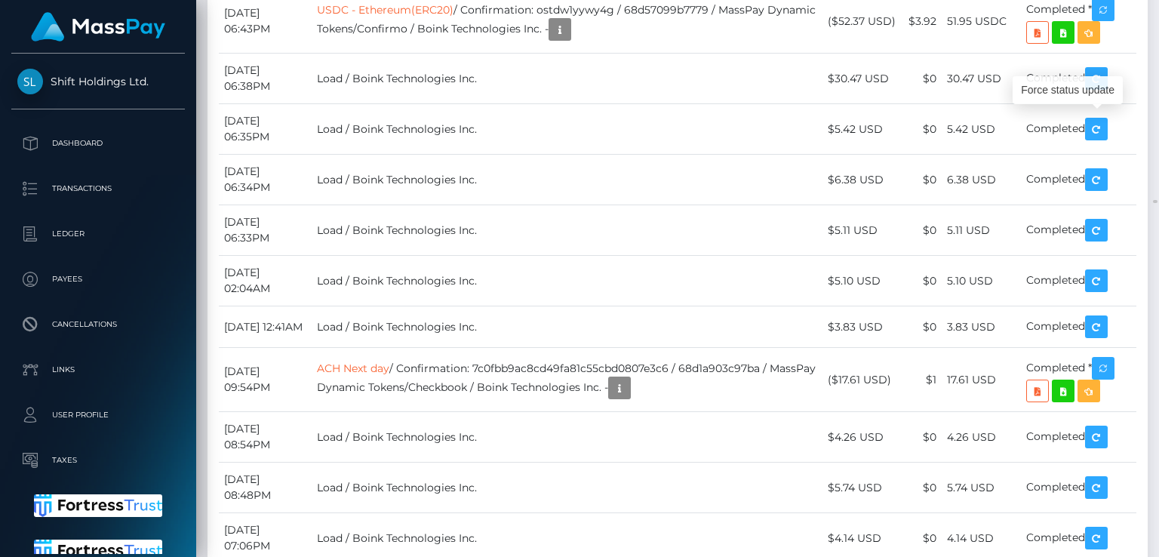
scroll to position [181, 290]
click at [1090, 95] on div "Force status update" at bounding box center [1068, 90] width 110 height 28
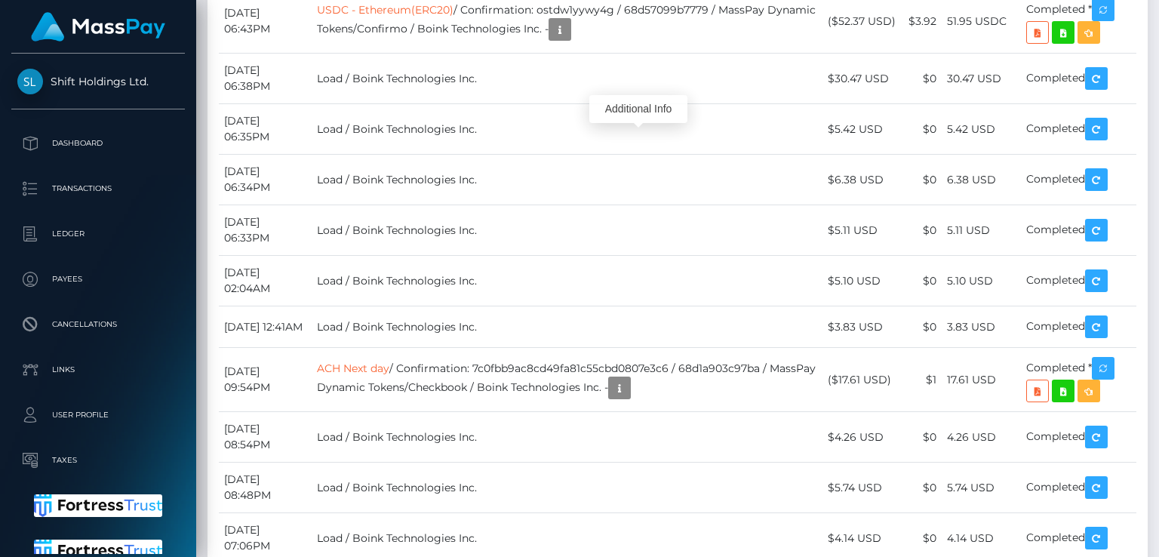
click at [642, 103] on div "Additional Info" at bounding box center [638, 109] width 98 height 28
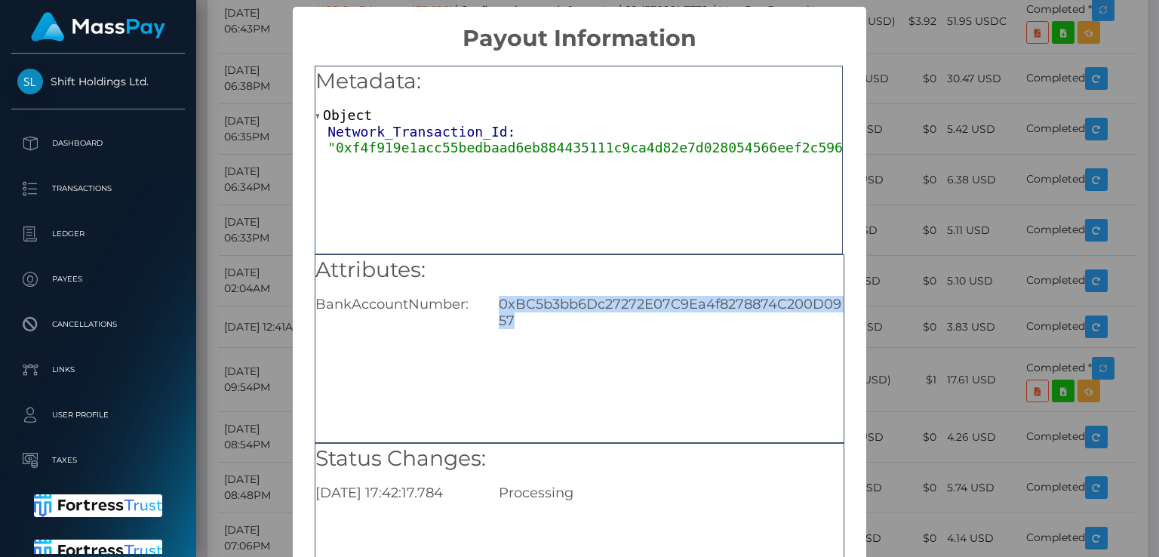
drag, startPoint x: 512, startPoint y: 328, endPoint x: 489, endPoint y: 301, distance: 35.9
click at [489, 301] on div "0xBC5b3bb6Dc27272E07C9Ea4f8278874C200D0957" at bounding box center [671, 312] width 367 height 33
copy div "0xBC5b3bb6Dc27272E07C9Ea4f8278874C200D0957"
click at [639, 200] on div "Metadata: Object Network_Transaction_Id: "0xf4f919e1acc55bedbaad6eb884435111c9c…" at bounding box center [579, 160] width 528 height 189
click at [915, 37] on div "× Payout Information Metadata: Object Network_Transaction_Id: "0xf4f919e1acc55b…" at bounding box center [579, 278] width 1159 height 557
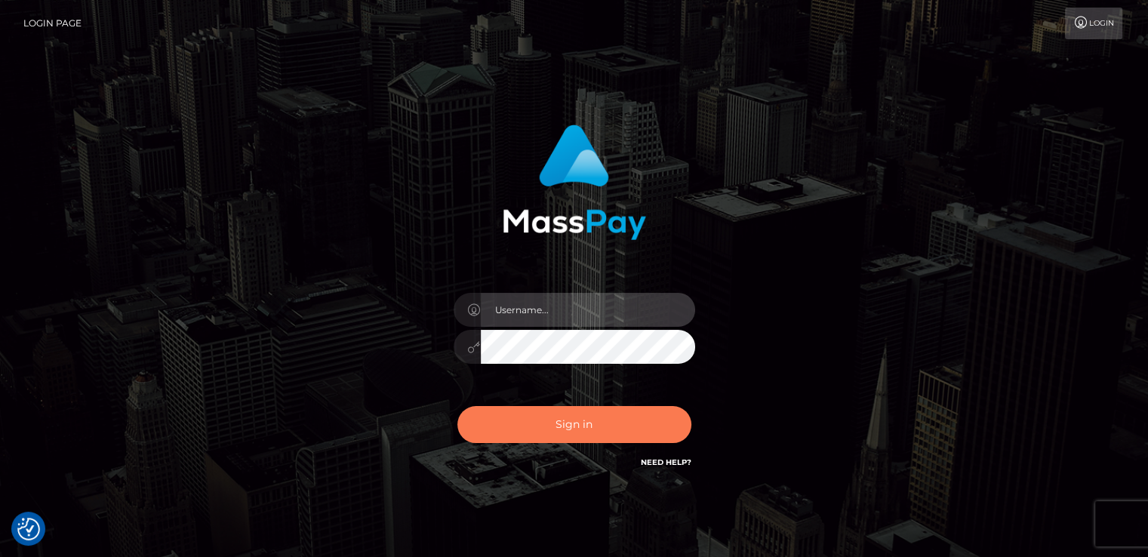
type input "[DOMAIN_NAME]"
click at [518, 413] on button "Sign in" at bounding box center [574, 424] width 234 height 37
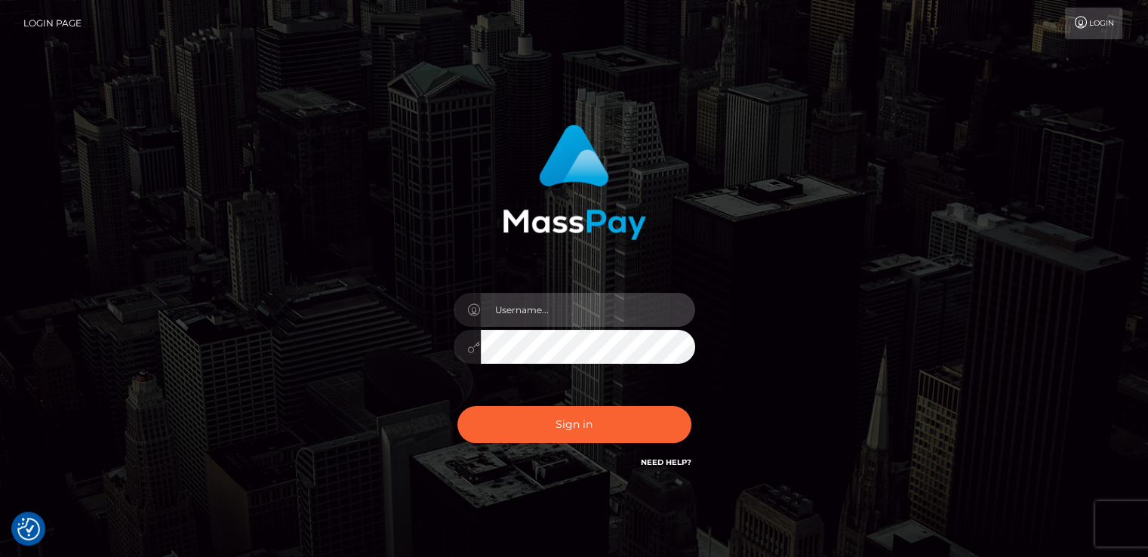
type input "[DOMAIN_NAME]"
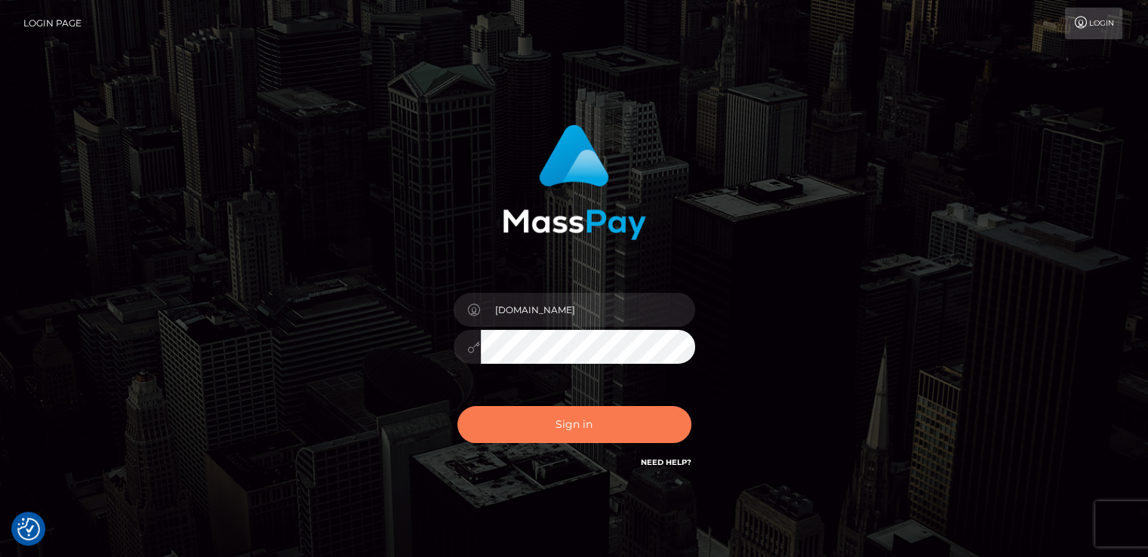
click at [518, 413] on button "Sign in" at bounding box center [574, 424] width 234 height 37
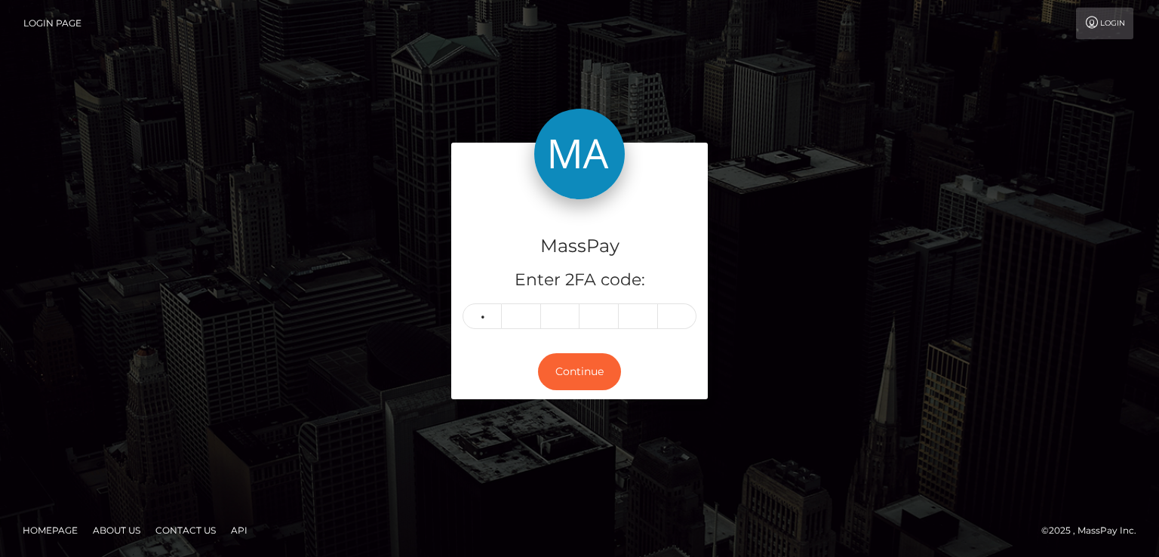
type input "3"
type input "2"
type input "3"
type input "5"
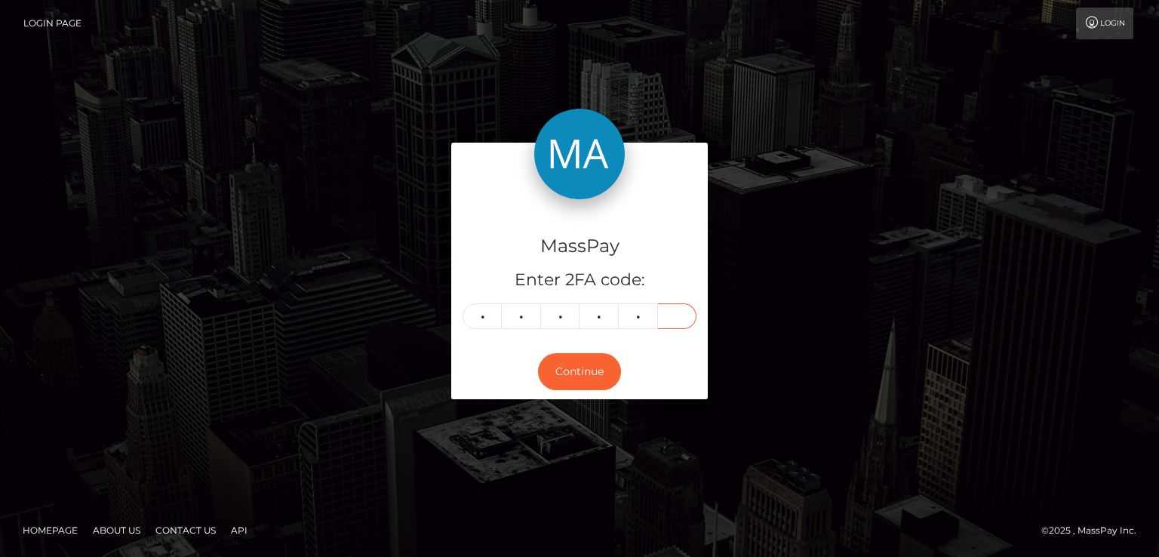
type input "6"
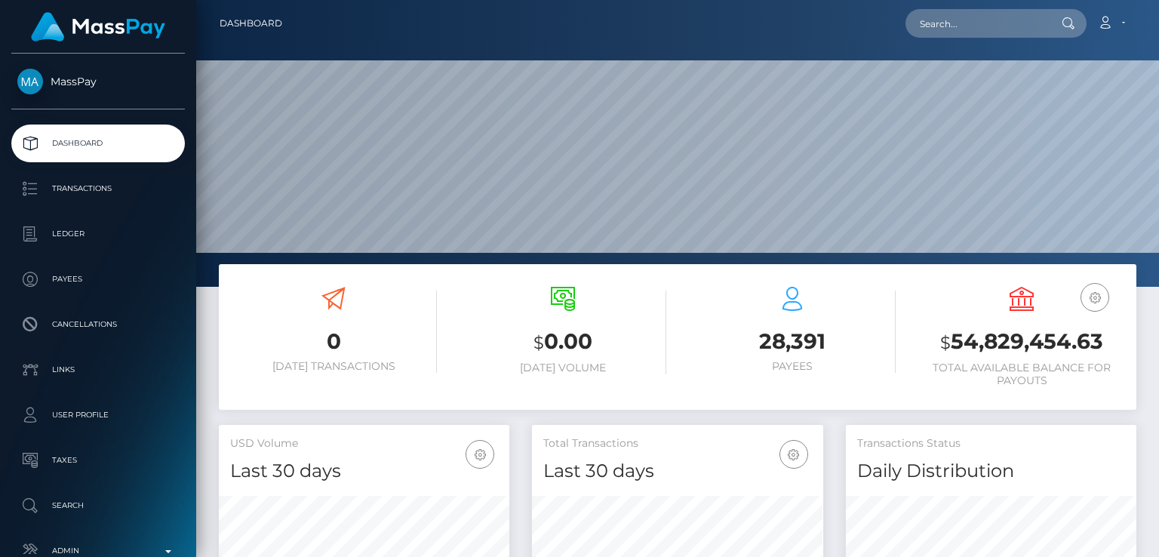
scroll to position [287, 963]
click at [1032, 11] on input "text" at bounding box center [977, 23] width 142 height 29
paste input "[EMAIL_ADDRESS][DOMAIN_NAME]"
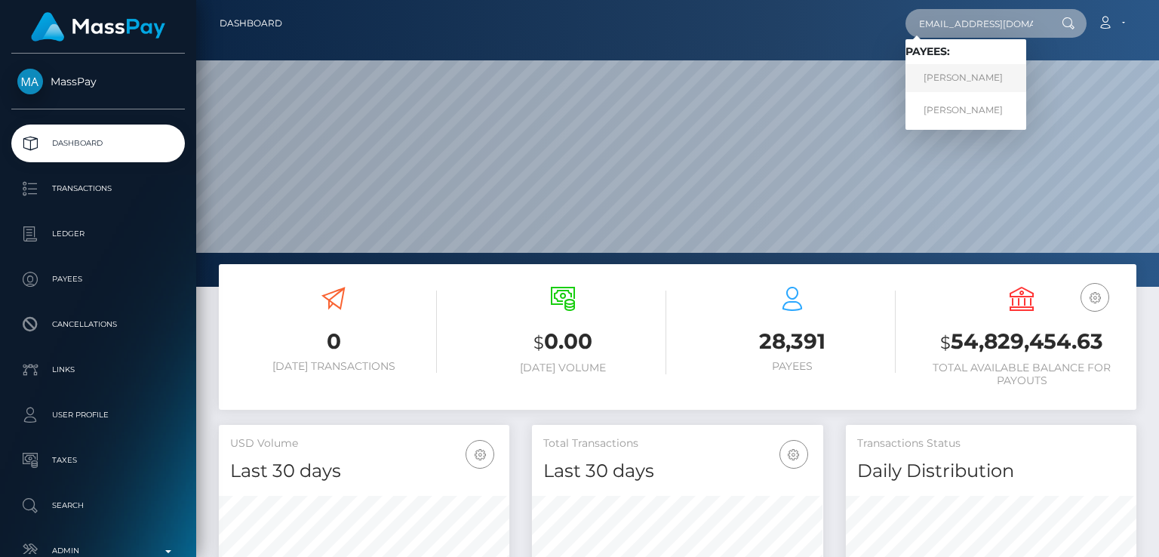
type input "[EMAIL_ADDRESS][DOMAIN_NAME]"
click at [990, 85] on link "FABIO PIOVAN" at bounding box center [966, 78] width 121 height 28
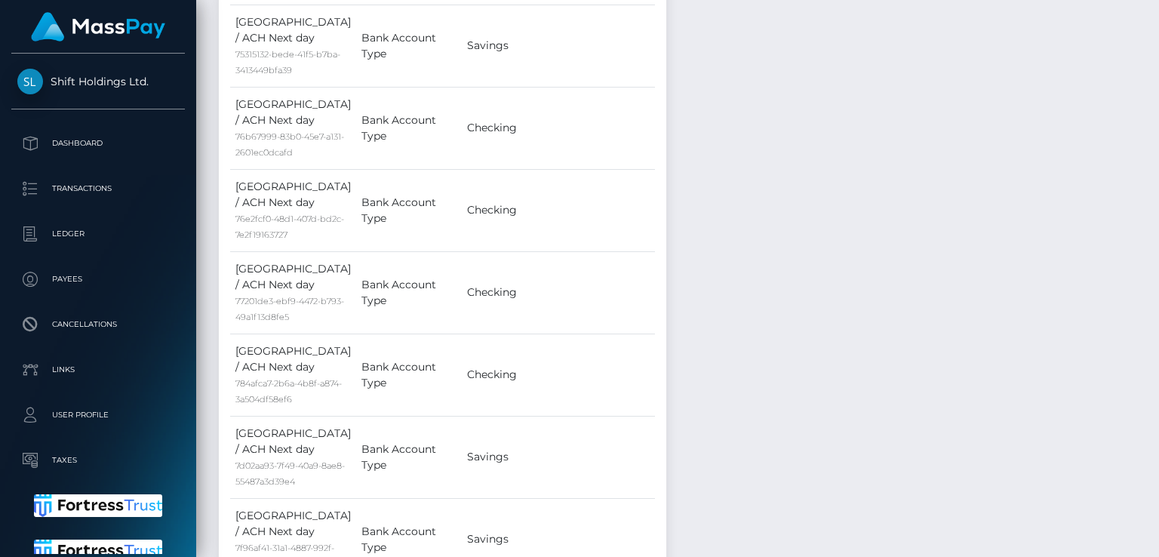
scroll to position [25102, 0]
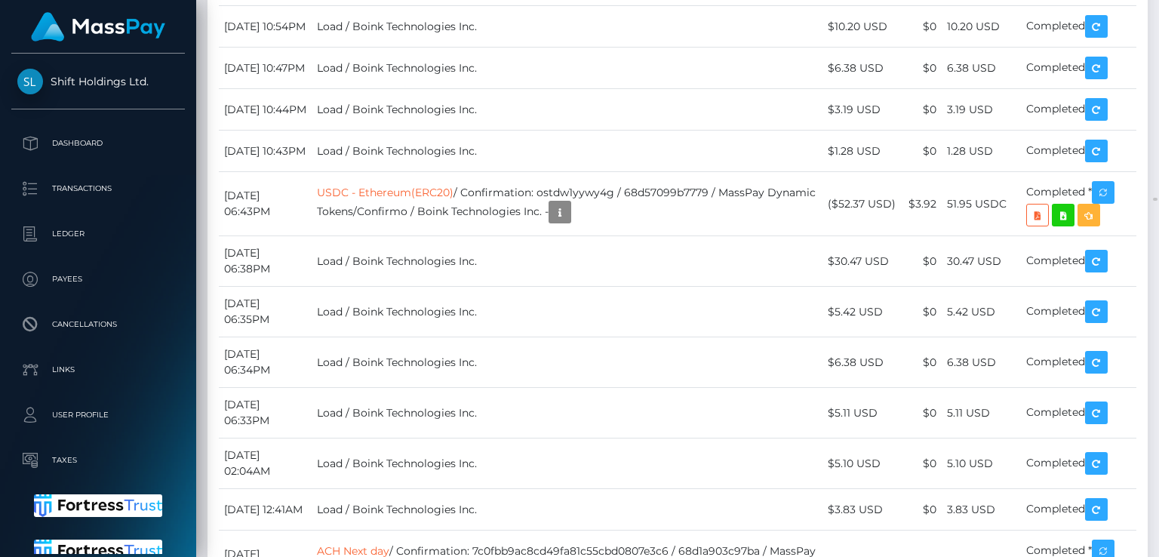
scroll to position [32291, 0]
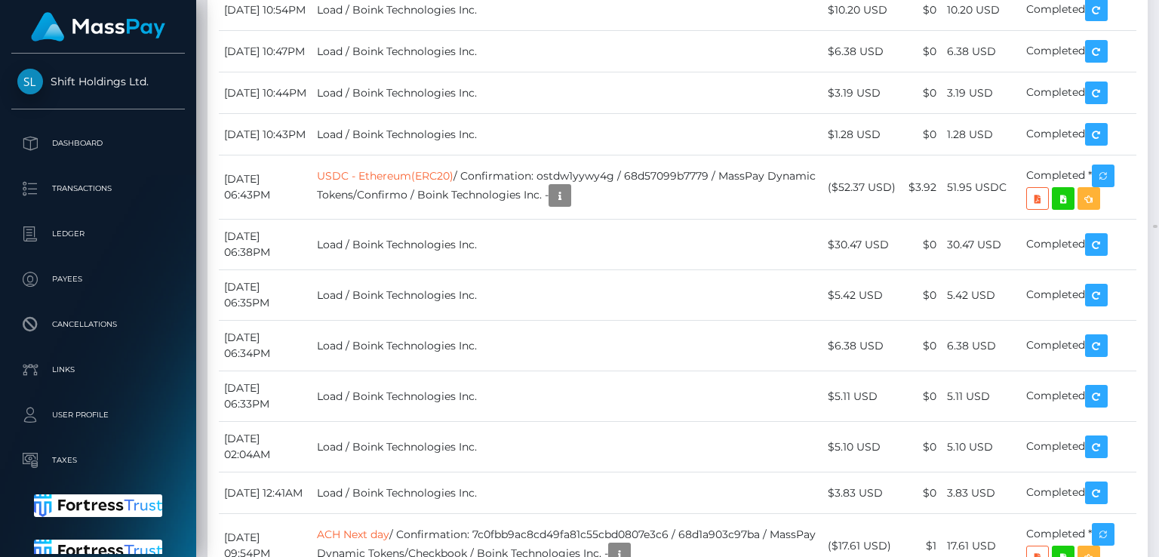
scroll to position [32338, 0]
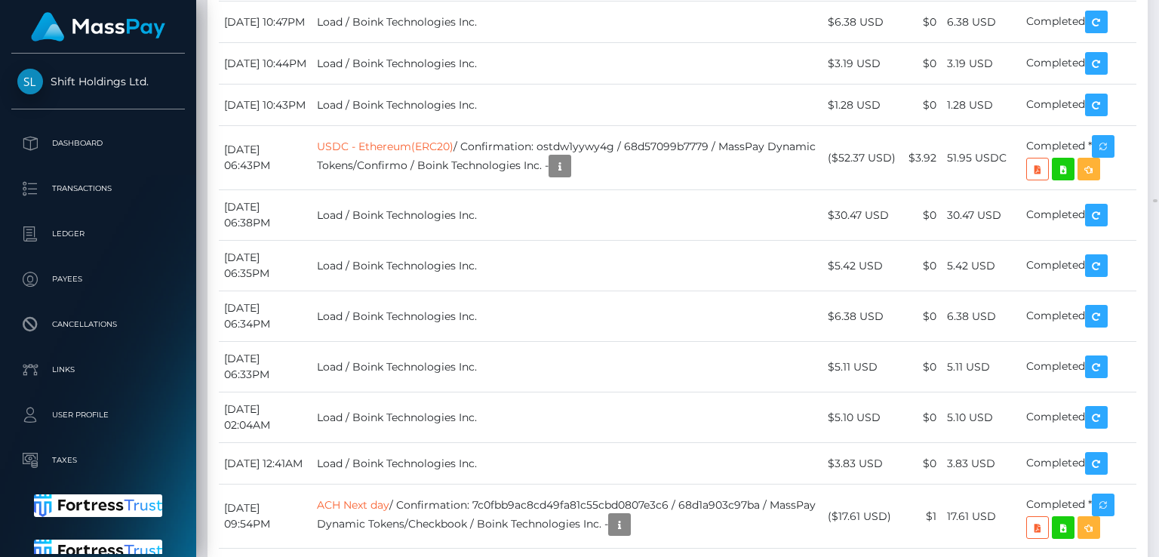
drag, startPoint x: 854, startPoint y: 285, endPoint x: 838, endPoint y: 264, distance: 26.3
copy td "$42.42 USD"
drag, startPoint x: 1014, startPoint y: 276, endPoint x: 952, endPoint y: 278, distance: 61.9
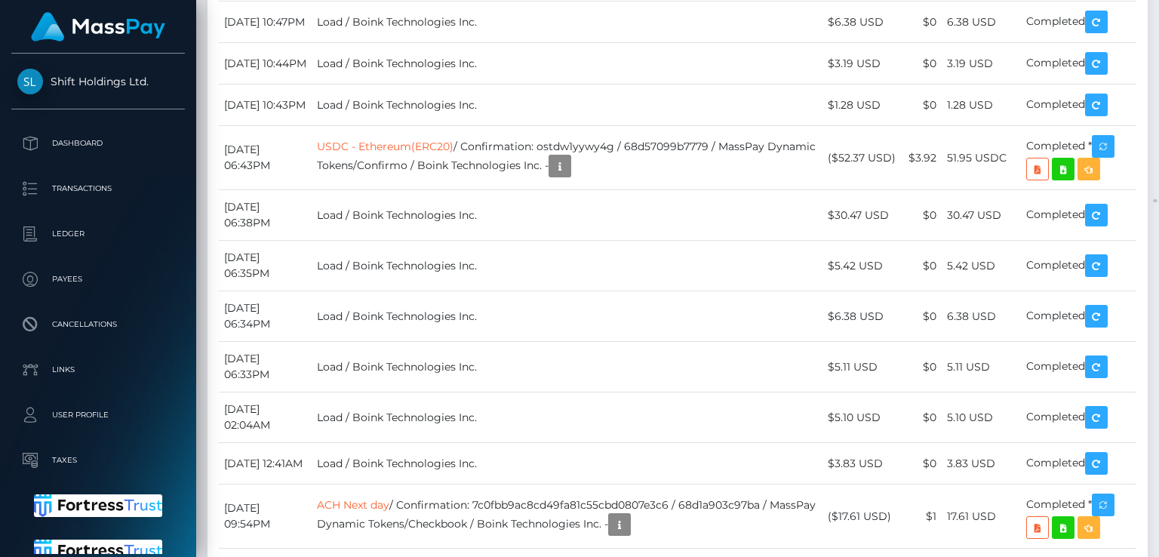
copy td "42.08 USDC"
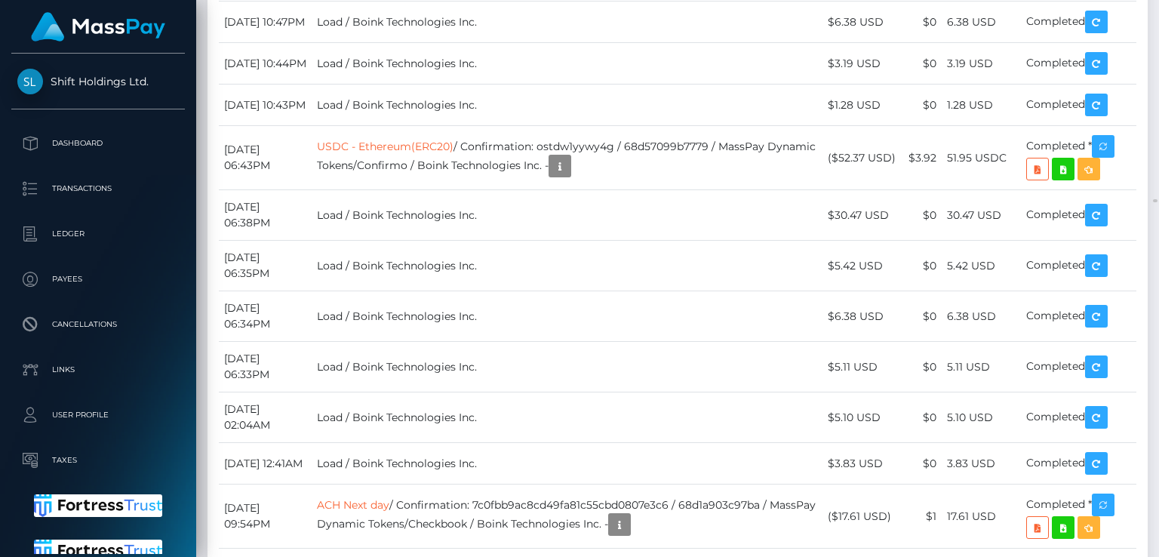
drag, startPoint x: 933, startPoint y: 272, endPoint x: 942, endPoint y: 282, distance: 12.8
copy tr "$3.25"
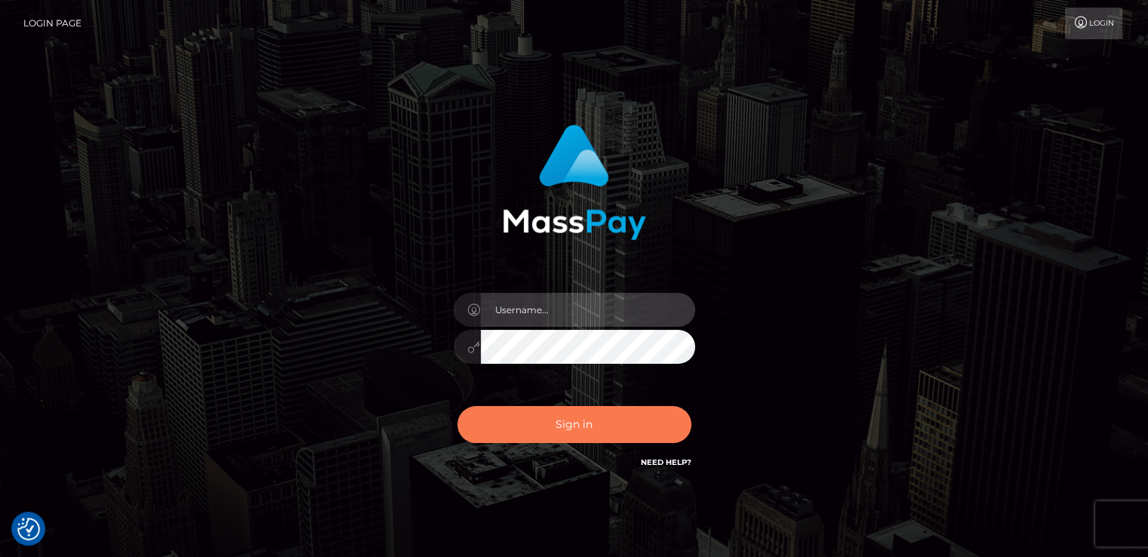
type input "[DOMAIN_NAME]"
click at [537, 426] on button "Sign in" at bounding box center [574, 424] width 234 height 37
type input "nt.es"
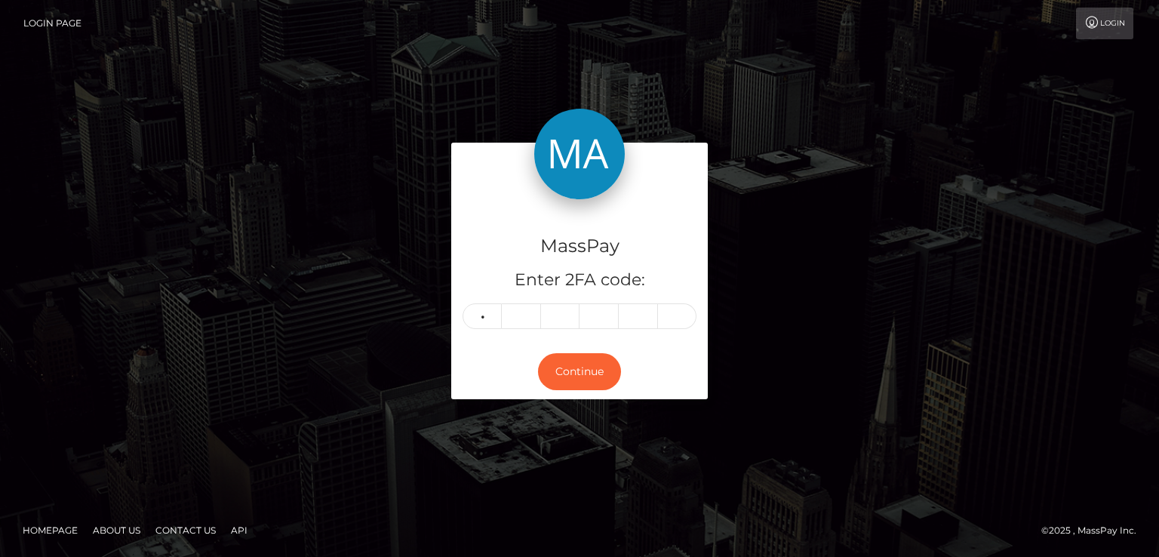
type input "5"
type input "1"
type input "4"
type input "5"
type input "2"
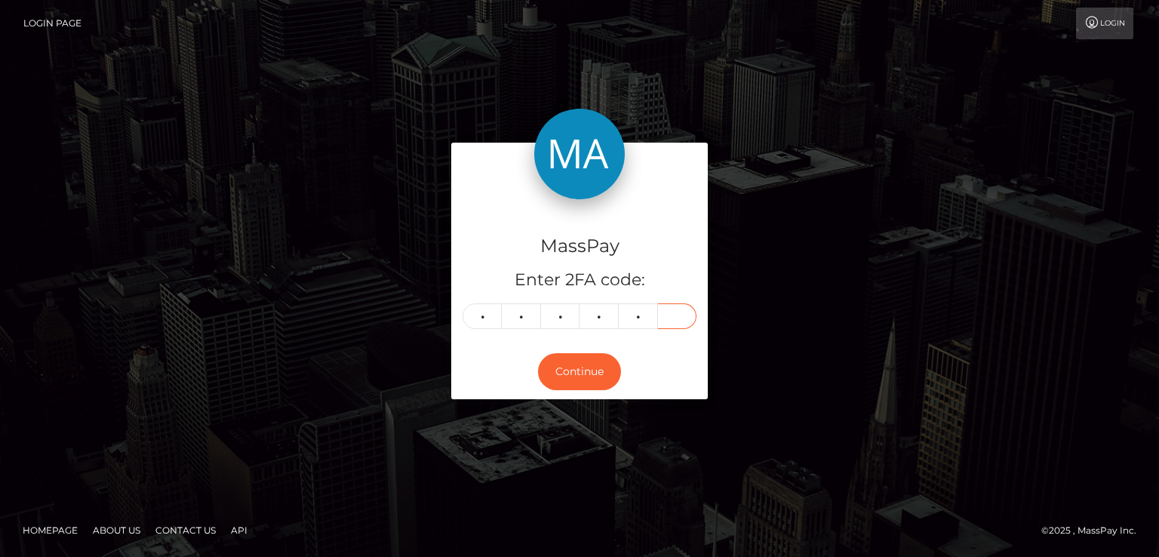
type input "7"
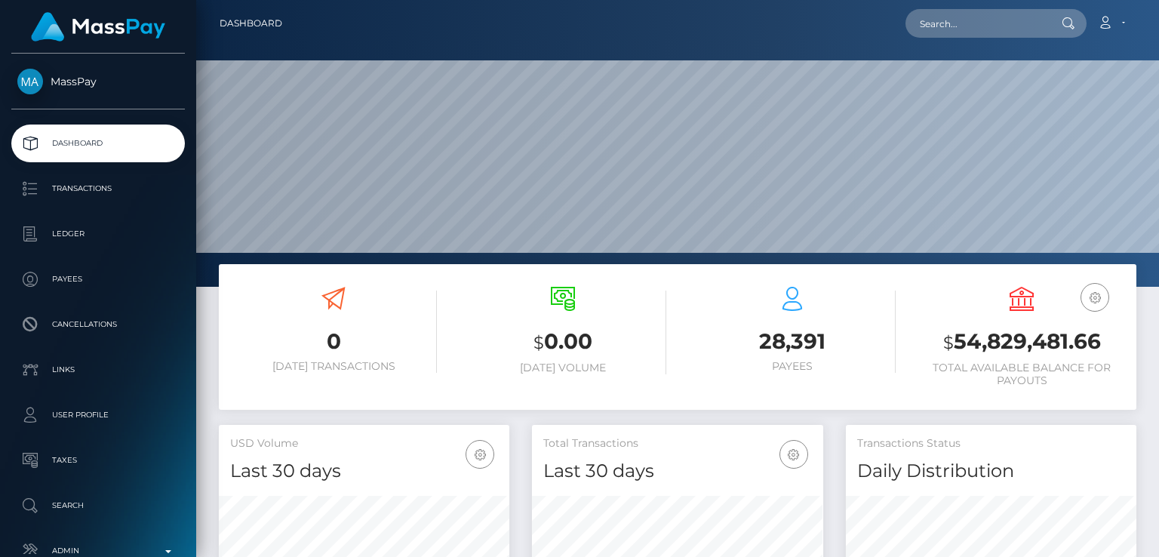
scroll to position [267, 290]
click at [933, 20] on input "text" at bounding box center [977, 23] width 142 height 29
paste input "[EMAIL_ADDRESS][DOMAIN_NAME]"
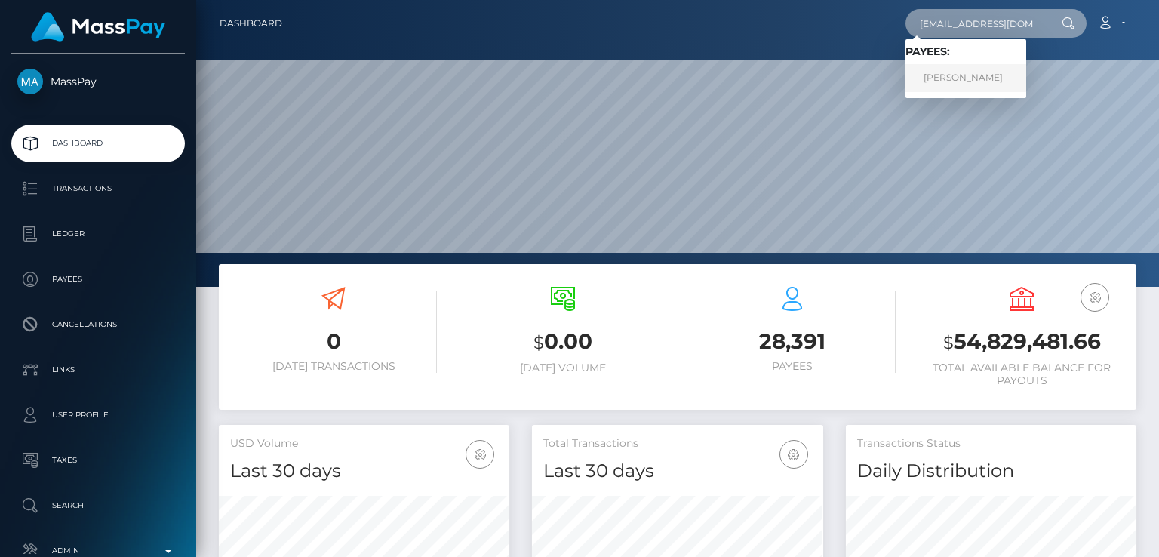
type input "[EMAIL_ADDRESS][DOMAIN_NAME]"
click at [937, 83] on link "[PERSON_NAME]" at bounding box center [966, 78] width 121 height 28
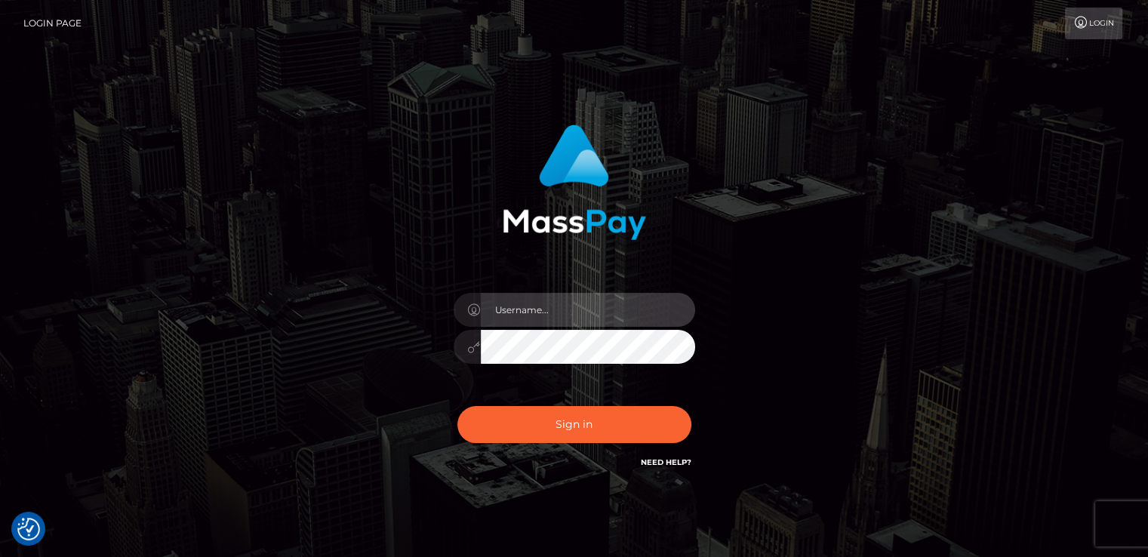
type input "nt.es"
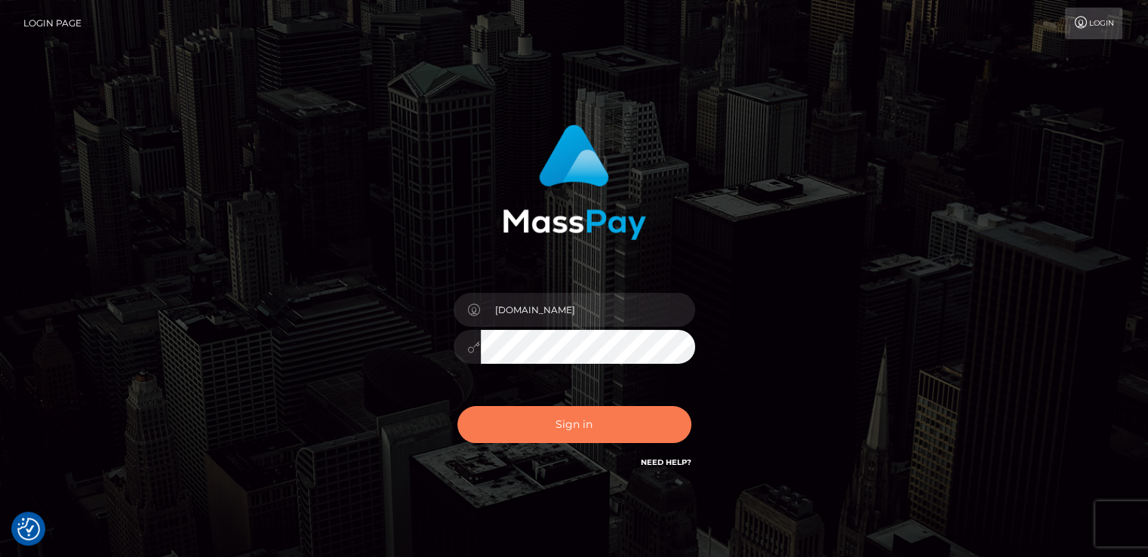
drag, startPoint x: 521, startPoint y: 443, endPoint x: 519, endPoint y: 435, distance: 8.4
click at [519, 435] on div "Sign in Need Help?" at bounding box center [574, 430] width 264 height 67
click at [471, 424] on button "Sign in" at bounding box center [574, 424] width 234 height 37
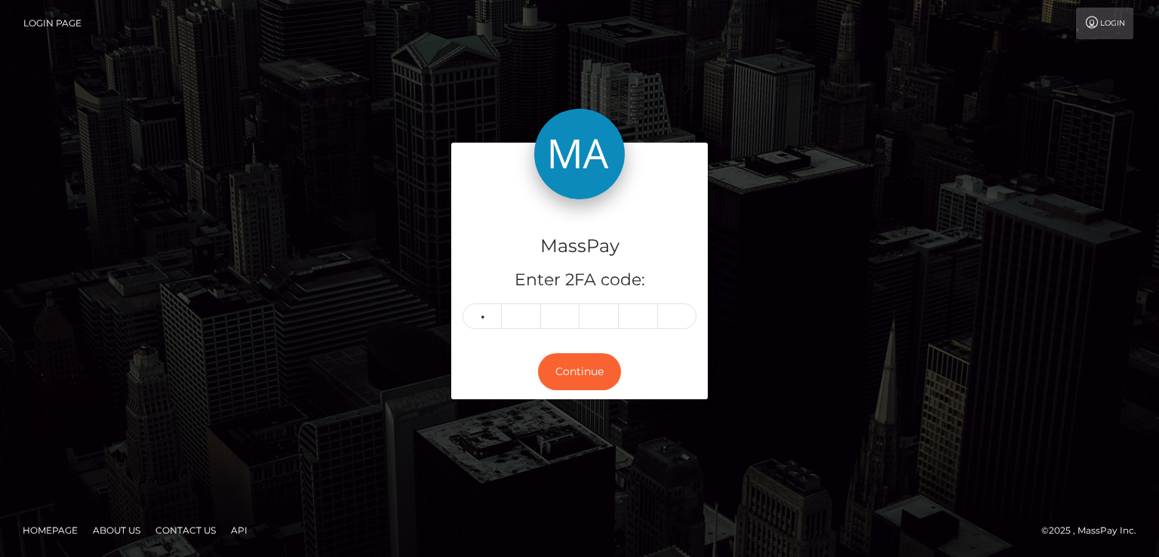
type input "4"
type input "7"
type input "4"
type input "3"
type input "4"
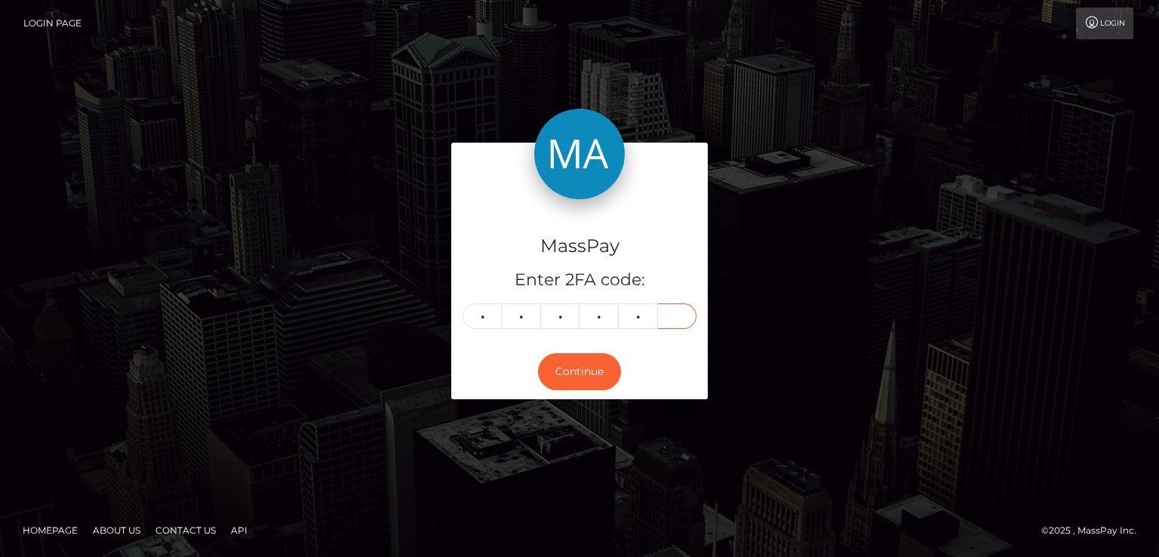
type input "6"
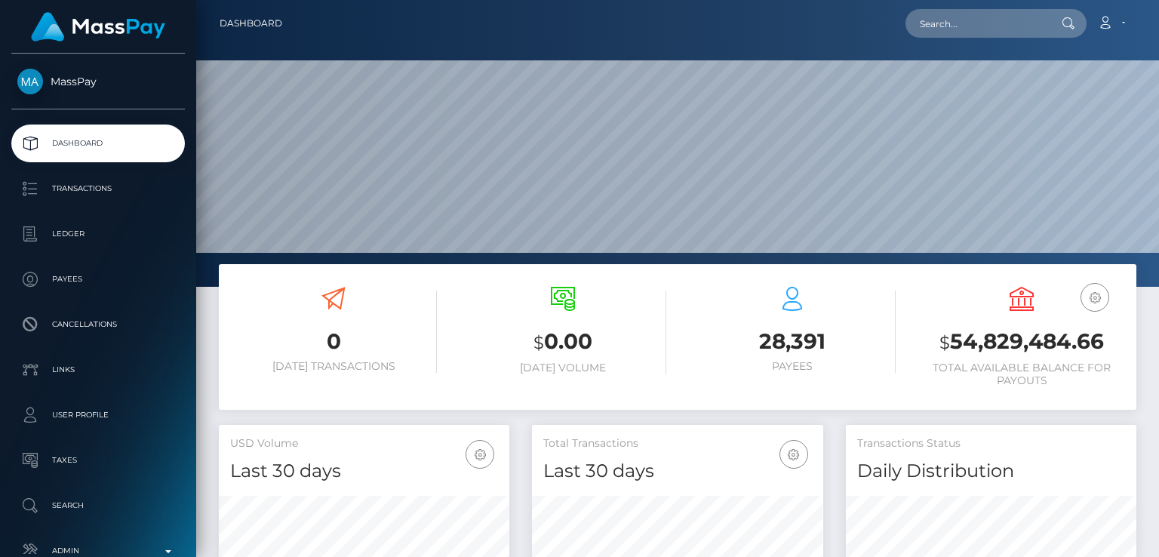
scroll to position [267, 290]
click at [1023, 28] on input "text" at bounding box center [977, 23] width 142 height 29
paste input "[EMAIL_ADDRESS][DOMAIN_NAME]"
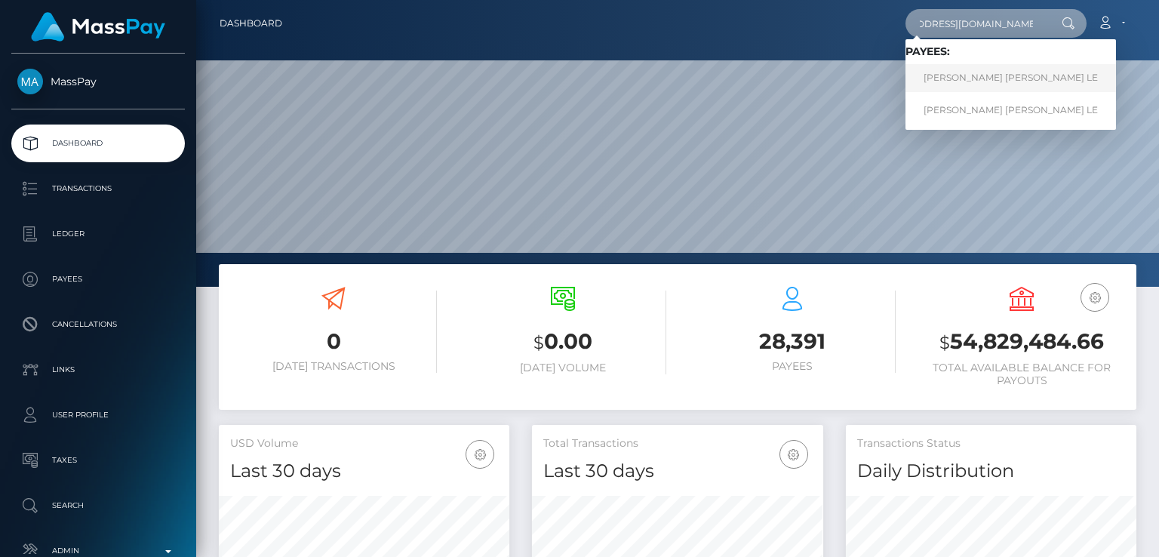
type input "[EMAIL_ADDRESS][DOMAIN_NAME]"
click at [1012, 85] on link "[PERSON_NAME] [PERSON_NAME] LE" at bounding box center [1011, 78] width 211 height 28
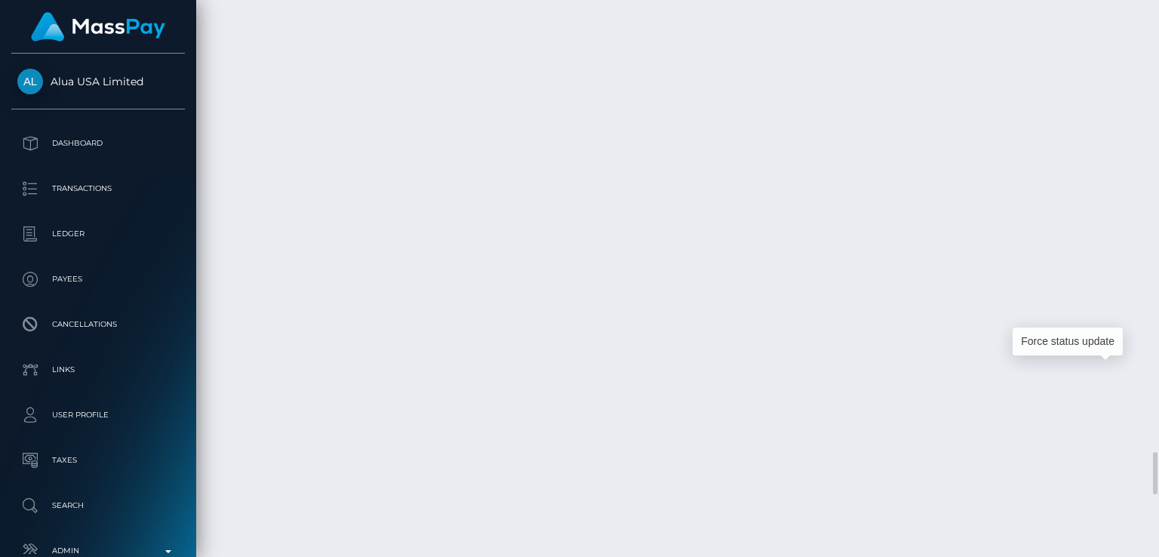
scroll to position [181, 290]
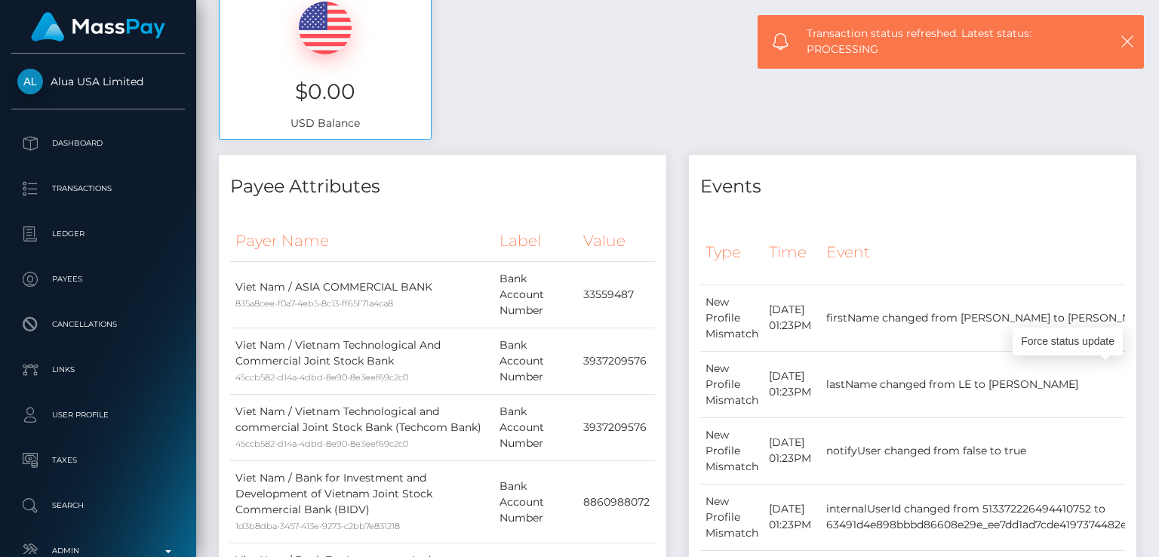
scroll to position [0, 0]
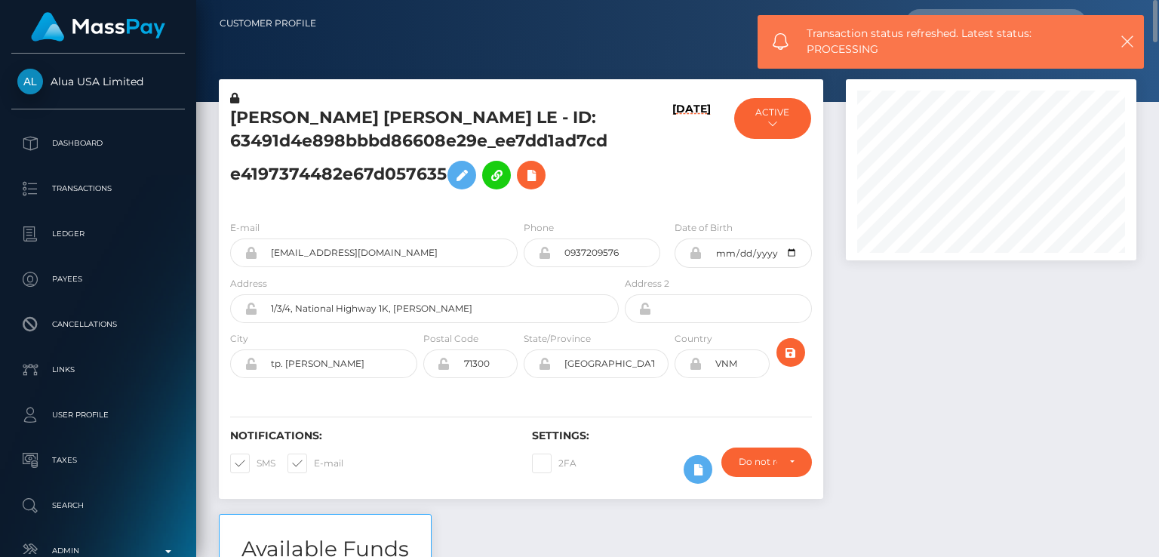
click at [267, 112] on h5 "[PERSON_NAME] [PERSON_NAME] LE - ID: 63491d4e898bbbd86608e29e_ee7dd1ad7cde41973…" at bounding box center [420, 151] width 380 height 91
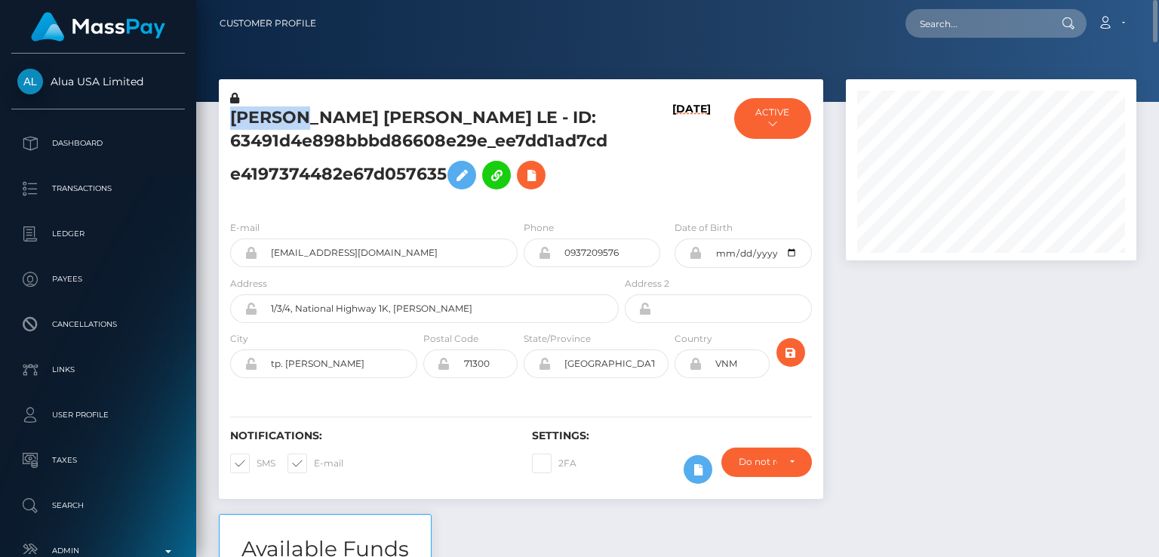
copy h5 "[PERSON_NAME]"
click at [317, 210] on div "E-mail [EMAIL_ADDRESS][DOMAIN_NAME] Phone City" at bounding box center [521, 300] width 605 height 185
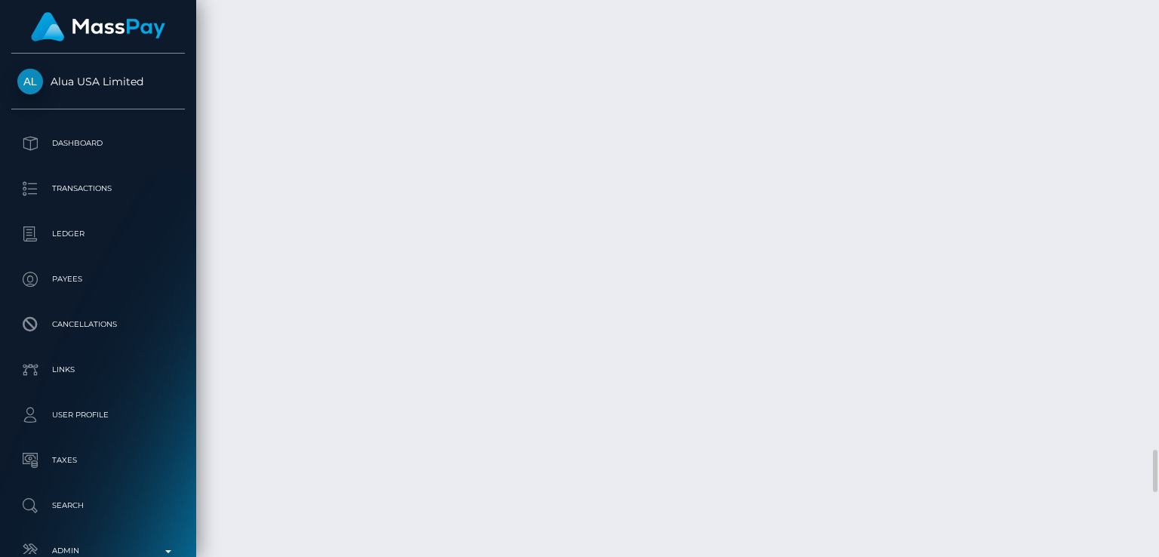
scroll to position [5873, 0]
drag, startPoint x: 556, startPoint y: 415, endPoint x: 759, endPoint y: 399, distance: 202.9
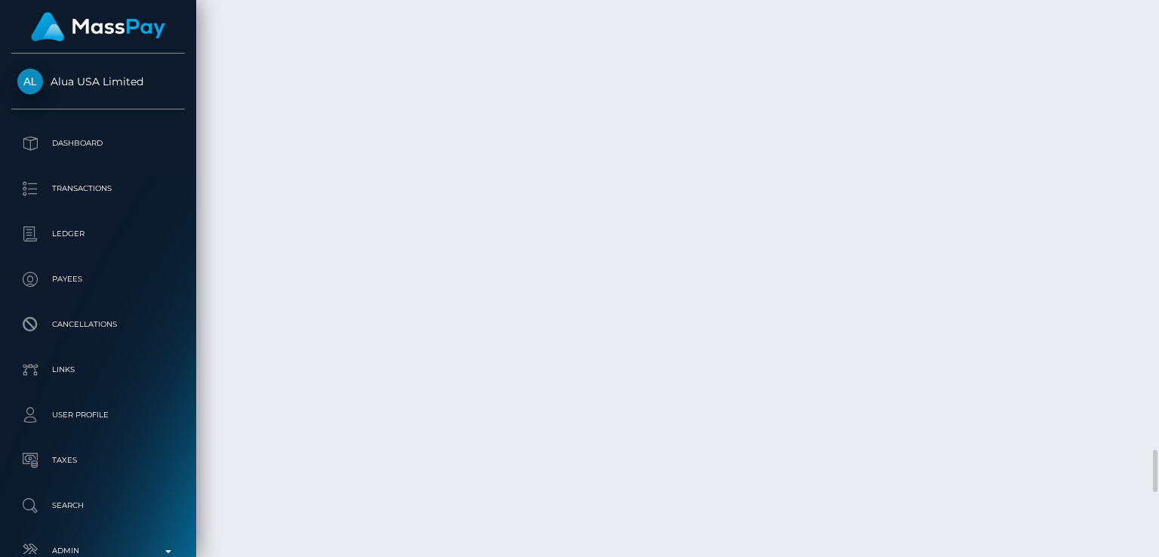
scroll to position [181, 290]
drag, startPoint x: 746, startPoint y: 398, endPoint x: 543, endPoint y: 411, distance: 203.5
